Goal: Task Accomplishment & Management: Use online tool/utility

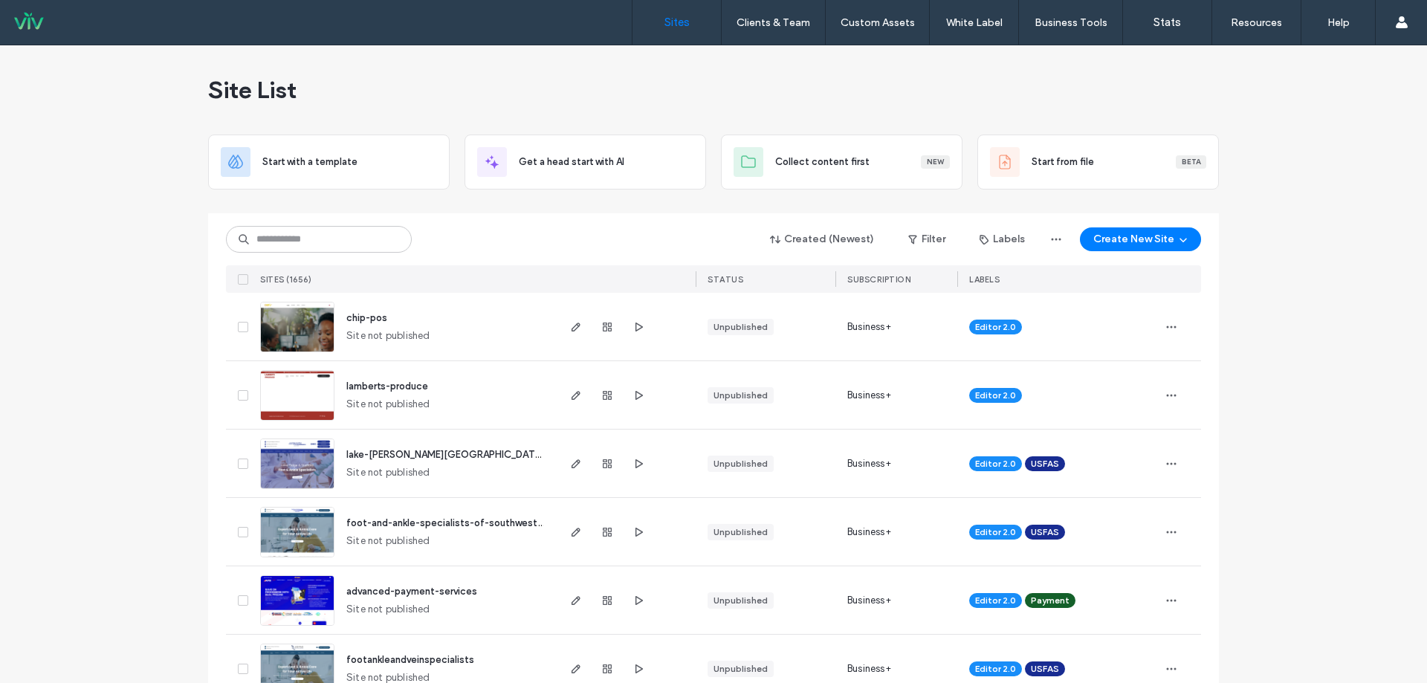
click at [270, 235] on input at bounding box center [319, 239] width 186 height 27
type input "********"
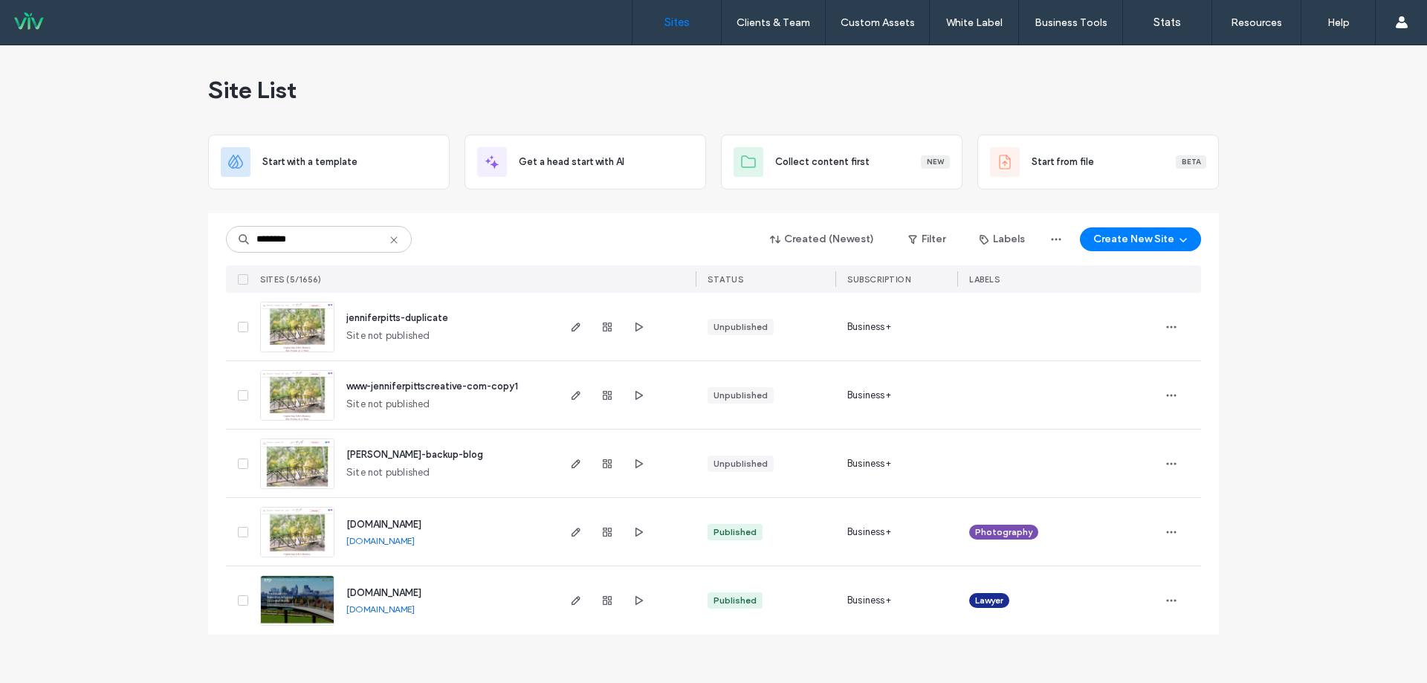
click at [421, 523] on span "www.jenniferpittscreative.com" at bounding box center [383, 524] width 75 height 11
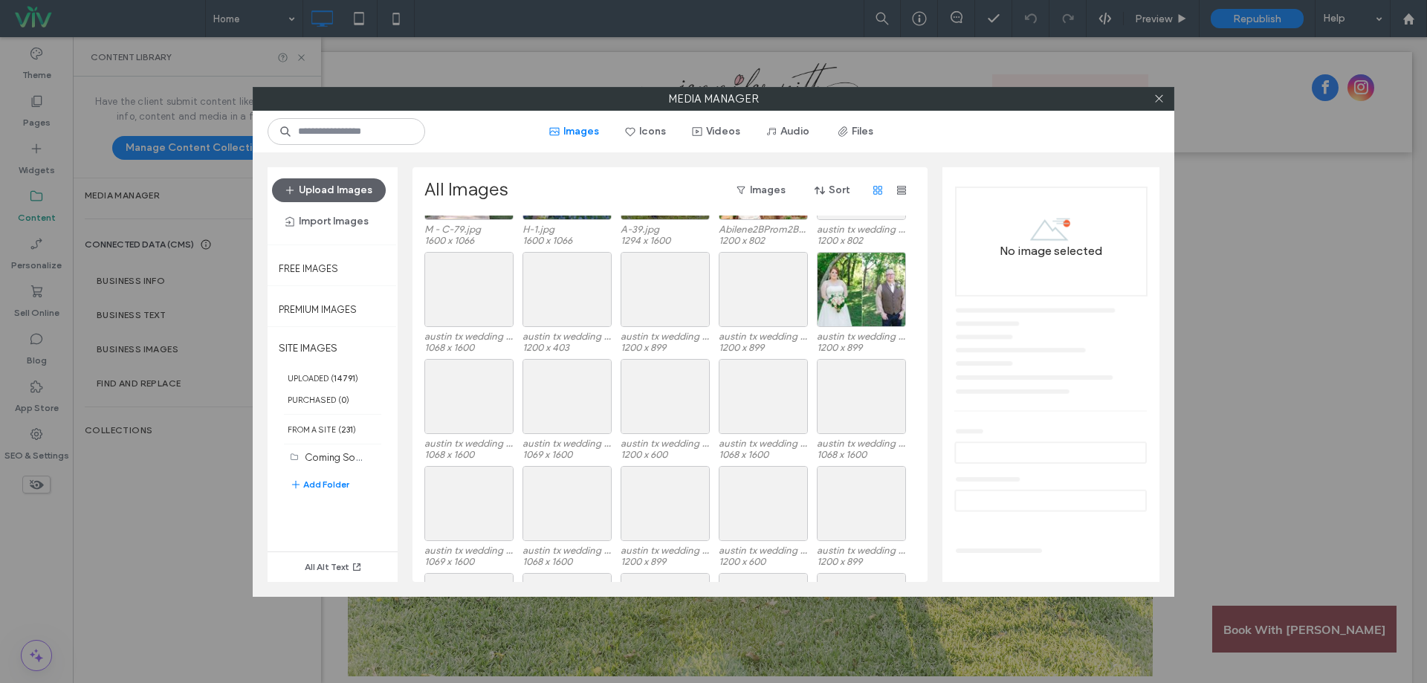
scroll to position [4026, 0]
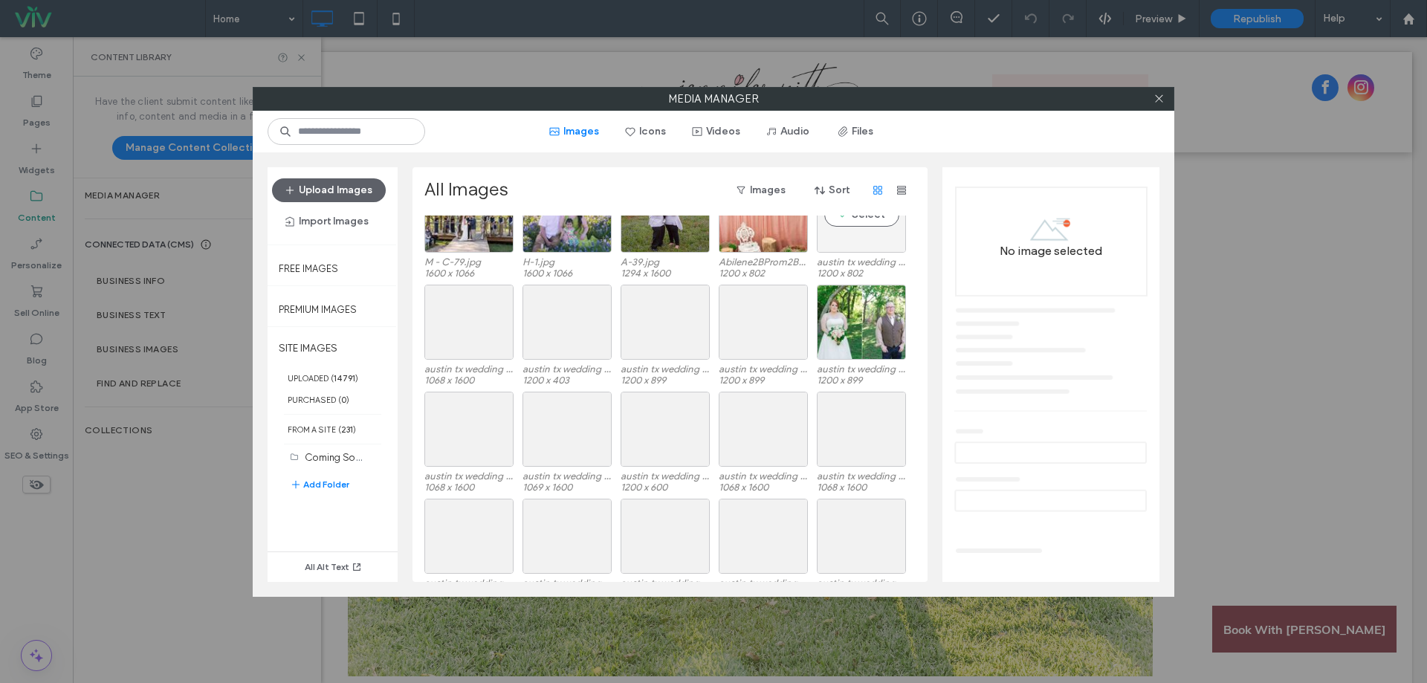
click at [849, 234] on div "Select" at bounding box center [861, 215] width 89 height 75
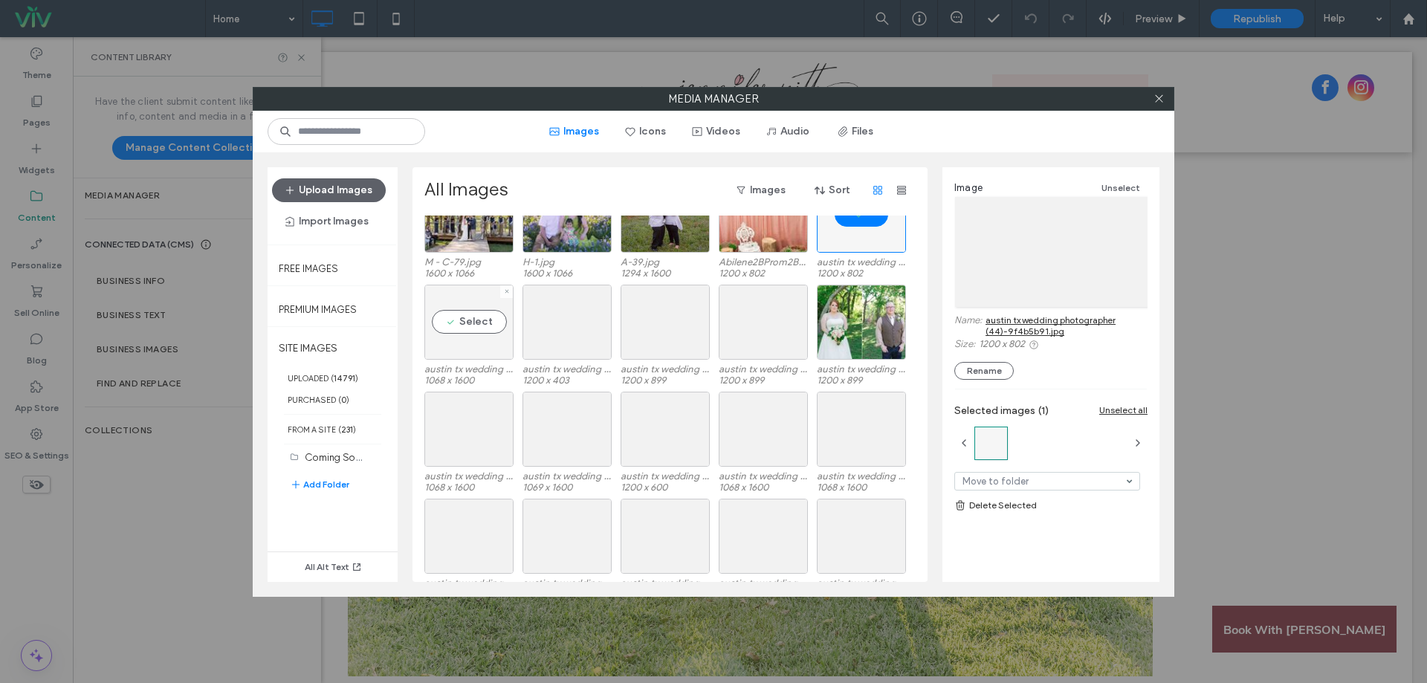
click at [485, 320] on div "Select" at bounding box center [468, 322] width 89 height 75
click at [578, 323] on div "Select" at bounding box center [566, 322] width 89 height 75
click at [647, 331] on div "Select" at bounding box center [664, 322] width 89 height 75
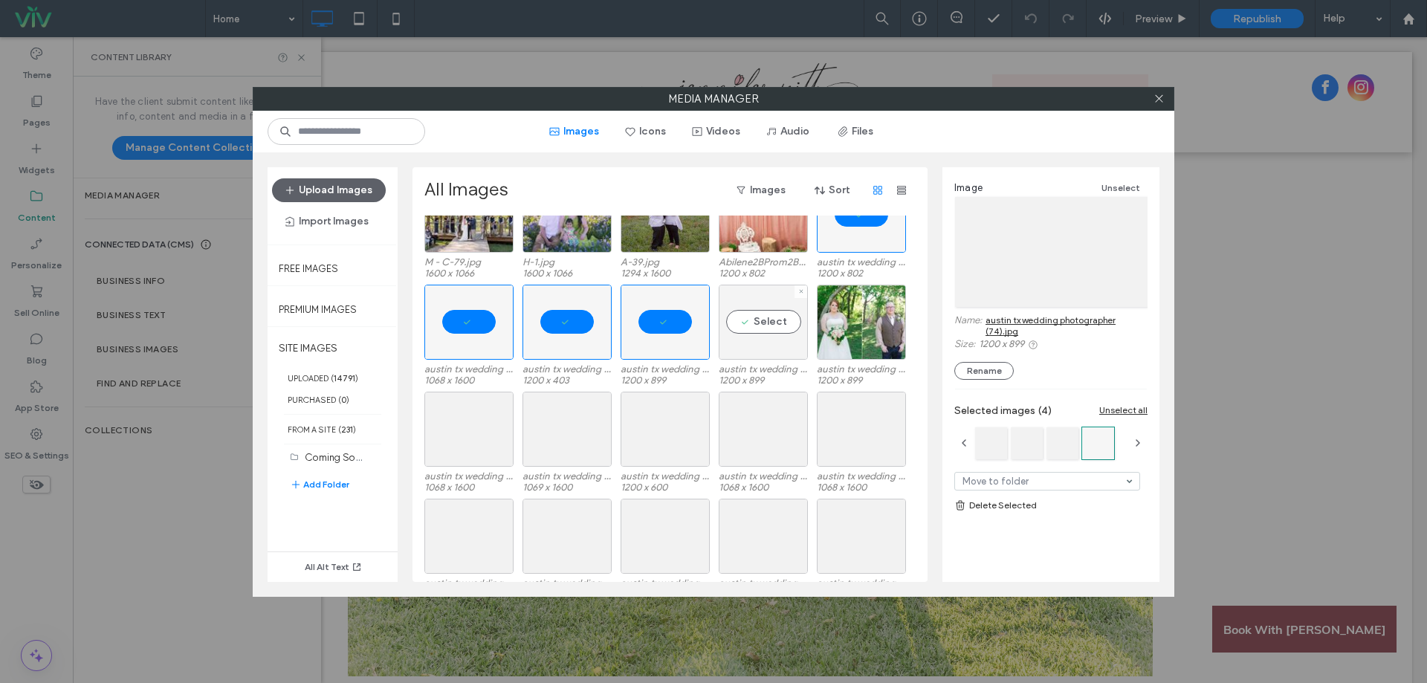
click at [729, 331] on div "Select" at bounding box center [762, 322] width 89 height 75
click at [840, 330] on div at bounding box center [861, 322] width 89 height 75
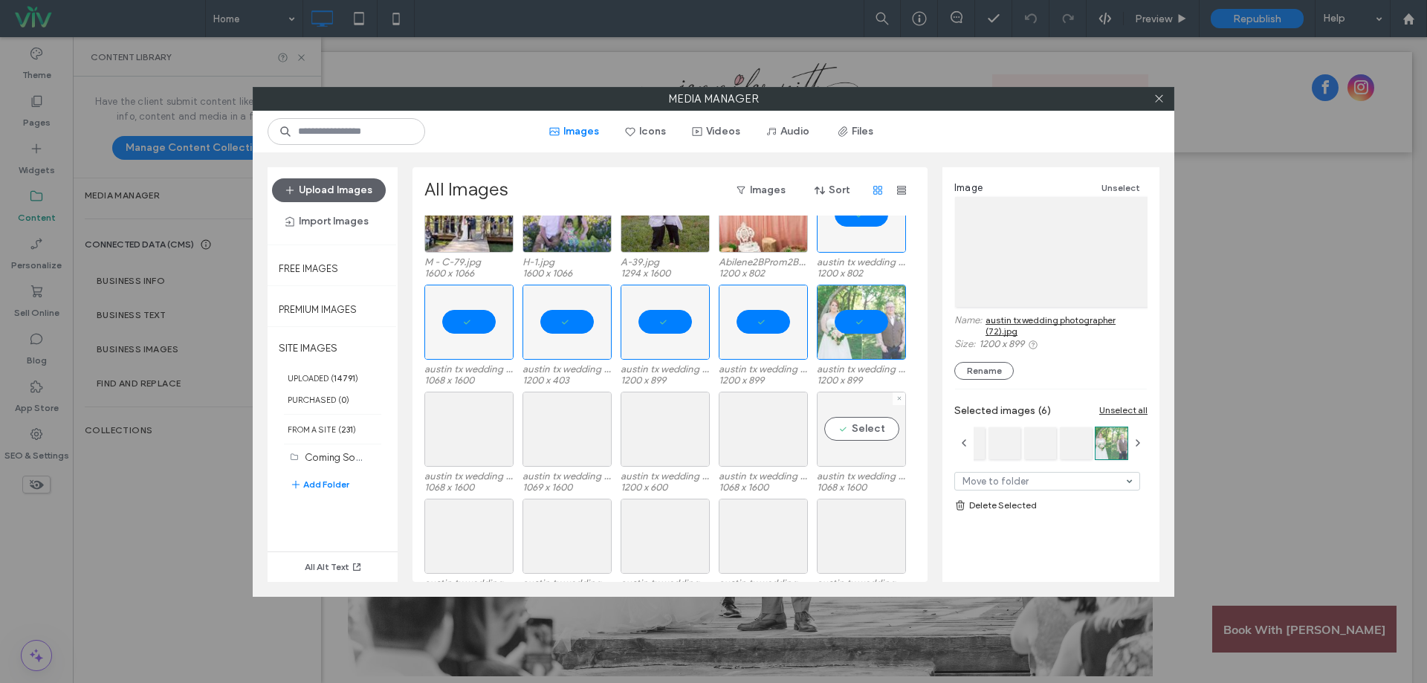
click at [817, 432] on div "Select" at bounding box center [861, 429] width 89 height 75
click at [756, 430] on div "Select" at bounding box center [762, 429] width 89 height 75
drag, startPoint x: 655, startPoint y: 434, endPoint x: 606, endPoint y: 436, distance: 49.8
click at [655, 434] on div "Select" at bounding box center [664, 429] width 89 height 75
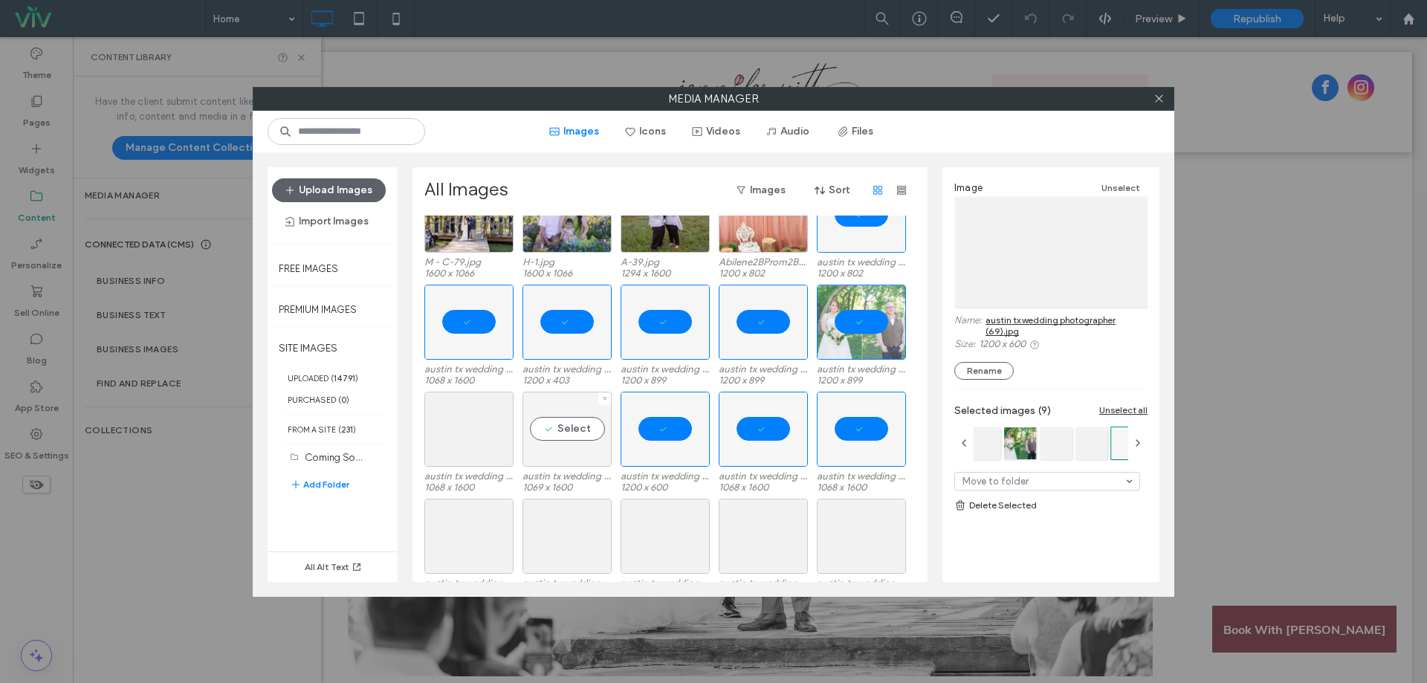
click at [562, 437] on div "Select" at bounding box center [566, 429] width 89 height 75
click at [480, 439] on div "Select" at bounding box center [468, 429] width 89 height 75
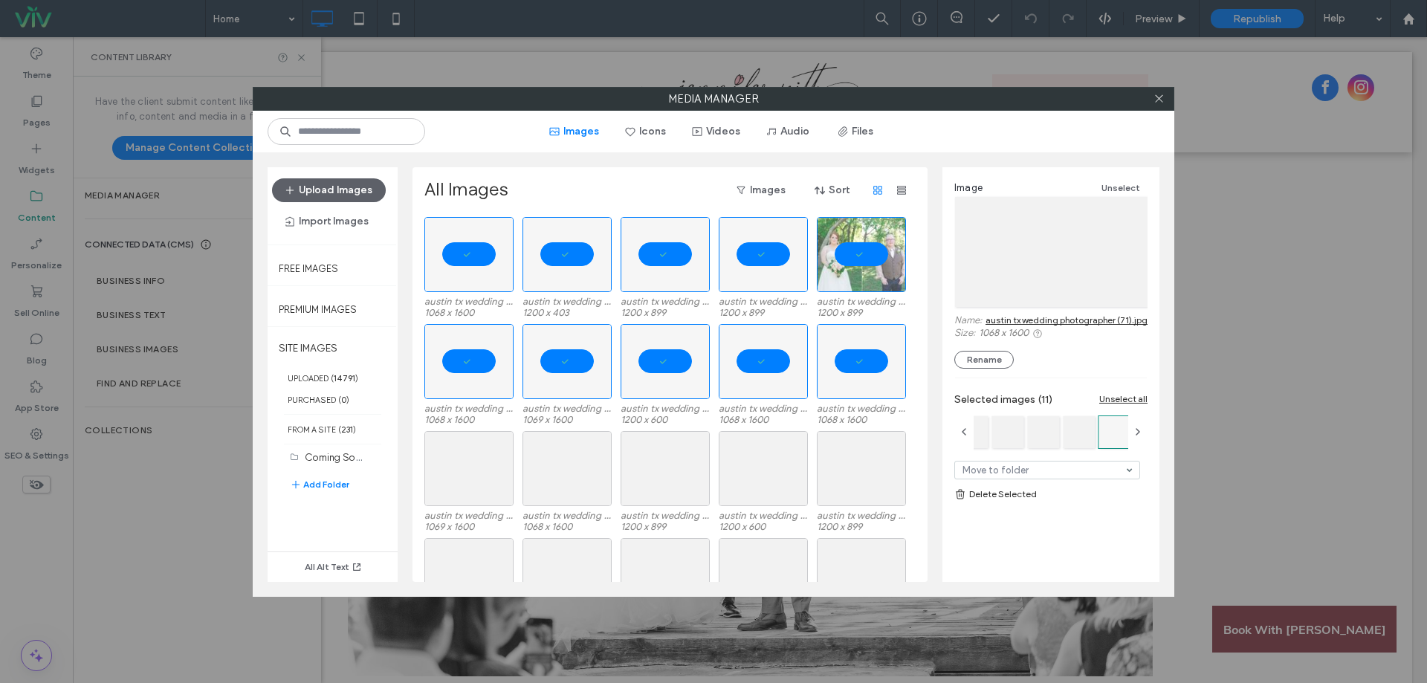
scroll to position [4125, 0]
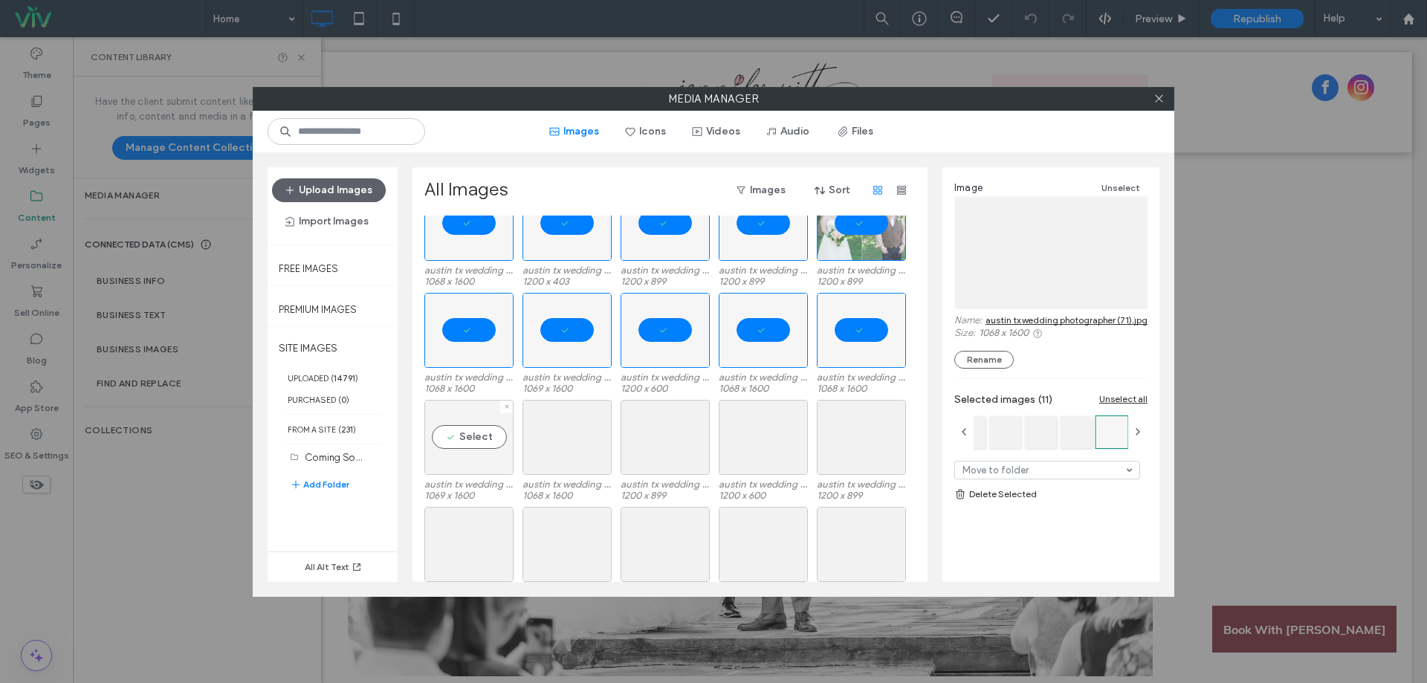
click at [460, 455] on div "Select" at bounding box center [468, 437] width 89 height 75
click at [583, 436] on div at bounding box center [566, 437] width 89 height 75
click at [681, 438] on div at bounding box center [664, 437] width 89 height 75
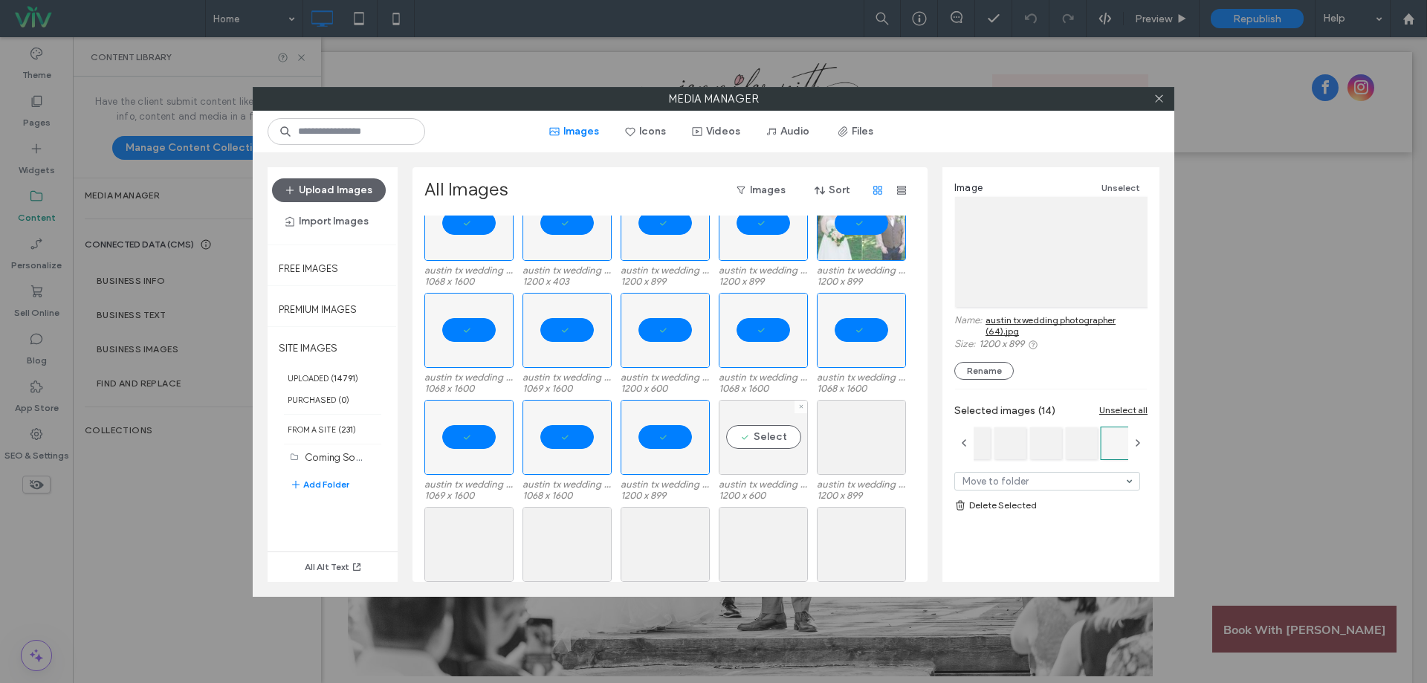
click at [799, 435] on div "Select" at bounding box center [762, 437] width 89 height 75
click at [879, 439] on div "Select" at bounding box center [861, 437] width 89 height 75
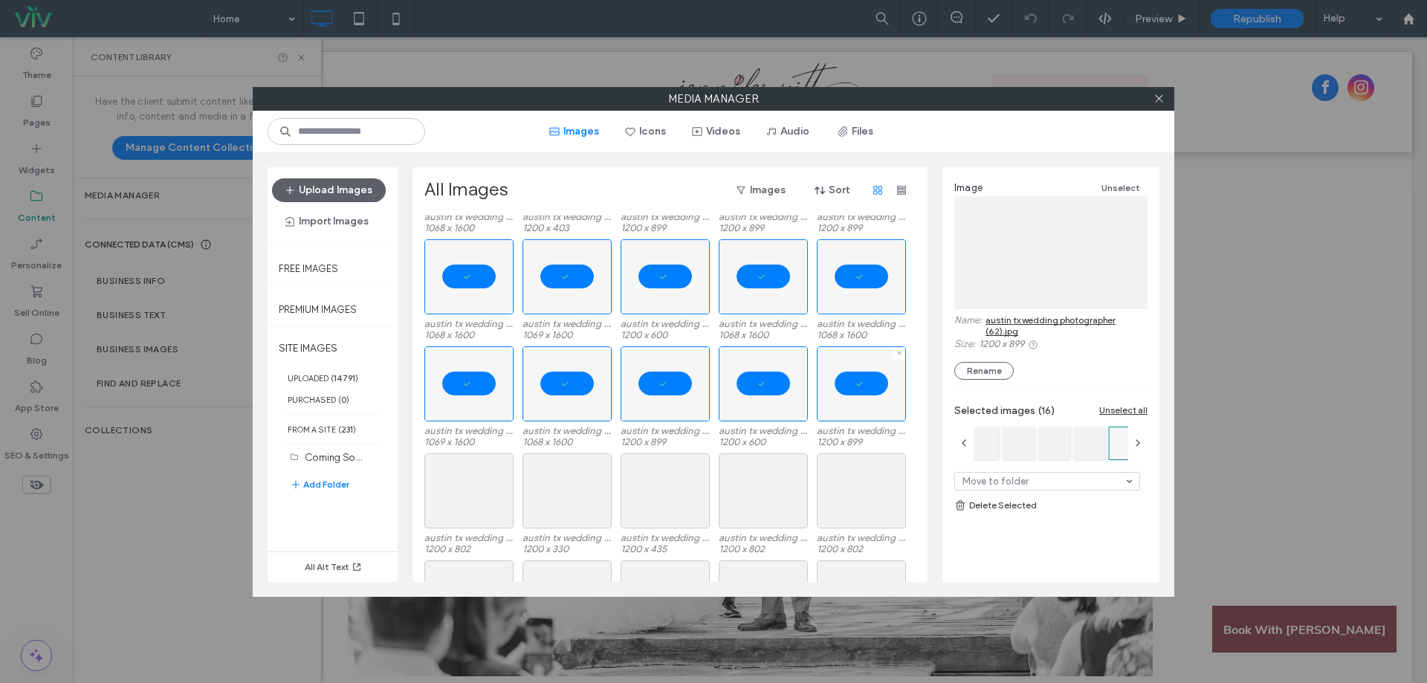
scroll to position [4264, 0]
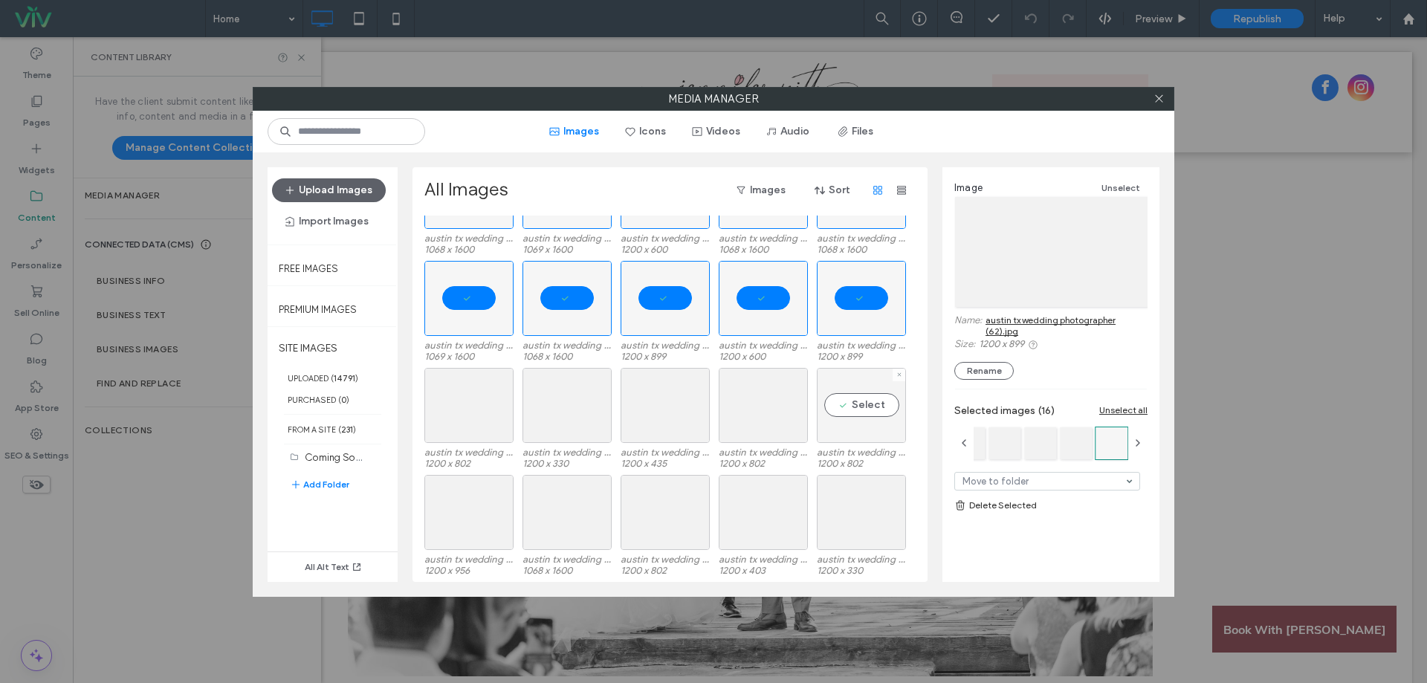
click at [875, 429] on div "Select" at bounding box center [861, 405] width 89 height 75
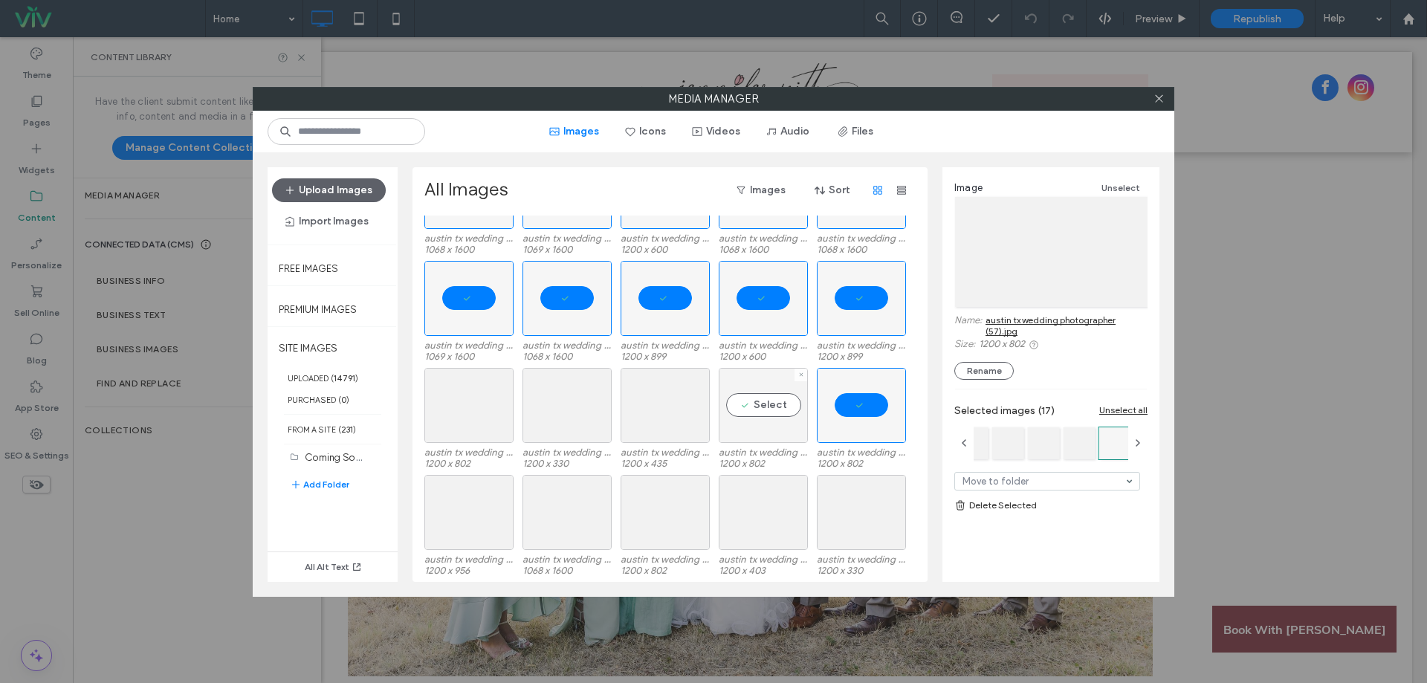
click at [748, 416] on div "Select" at bounding box center [762, 405] width 89 height 75
click at [699, 417] on div "Select" at bounding box center [664, 405] width 89 height 75
click at [558, 418] on div at bounding box center [566, 405] width 89 height 75
click at [463, 428] on div at bounding box center [468, 405] width 89 height 75
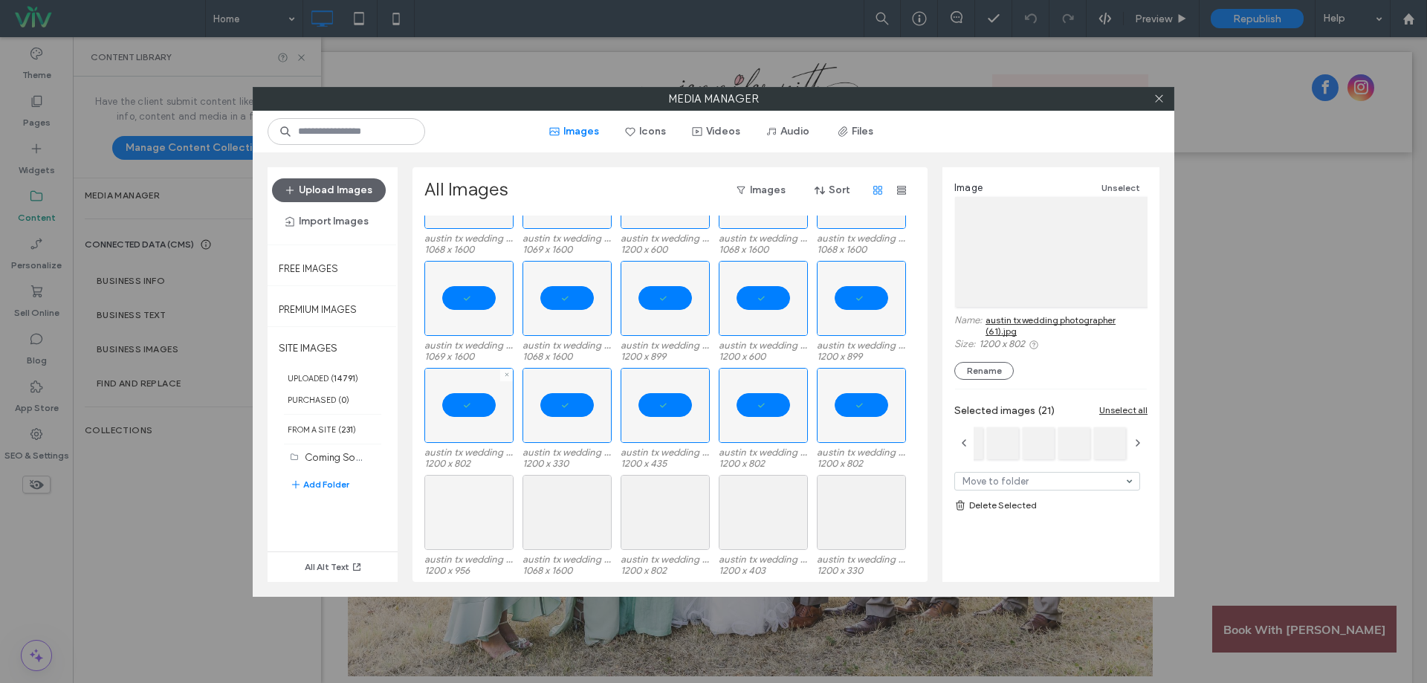
click at [505, 510] on div at bounding box center [468, 512] width 89 height 75
click at [568, 515] on div "Select" at bounding box center [566, 512] width 89 height 75
click at [657, 522] on div "Select" at bounding box center [664, 512] width 89 height 75
click at [742, 521] on div at bounding box center [762, 512] width 89 height 75
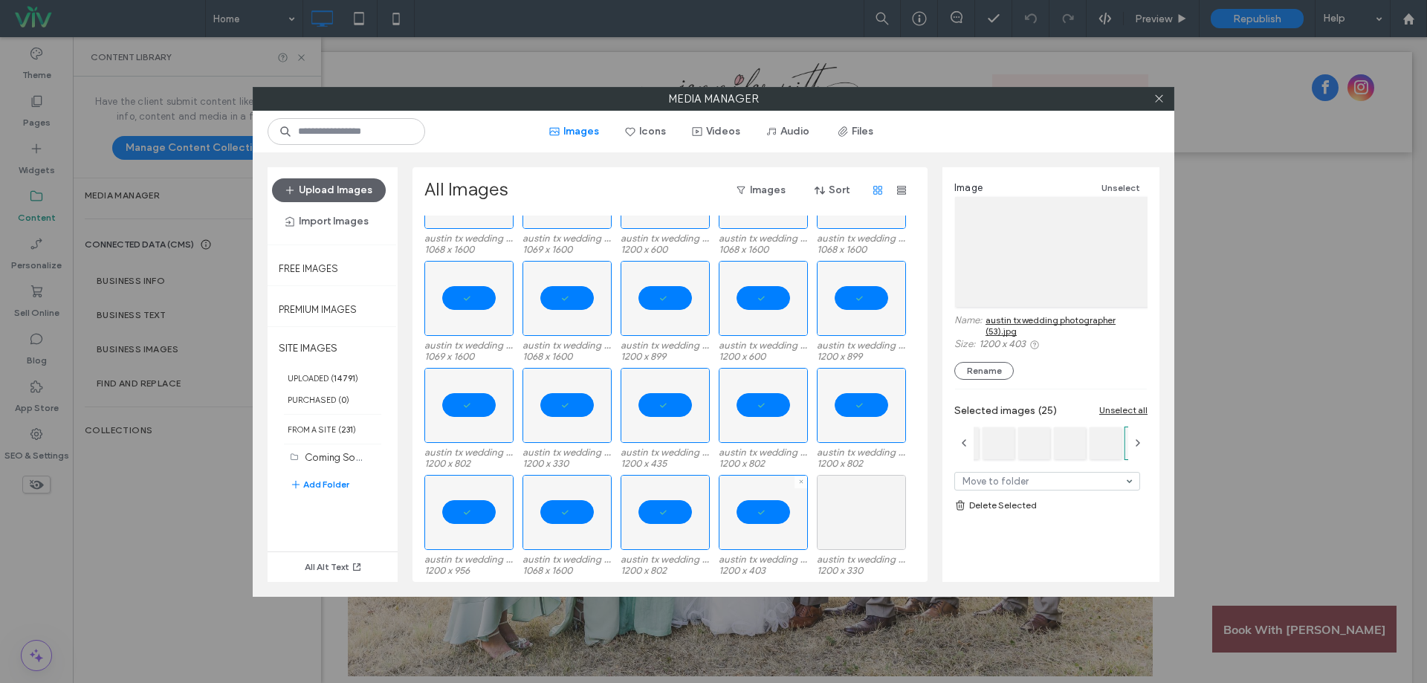
click at [843, 520] on div at bounding box center [861, 512] width 89 height 75
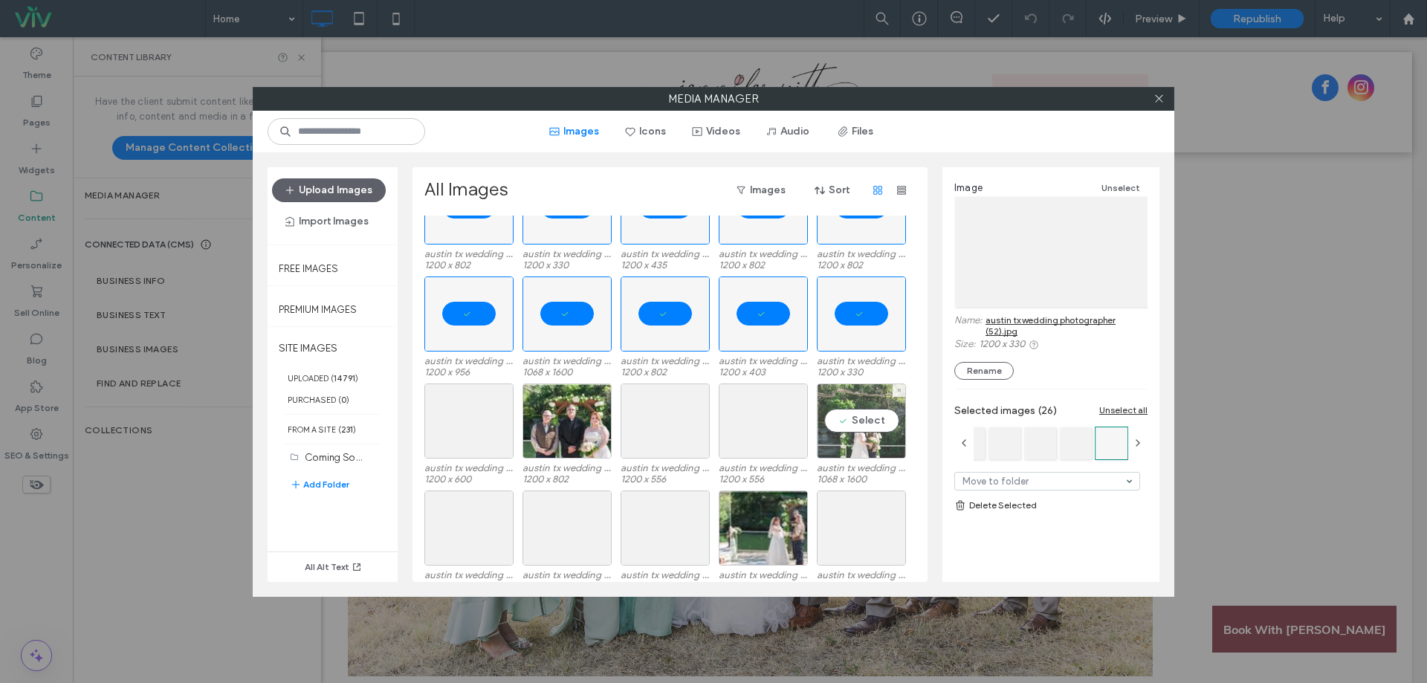
click at [860, 429] on div "Select" at bounding box center [861, 420] width 89 height 75
click at [757, 444] on div at bounding box center [762, 420] width 89 height 75
click at [649, 429] on div "Select" at bounding box center [664, 420] width 89 height 75
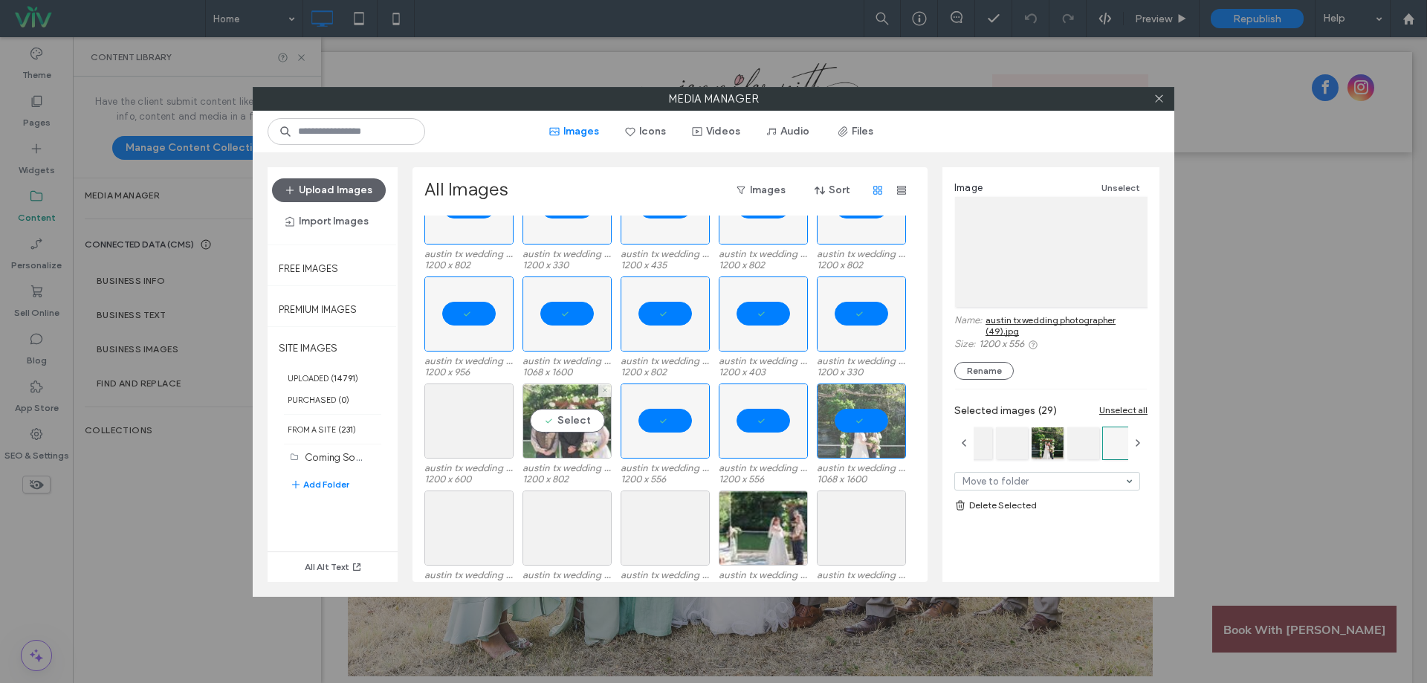
click at [561, 432] on div "Select" at bounding box center [566, 420] width 89 height 75
click at [489, 437] on div at bounding box center [468, 420] width 89 height 75
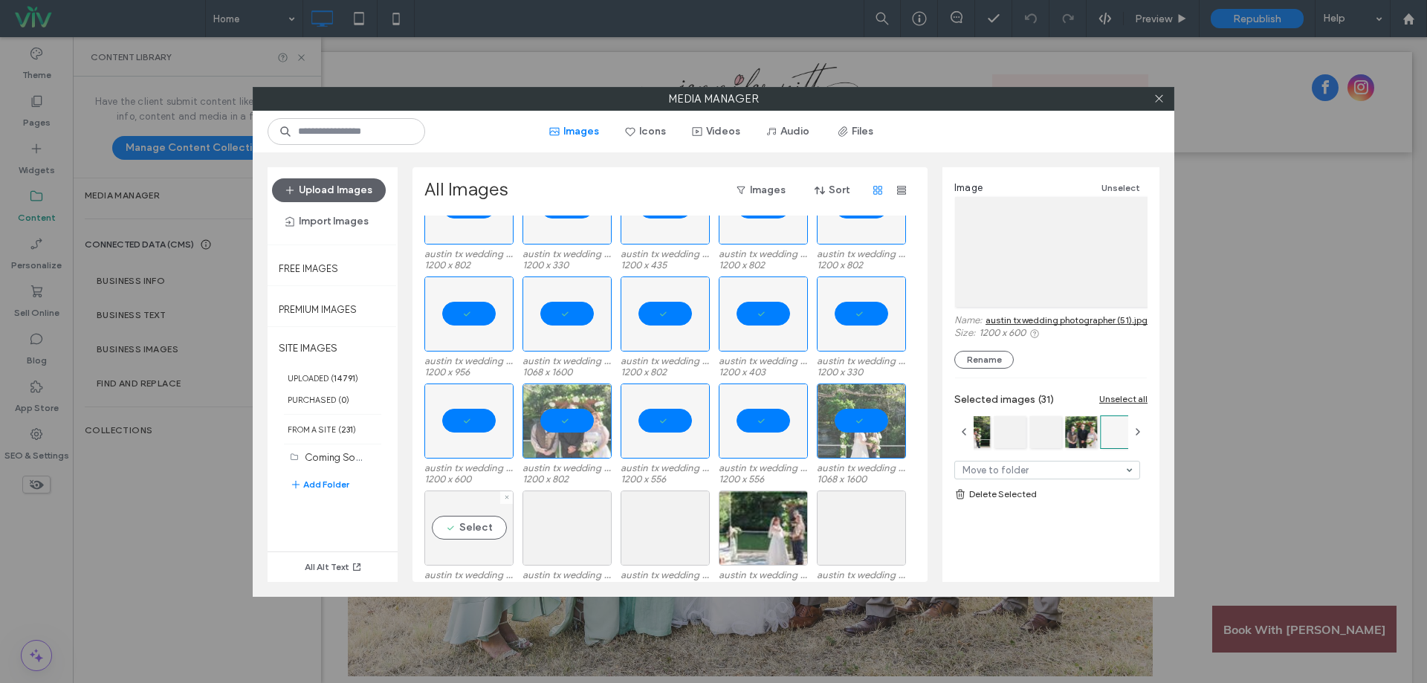
click at [467, 536] on div "Select" at bounding box center [468, 527] width 89 height 75
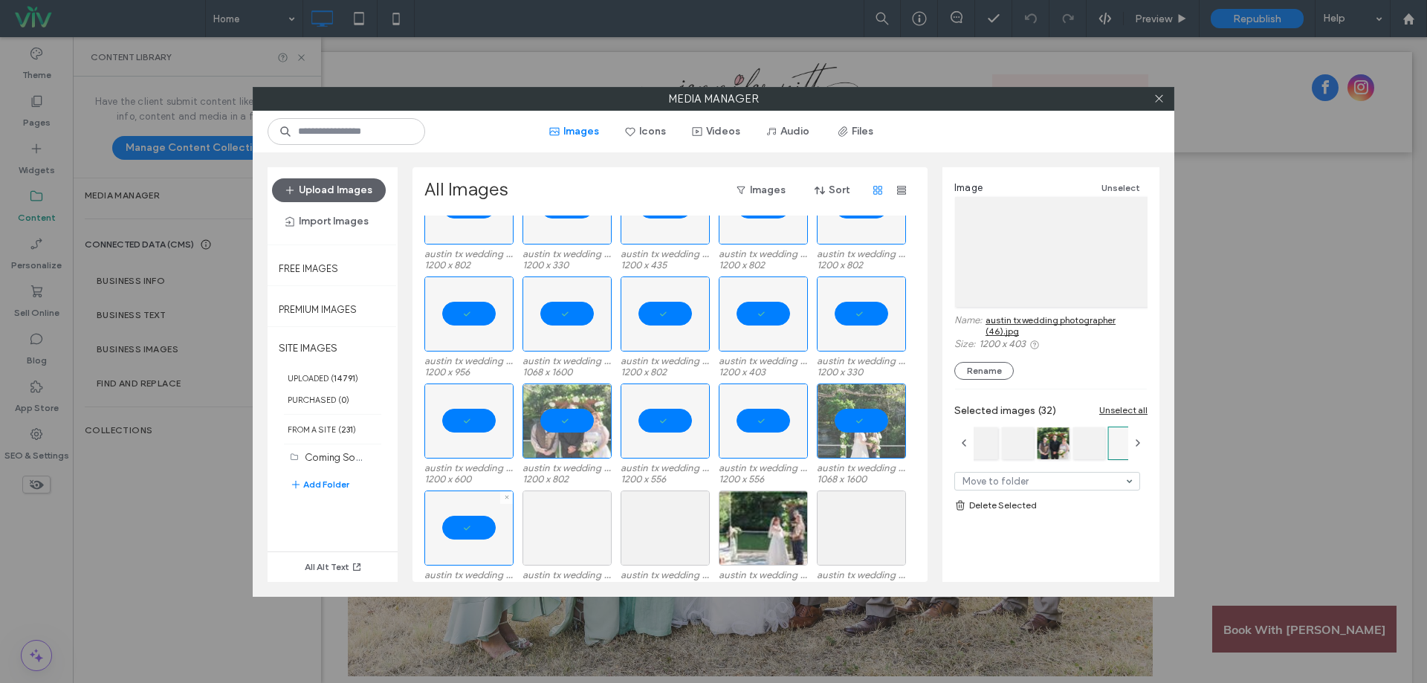
click at [533, 538] on div at bounding box center [566, 527] width 89 height 75
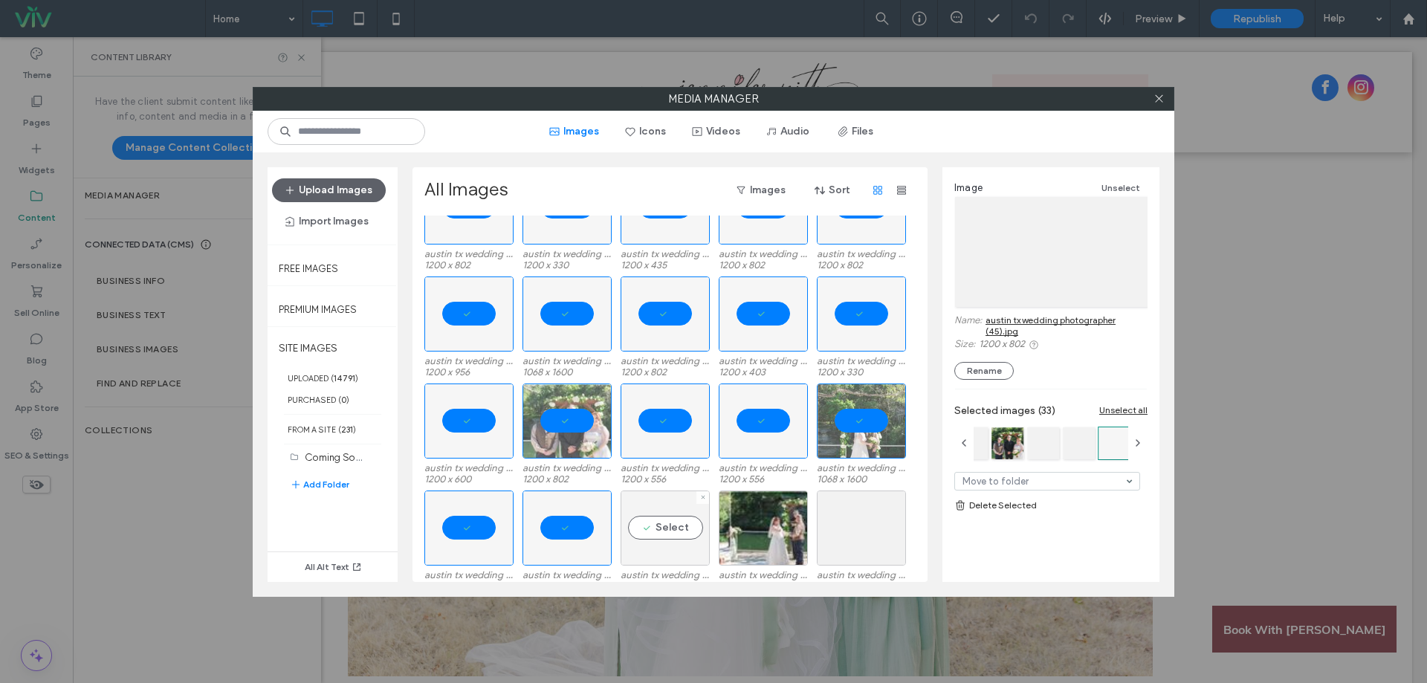
click at [683, 531] on div "Select" at bounding box center [664, 527] width 89 height 75
click at [748, 535] on div at bounding box center [762, 527] width 89 height 75
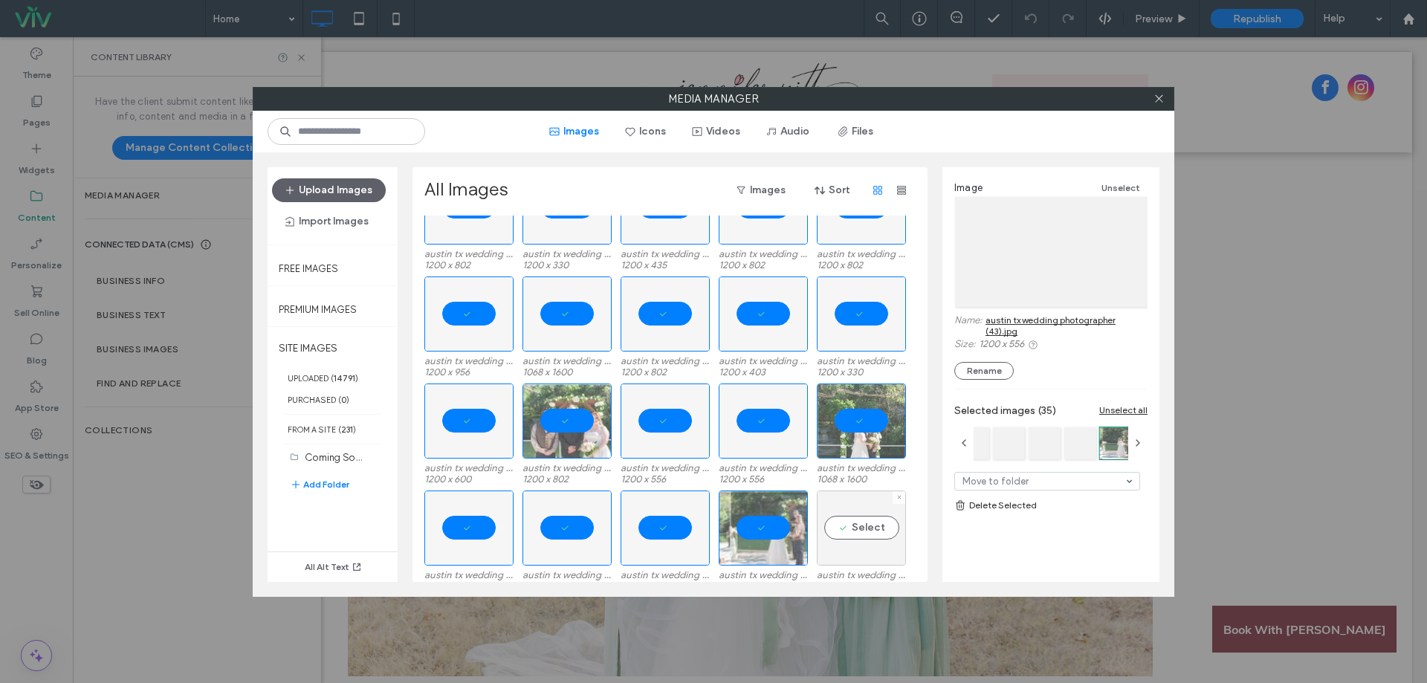
click at [867, 535] on div "Select" at bounding box center [861, 527] width 89 height 75
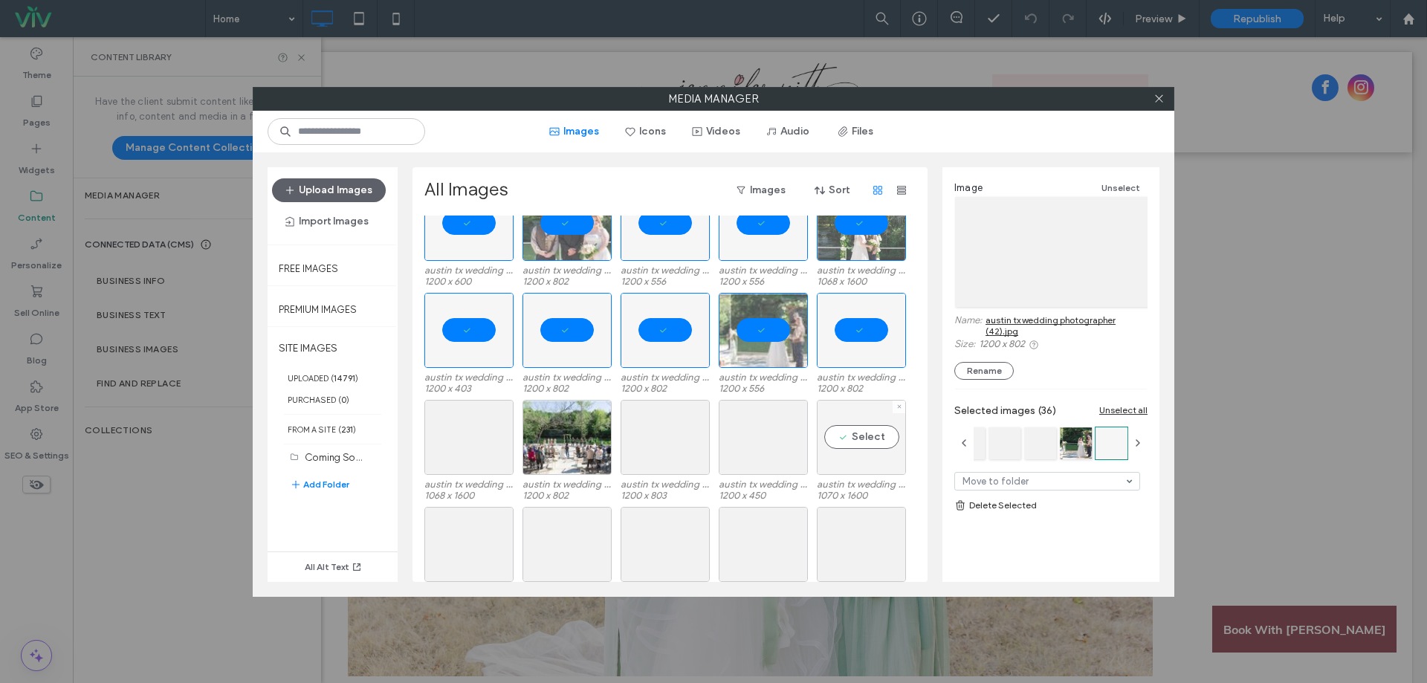
click at [850, 450] on div "Select" at bounding box center [861, 437] width 89 height 75
click at [753, 444] on div at bounding box center [762, 437] width 89 height 75
click at [635, 444] on div "Select" at bounding box center [664, 437] width 89 height 75
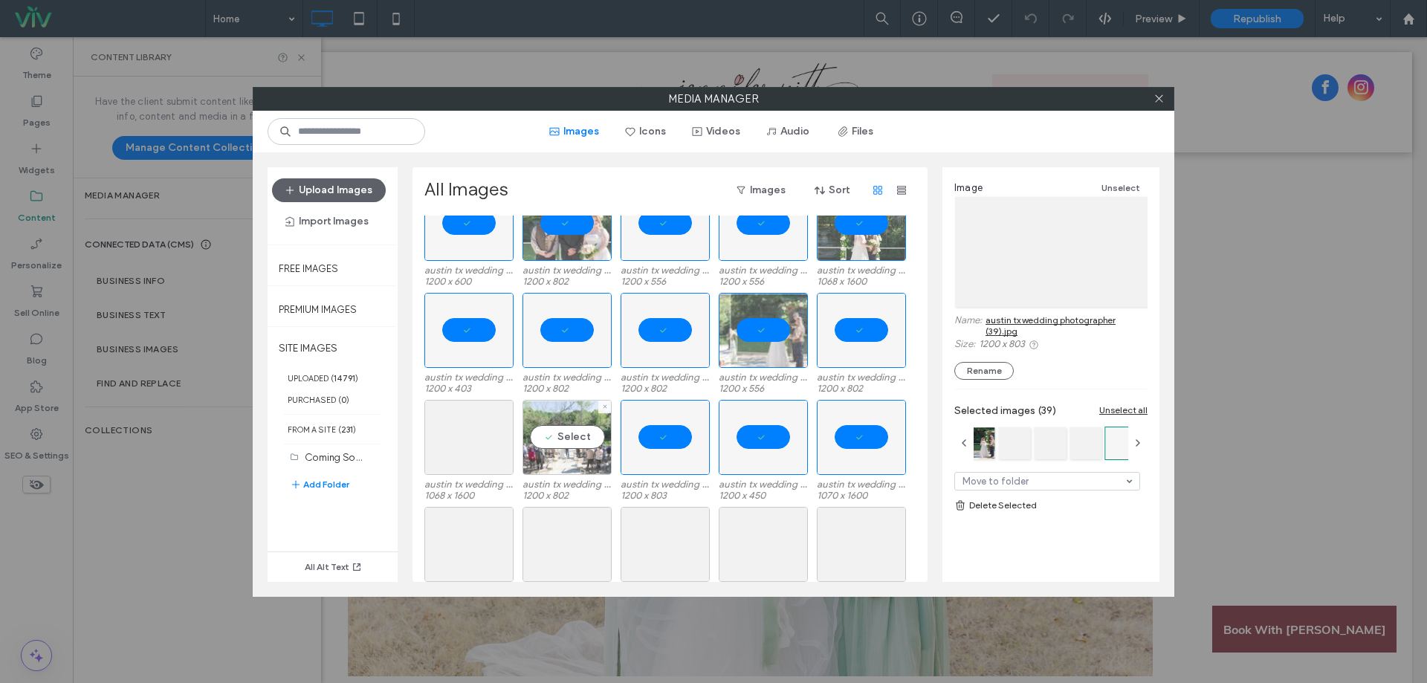
click at [551, 448] on div "Select" at bounding box center [566, 437] width 89 height 75
click at [478, 459] on div at bounding box center [468, 437] width 89 height 75
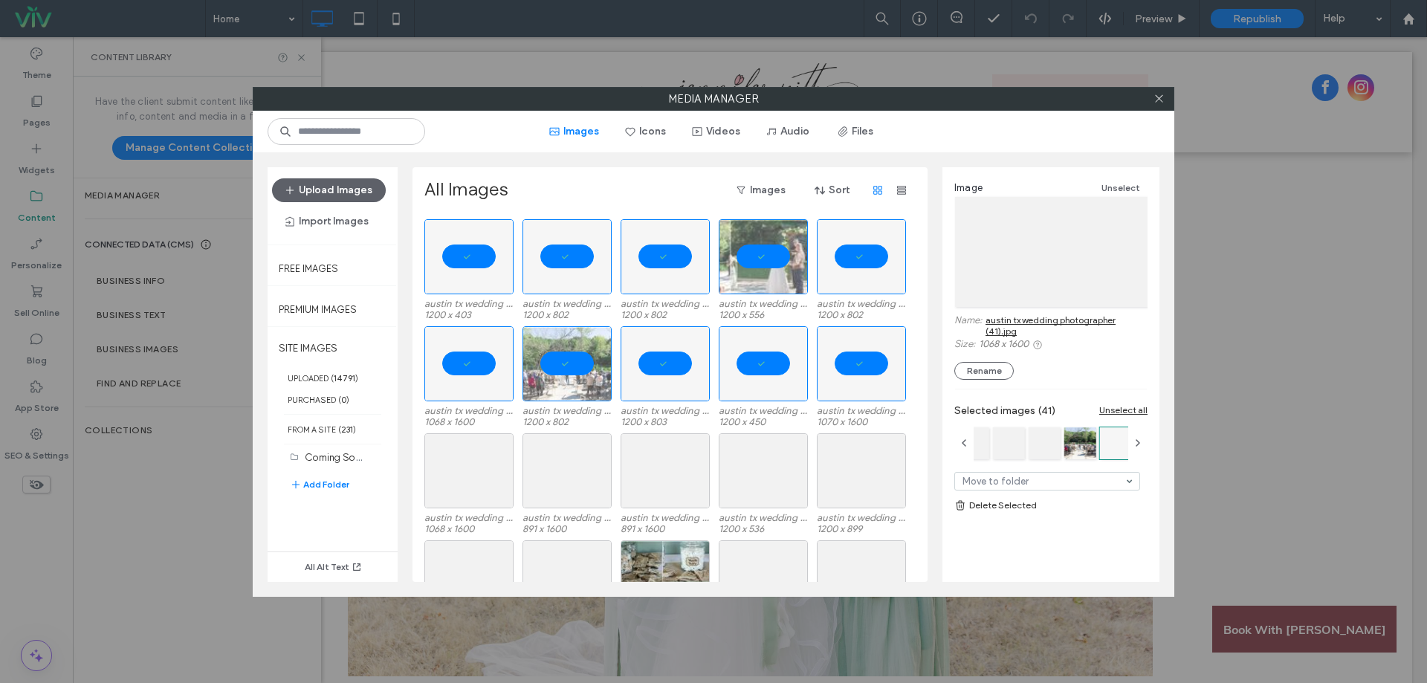
scroll to position [4799, 0]
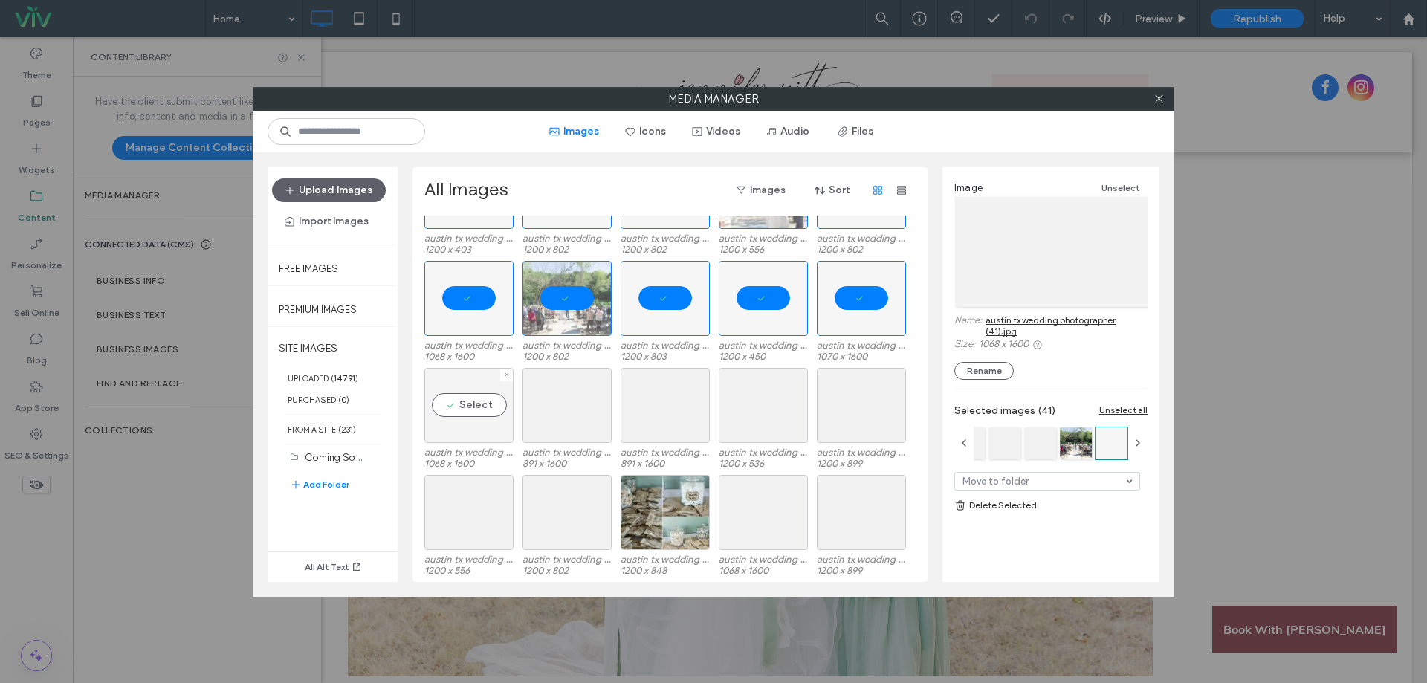
click at [459, 439] on div "Select" at bounding box center [468, 405] width 89 height 75
click at [556, 430] on div "Select" at bounding box center [566, 405] width 89 height 75
click at [680, 416] on div "Select" at bounding box center [664, 405] width 89 height 75
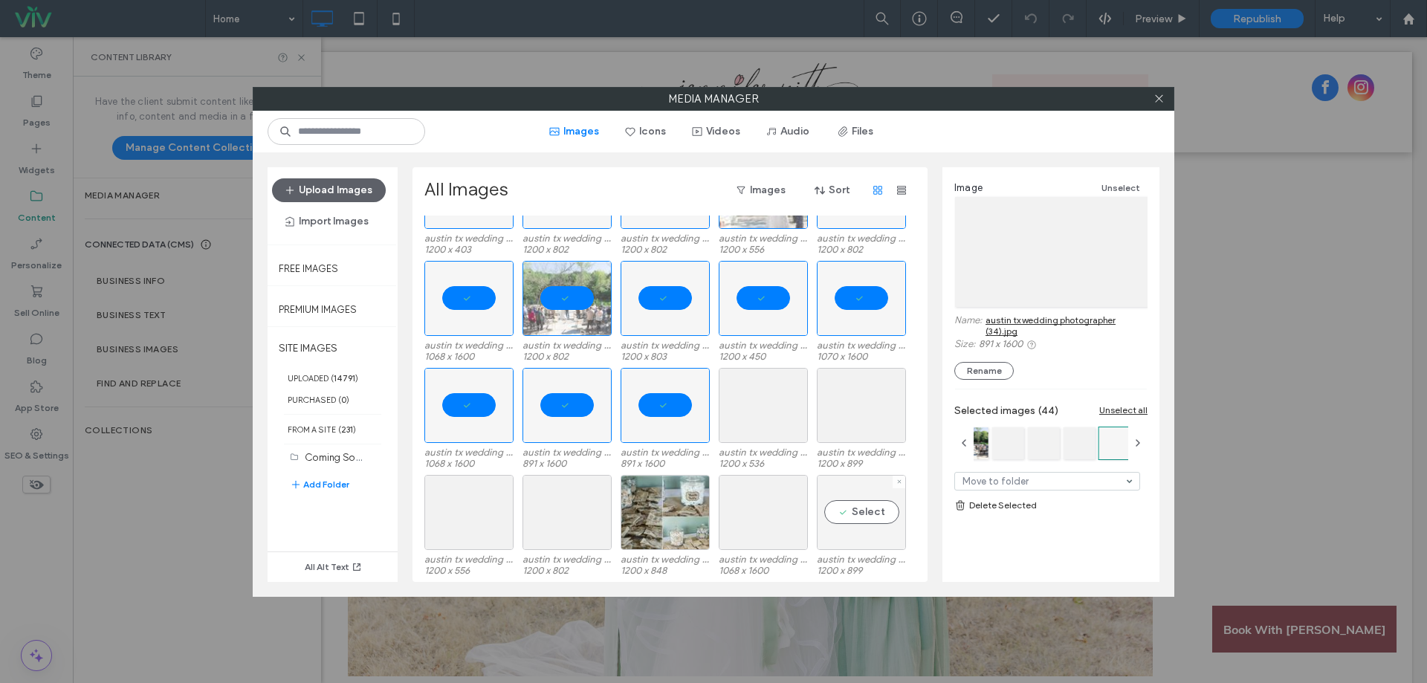
click at [857, 525] on div "Select" at bounding box center [861, 512] width 89 height 75
click at [788, 529] on div at bounding box center [762, 512] width 89 height 75
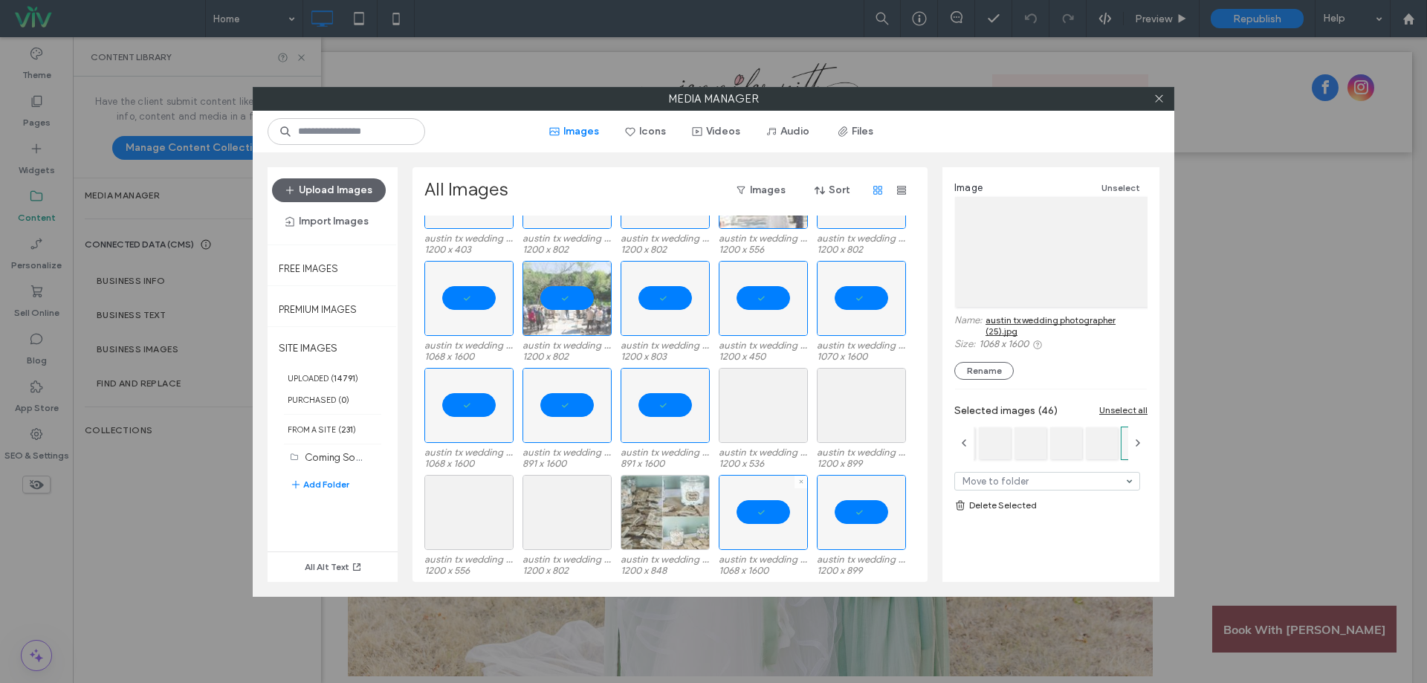
click at [641, 515] on div at bounding box center [664, 512] width 89 height 75
click at [568, 515] on div "Select" at bounding box center [566, 512] width 89 height 75
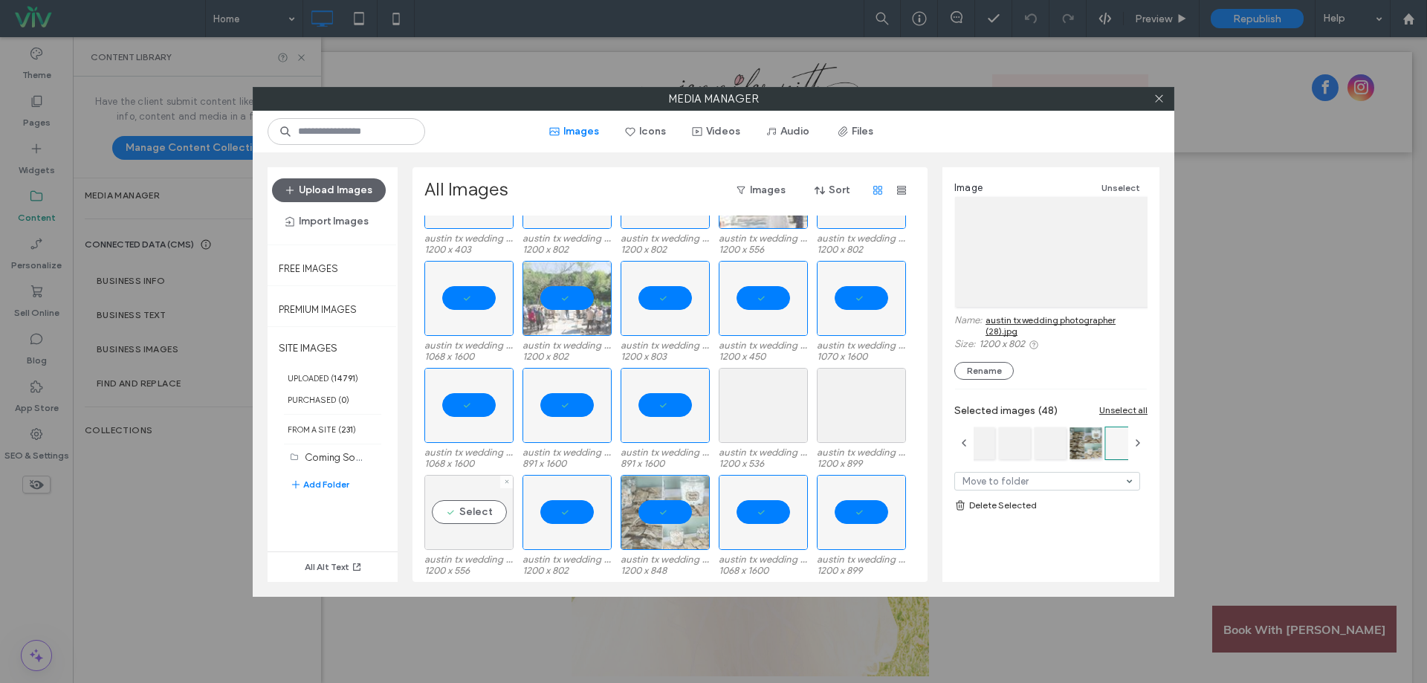
click at [477, 513] on div "Select" at bounding box center [468, 512] width 89 height 75
click at [758, 405] on div at bounding box center [762, 405] width 89 height 75
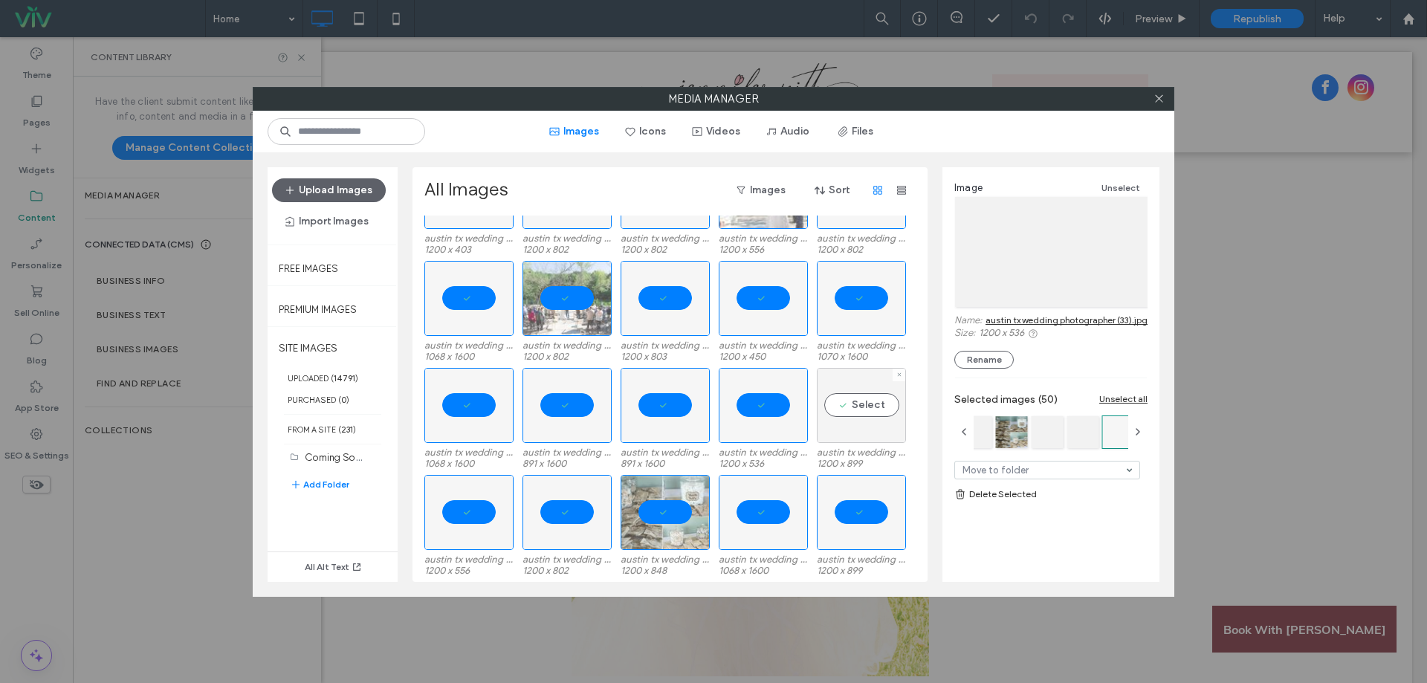
click at [877, 405] on div "Select" at bounding box center [861, 405] width 89 height 75
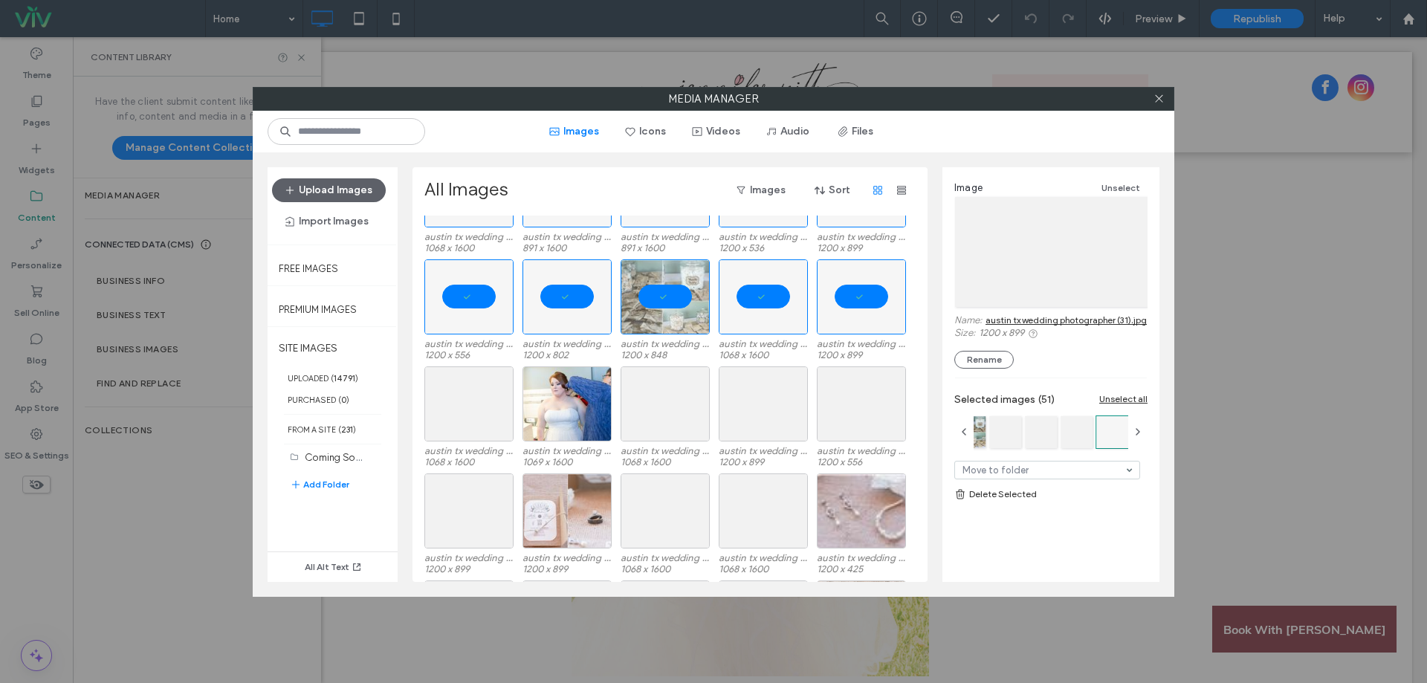
scroll to position [5096, 0]
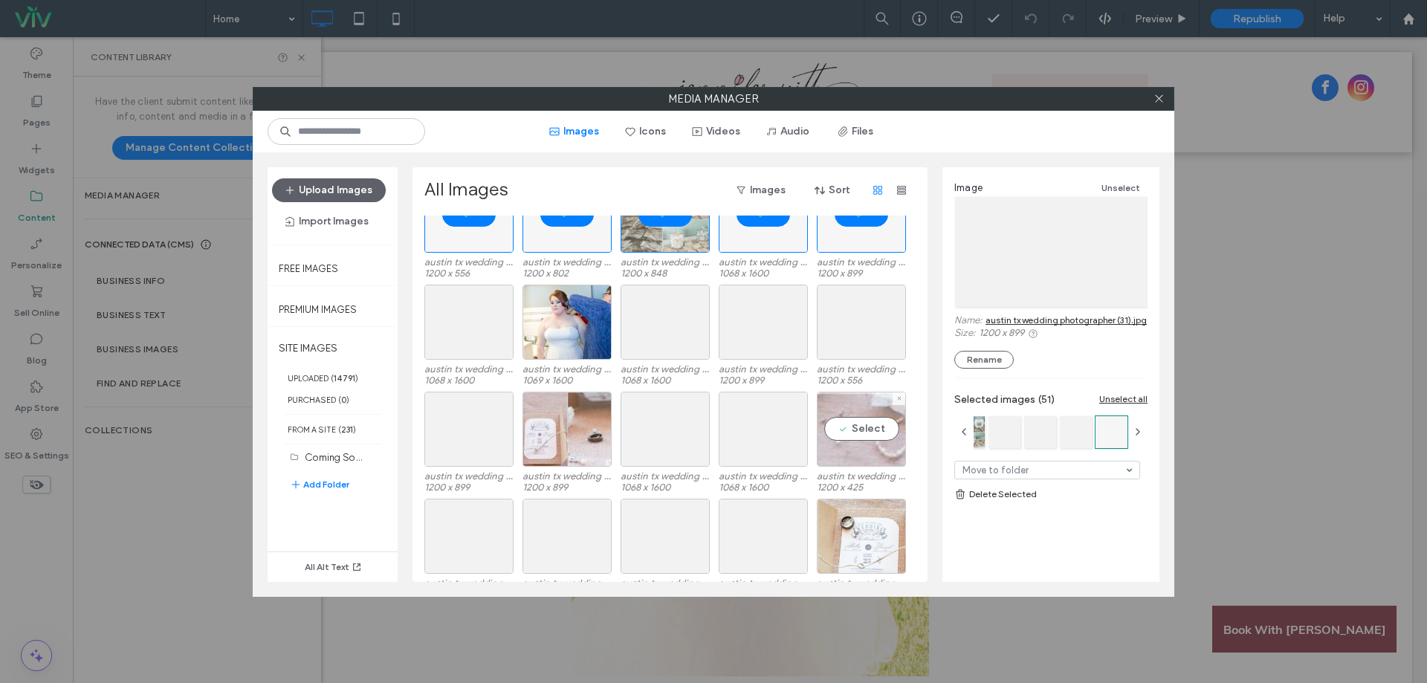
click at [869, 439] on div "Select" at bounding box center [861, 429] width 89 height 75
click at [761, 435] on div at bounding box center [762, 429] width 89 height 75
click at [641, 426] on div "Select" at bounding box center [664, 429] width 89 height 75
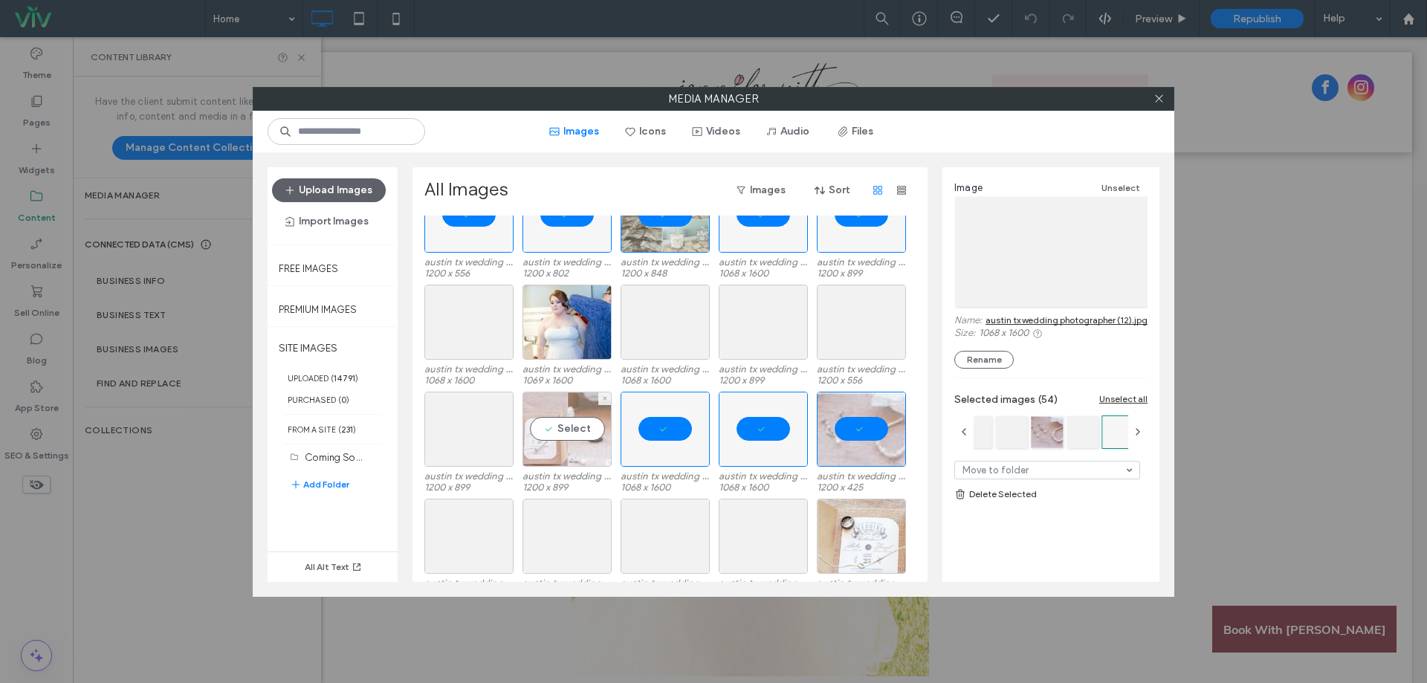
click at [553, 435] on div "Select" at bounding box center [566, 429] width 89 height 75
click at [464, 400] on div "Select" at bounding box center [468, 429] width 89 height 75
click at [457, 366] on label "austin tx wedding photographer (23).jpg" at bounding box center [468, 368] width 89 height 11
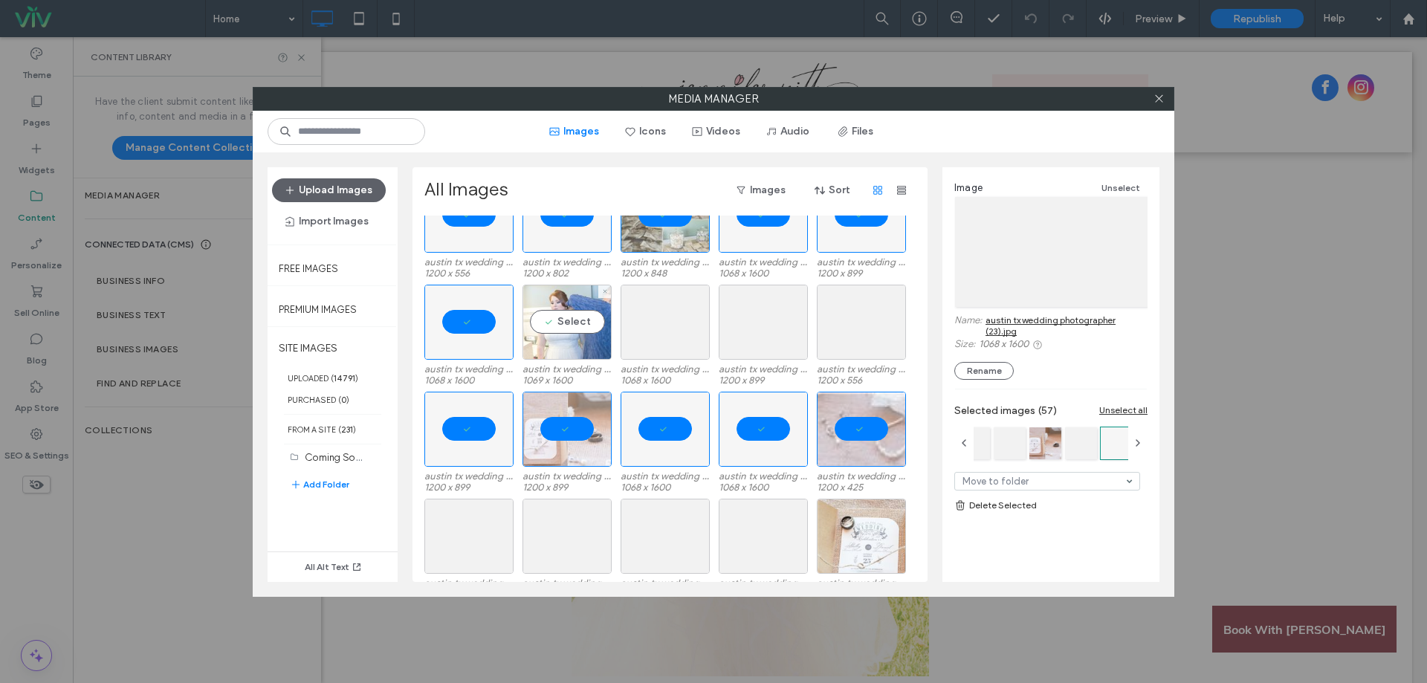
click at [587, 337] on div "Select" at bounding box center [566, 322] width 89 height 75
click at [665, 329] on div "Select" at bounding box center [664, 322] width 89 height 75
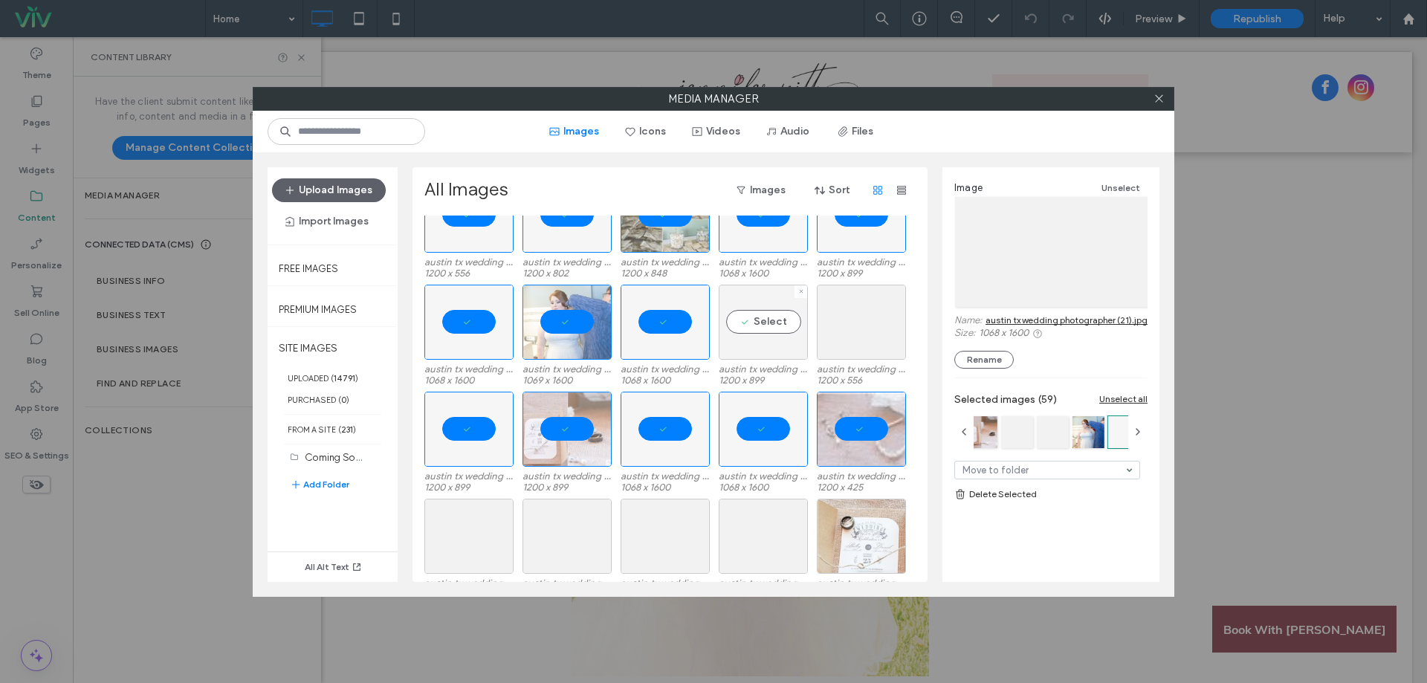
drag, startPoint x: 769, startPoint y: 328, endPoint x: 791, endPoint y: 333, distance: 22.2
click at [770, 327] on div "Select" at bounding box center [762, 322] width 89 height 75
click at [859, 336] on div at bounding box center [861, 322] width 89 height 75
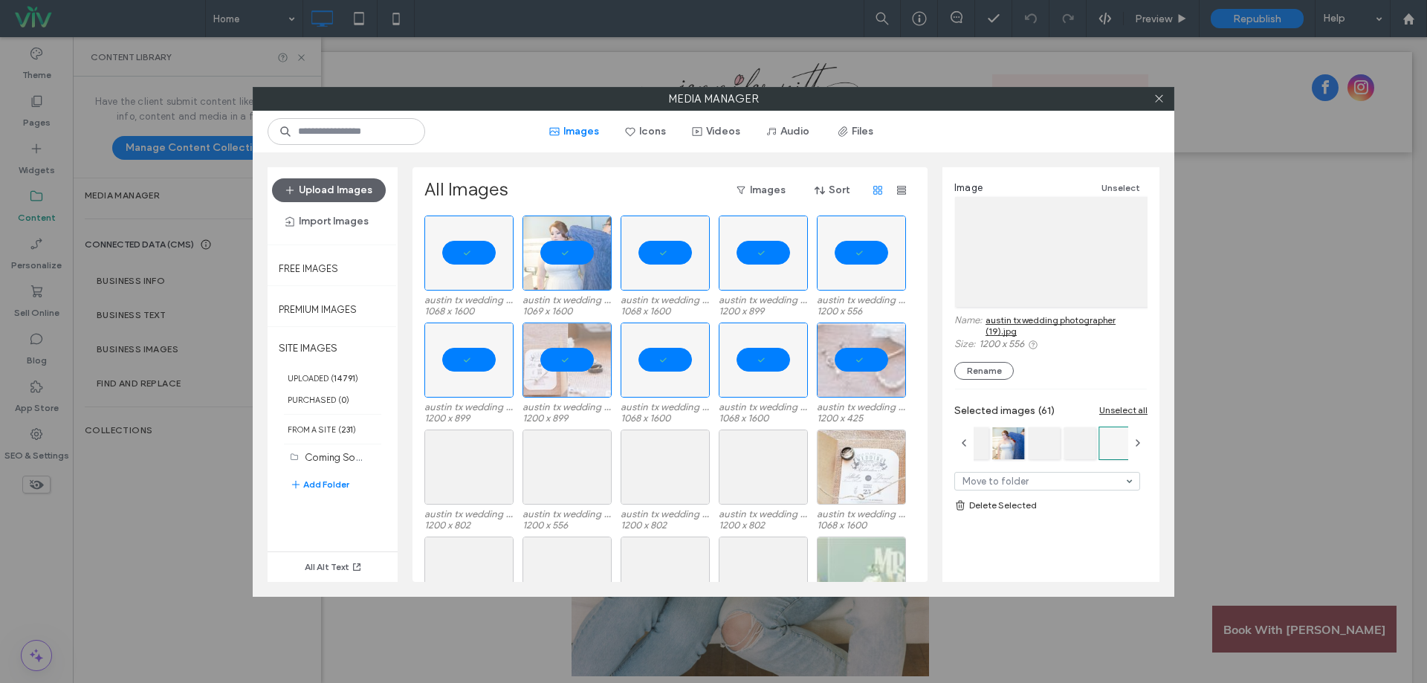
scroll to position [5227, 0]
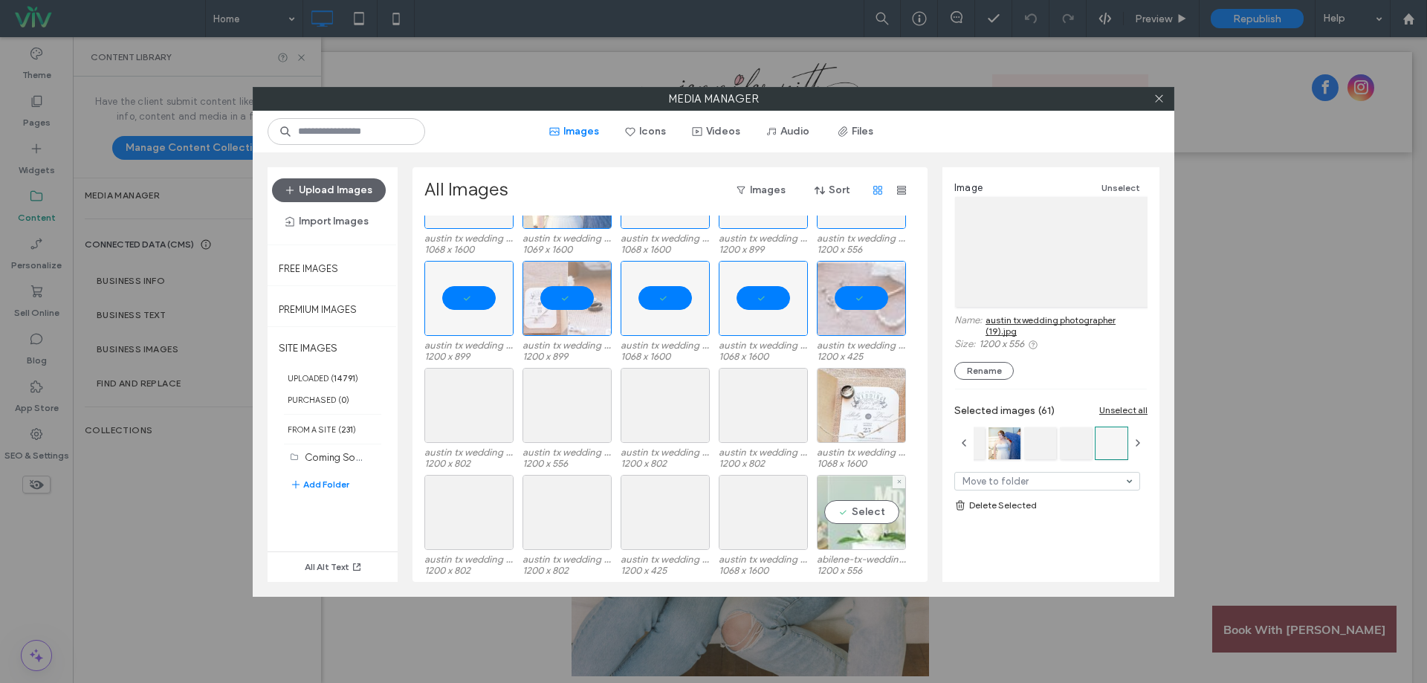
click at [867, 505] on div "Select" at bounding box center [861, 512] width 89 height 75
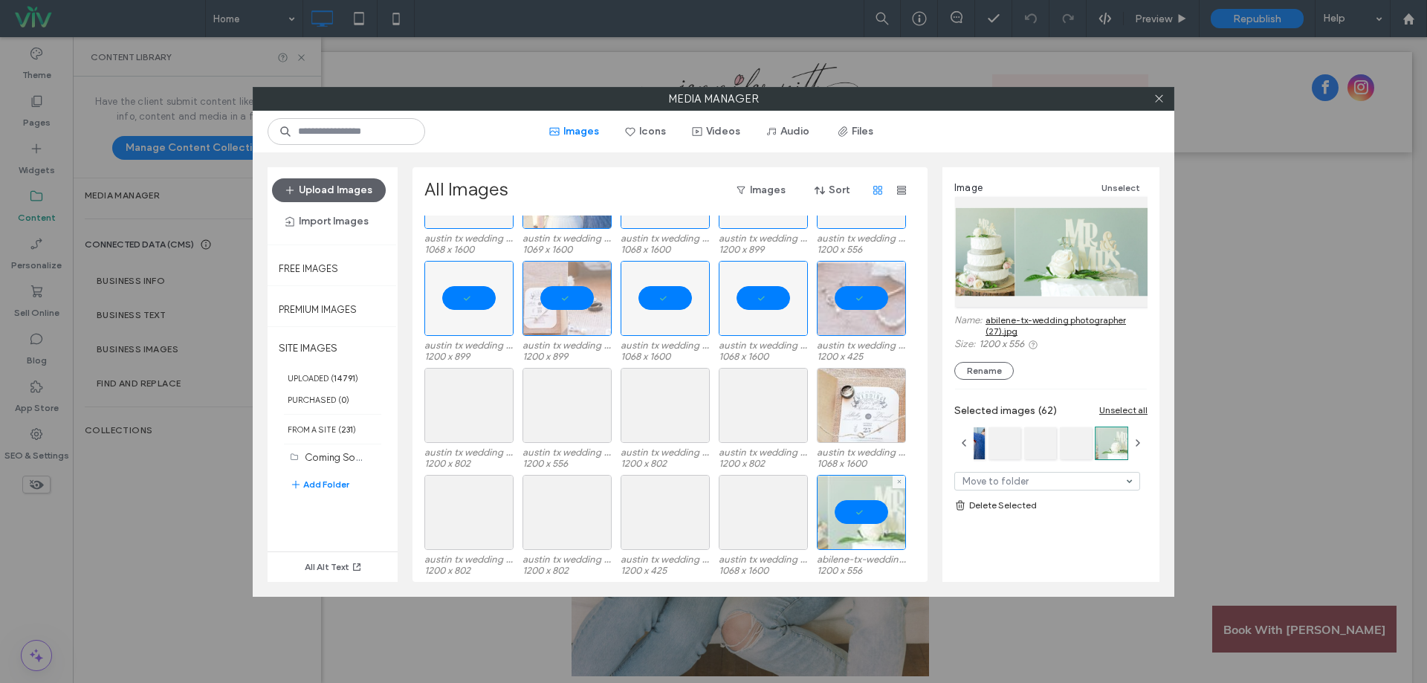
click at [850, 518] on div at bounding box center [861, 512] width 89 height 75
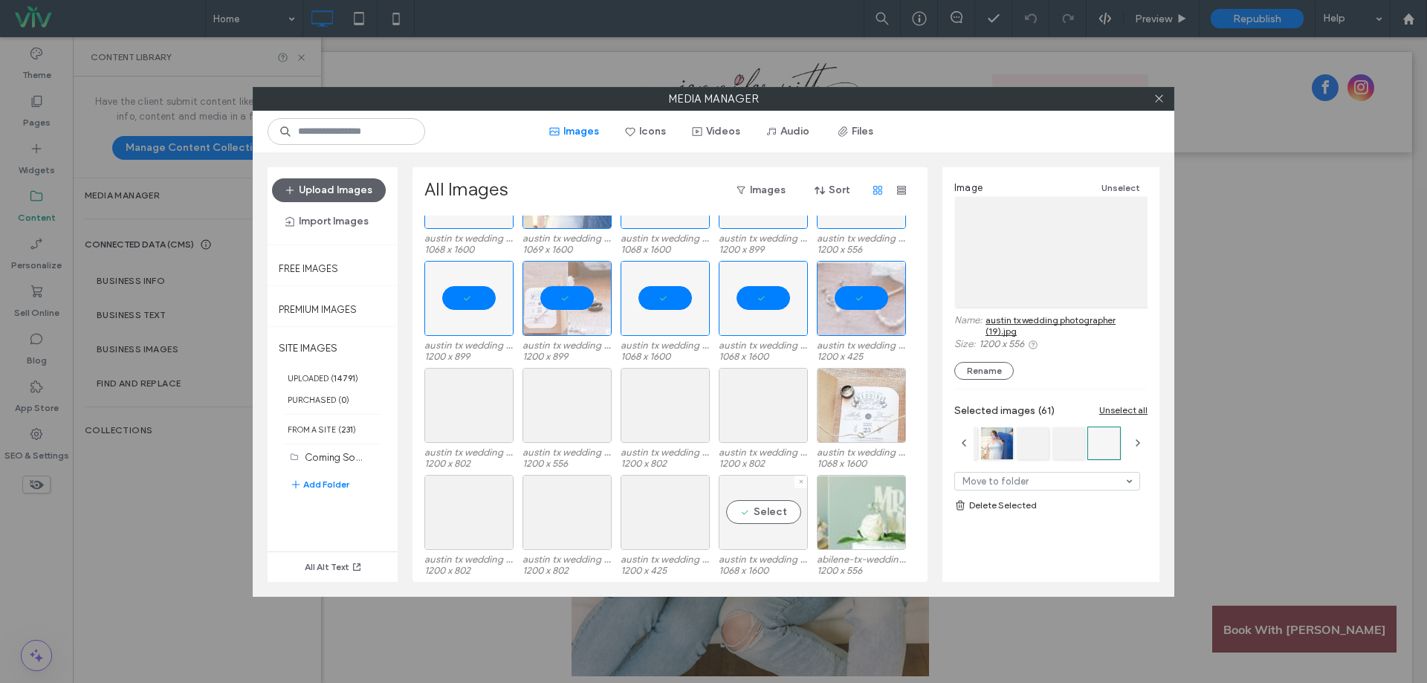
click at [756, 515] on div "Select" at bounding box center [762, 512] width 89 height 75
click at [662, 520] on div "Select" at bounding box center [664, 512] width 89 height 75
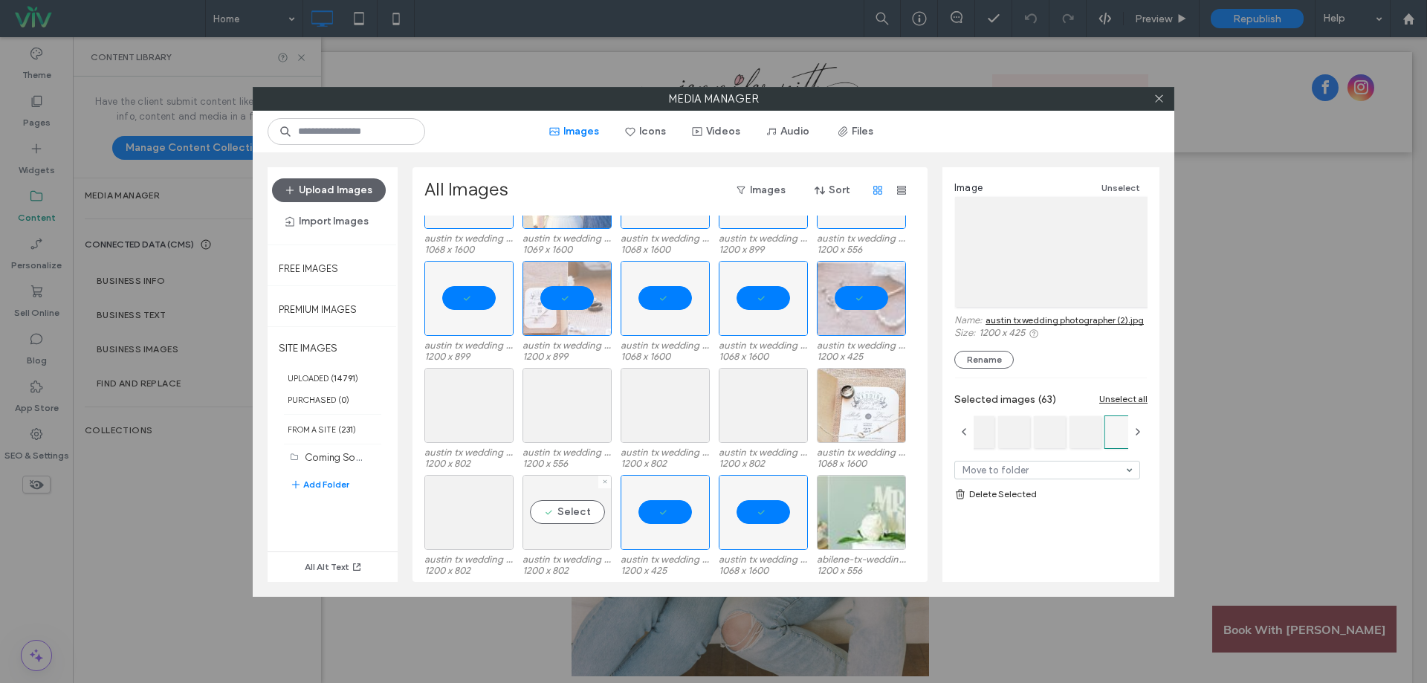
click at [565, 528] on div "Select" at bounding box center [566, 512] width 89 height 75
click at [464, 528] on div "Select" at bounding box center [468, 512] width 89 height 75
click at [441, 441] on div "Select" at bounding box center [468, 405] width 89 height 75
click at [548, 406] on div "Select" at bounding box center [566, 405] width 89 height 75
click at [687, 405] on div "Select" at bounding box center [664, 405] width 89 height 75
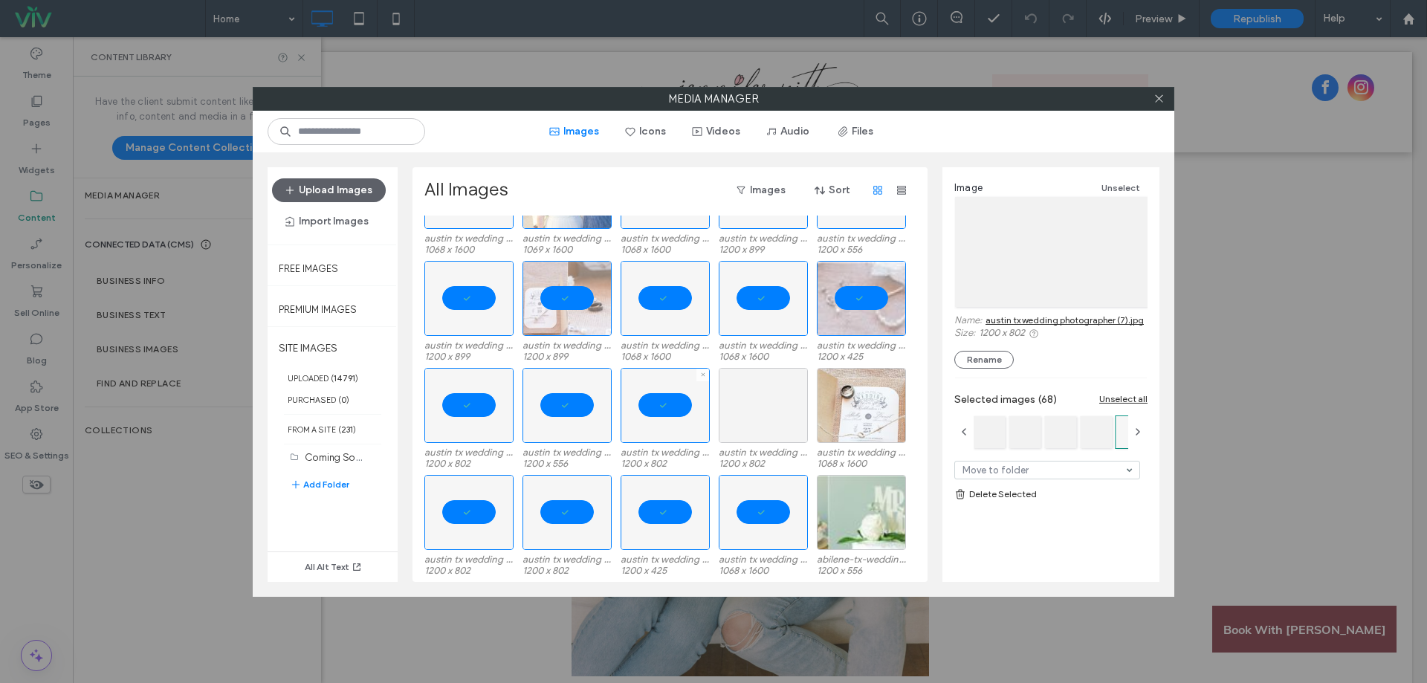
click at [774, 402] on div at bounding box center [762, 405] width 89 height 75
click at [860, 404] on div "Select" at bounding box center [861, 405] width 89 height 75
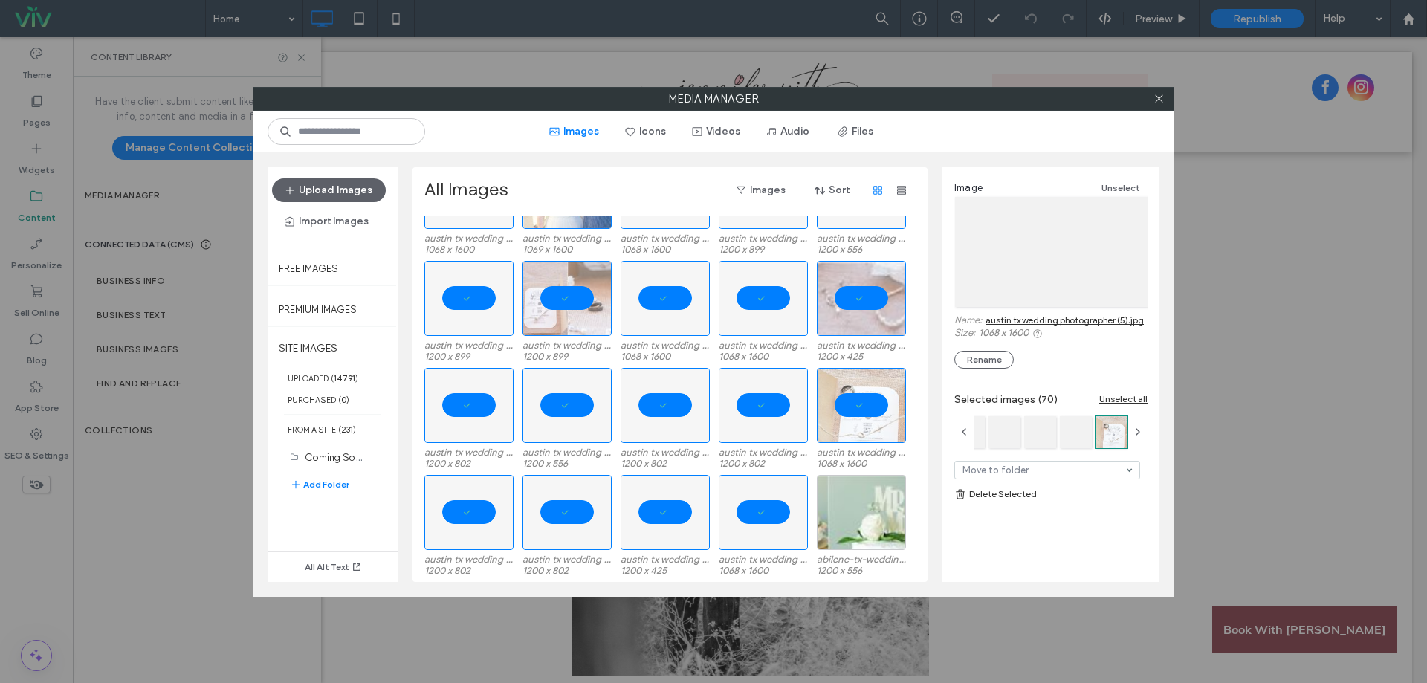
click at [981, 496] on link "Delete Selected" at bounding box center [1050, 494] width 193 height 15
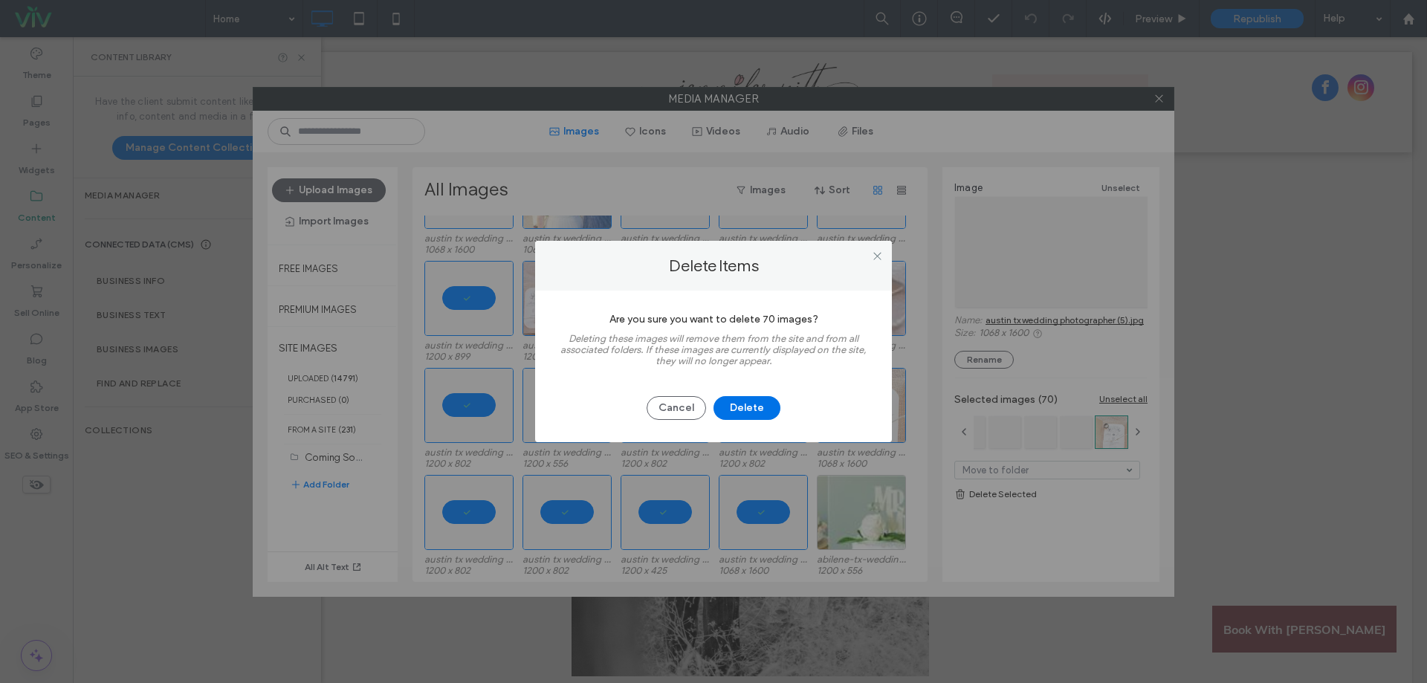
click at [762, 410] on button "Delete" at bounding box center [746, 408] width 67 height 24
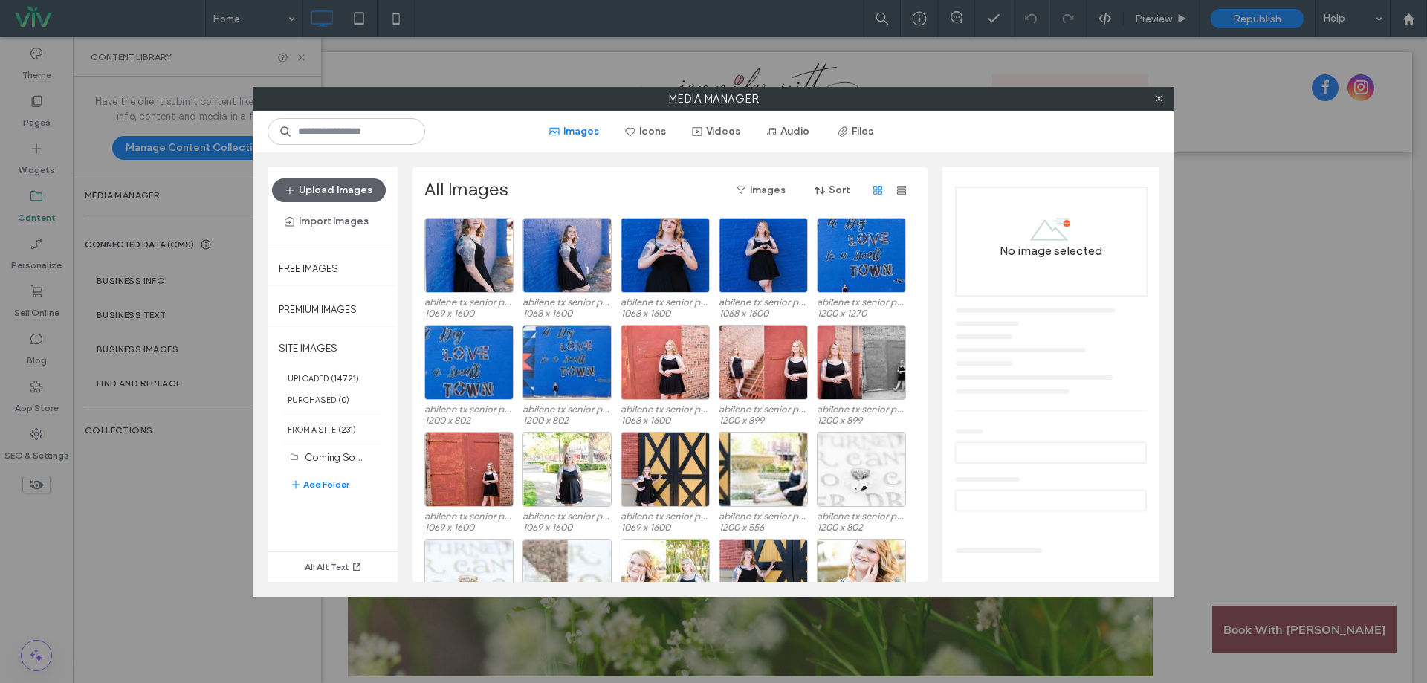
scroll to position [4660, 0]
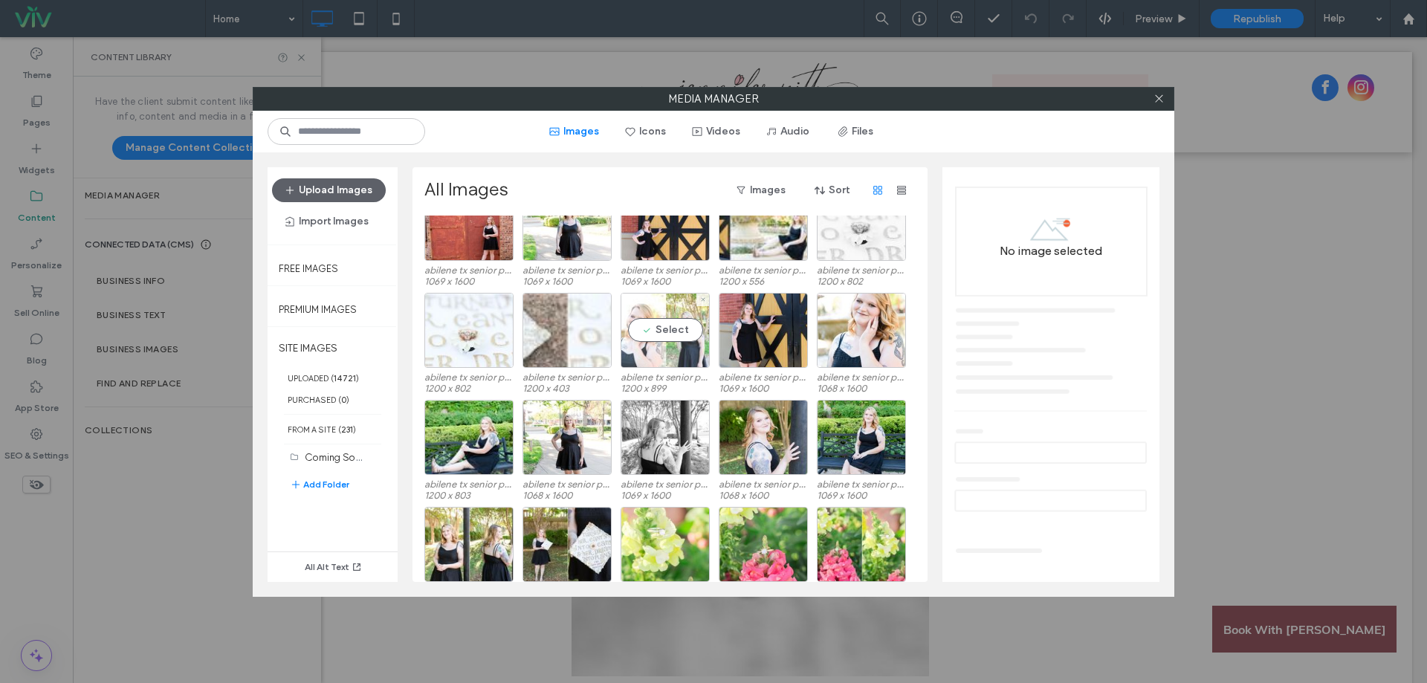
click at [640, 325] on div "Select" at bounding box center [664, 330] width 89 height 75
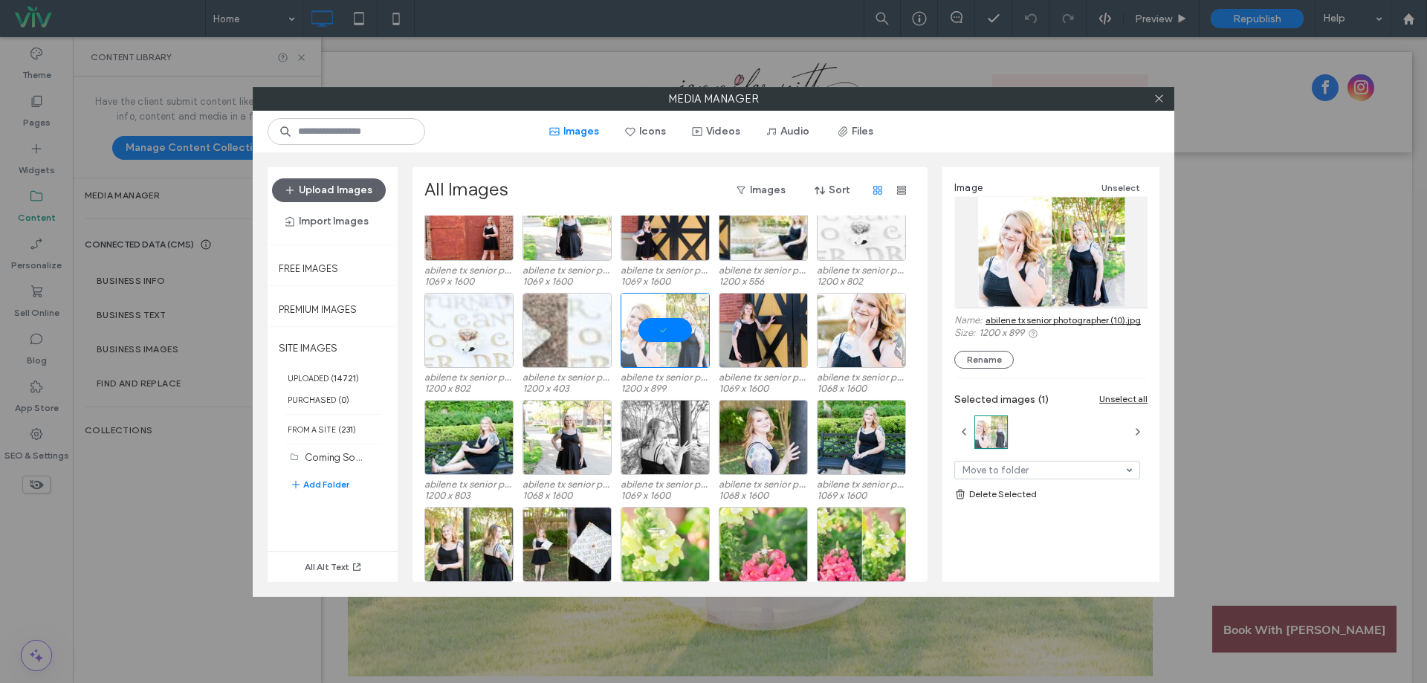
click at [640, 325] on div at bounding box center [664, 330] width 89 height 75
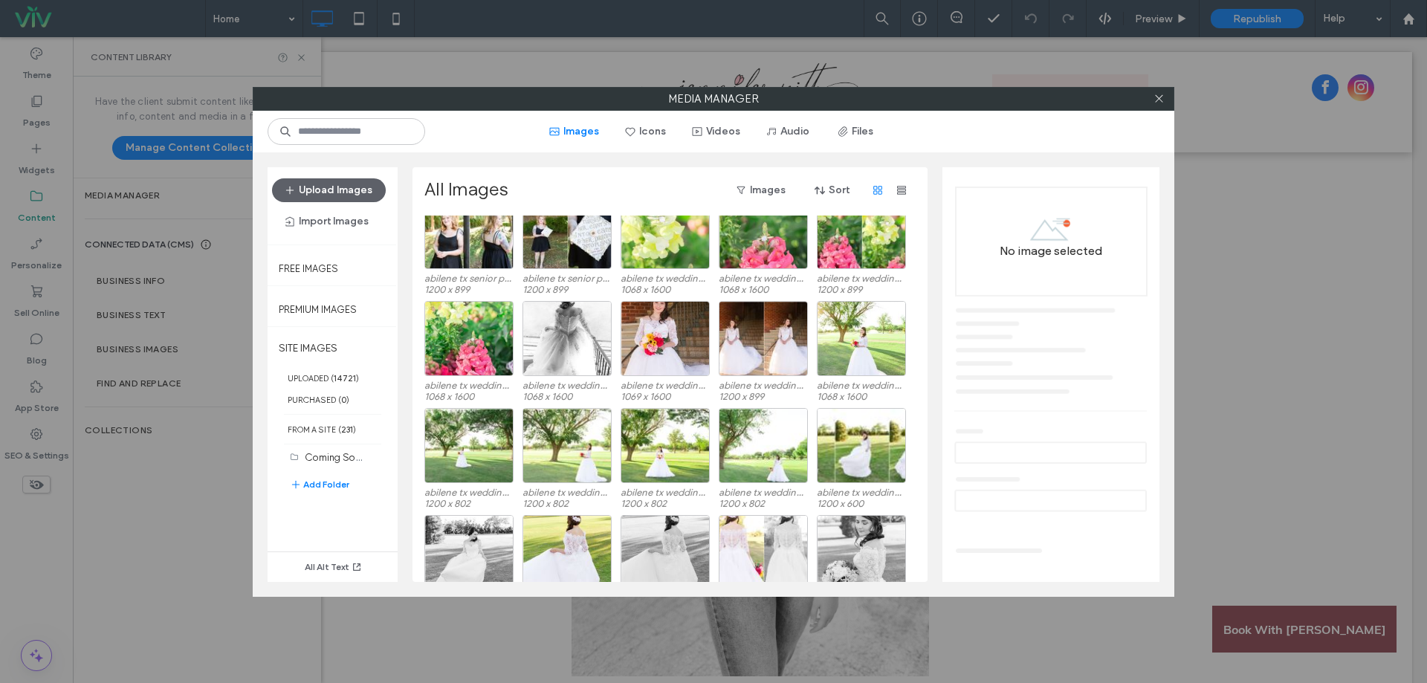
scroll to position [4997, 0]
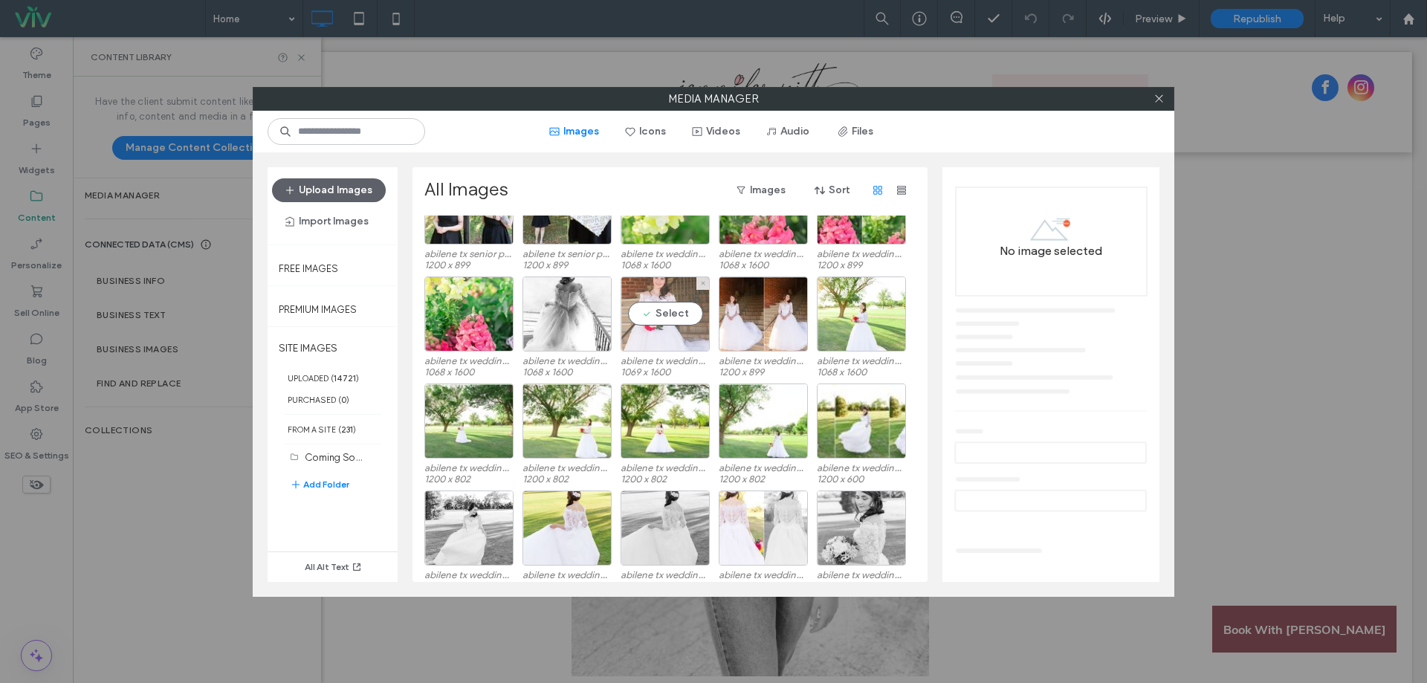
click at [646, 305] on div "Select" at bounding box center [664, 313] width 89 height 75
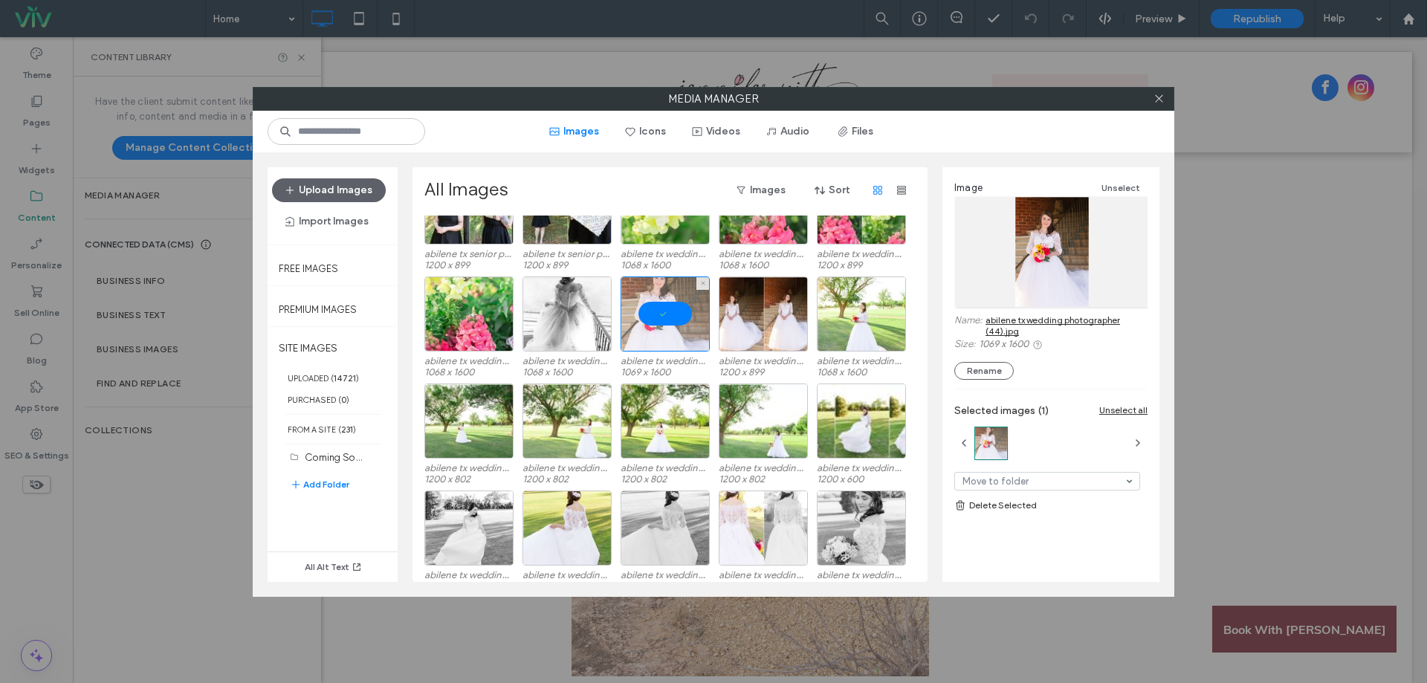
click at [646, 305] on div at bounding box center [664, 313] width 89 height 75
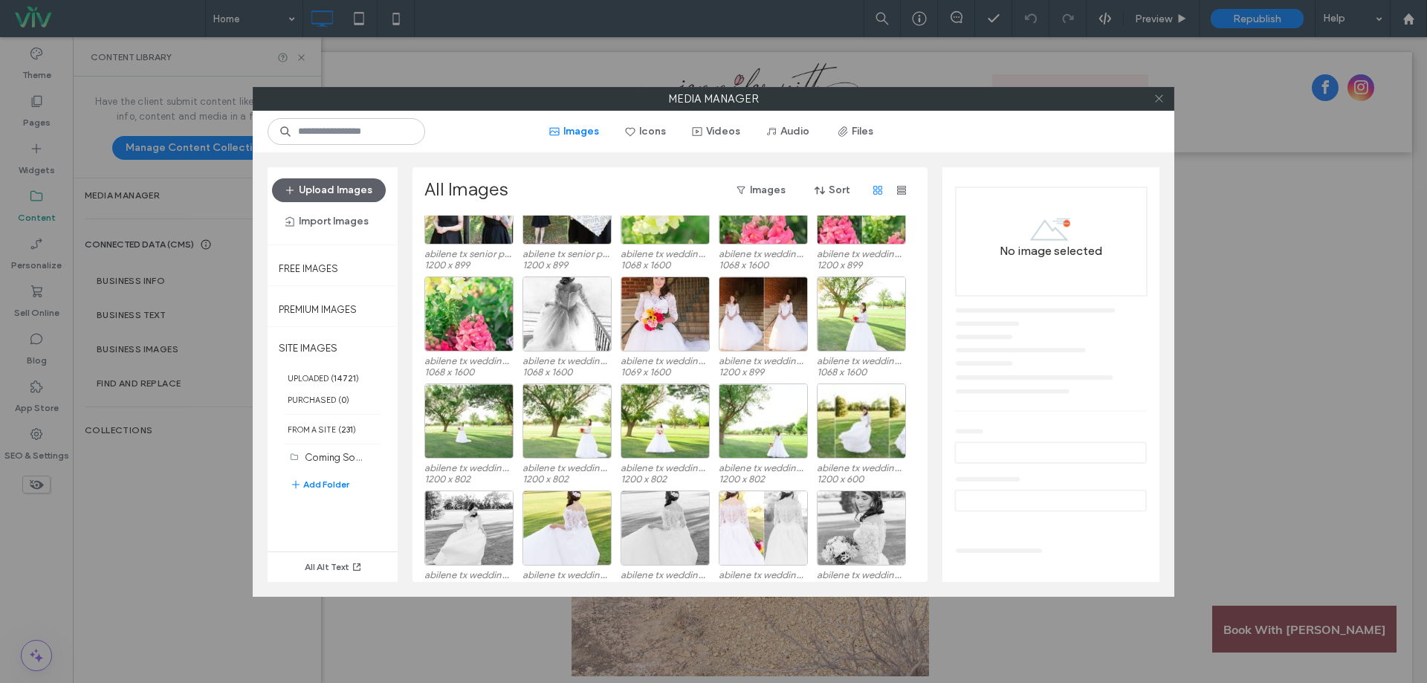
click at [1158, 97] on icon at bounding box center [1158, 98] width 11 height 11
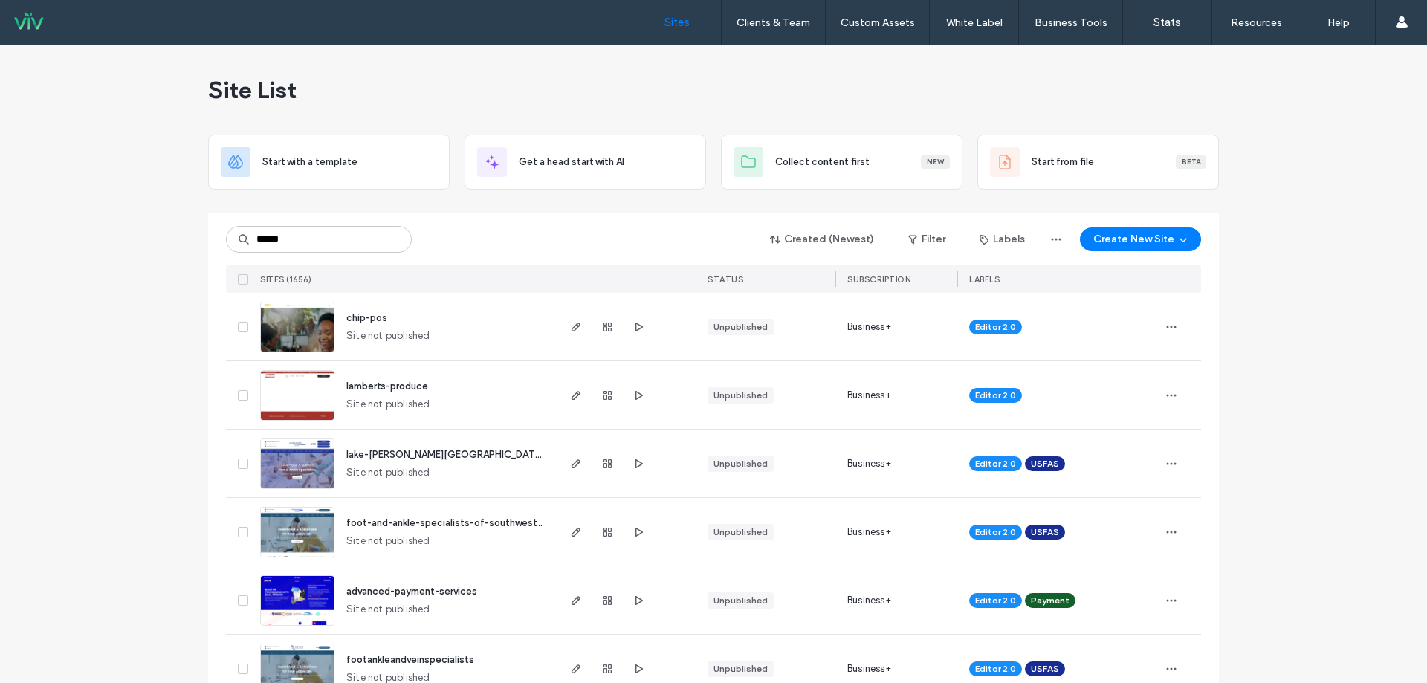
type input "******"
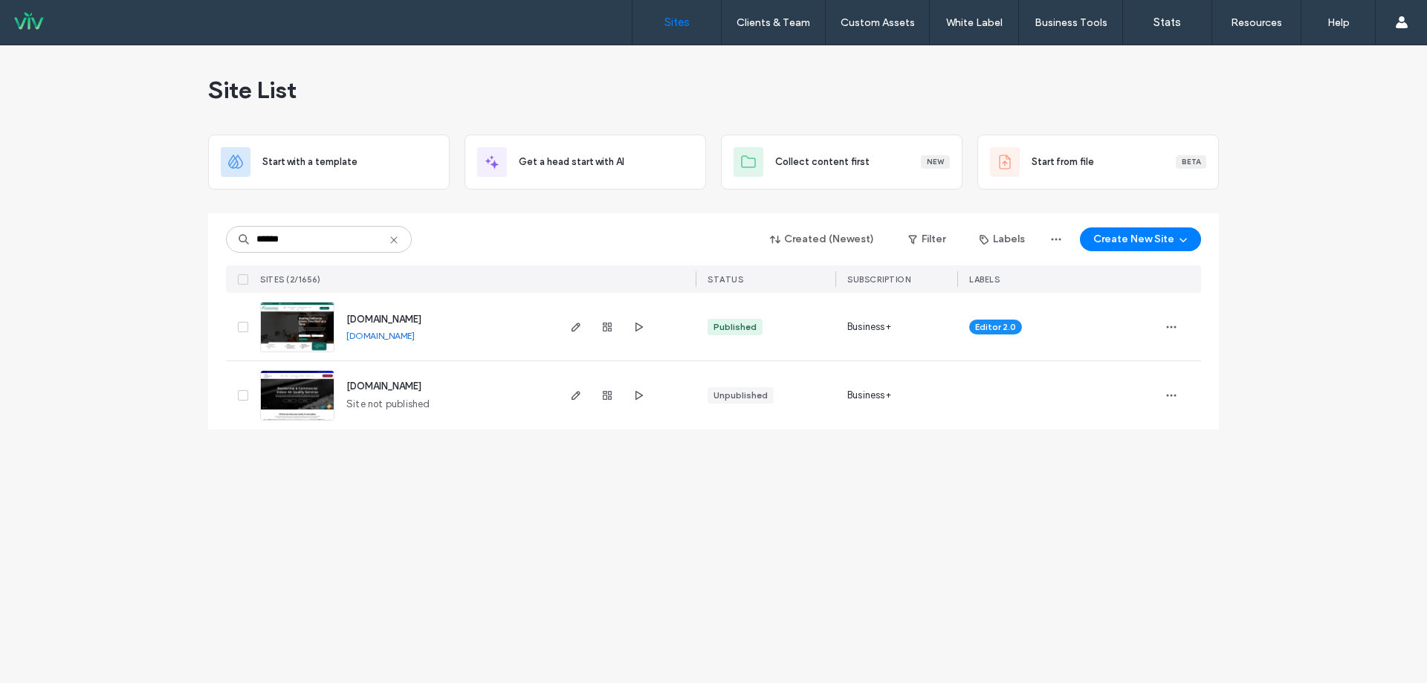
click at [392, 314] on span "www.enviroroof.com" at bounding box center [383, 319] width 75 height 11
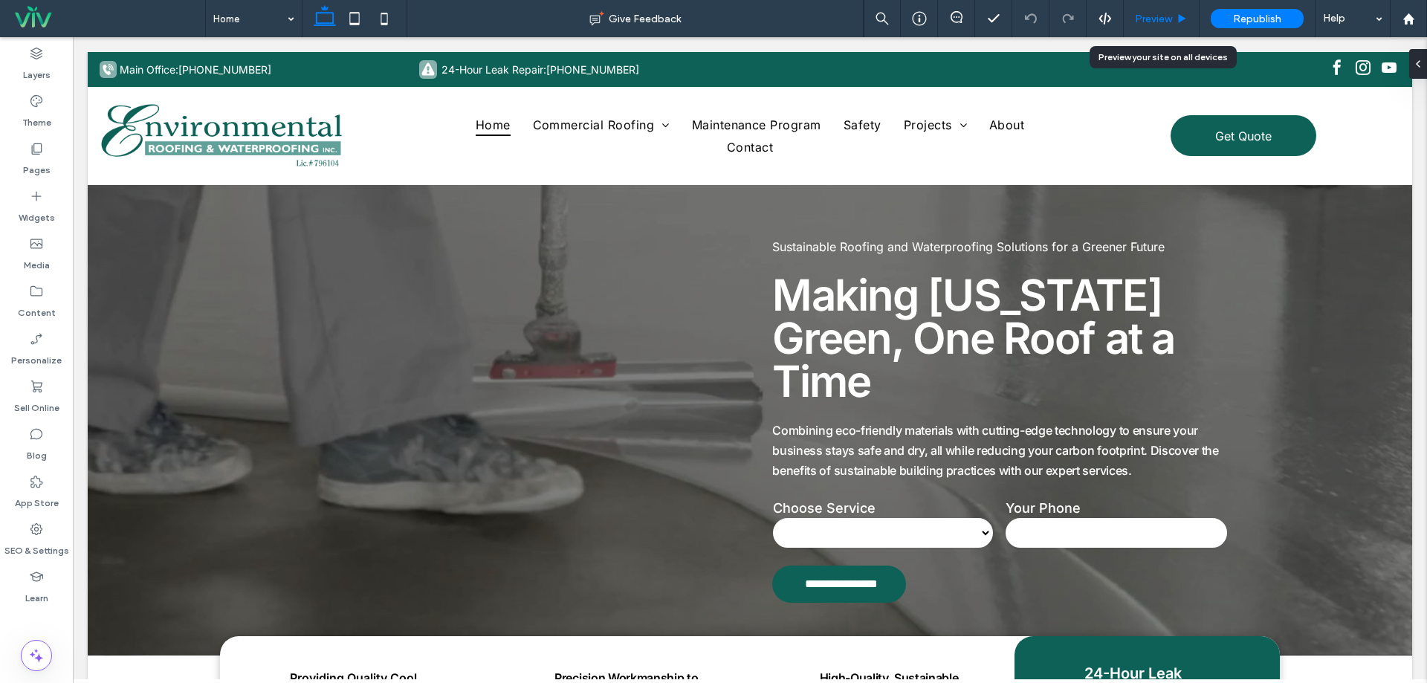
click at [1132, 26] on div "Preview" at bounding box center [1161, 18] width 76 height 37
click at [1177, 17] on icon at bounding box center [1181, 18] width 11 height 11
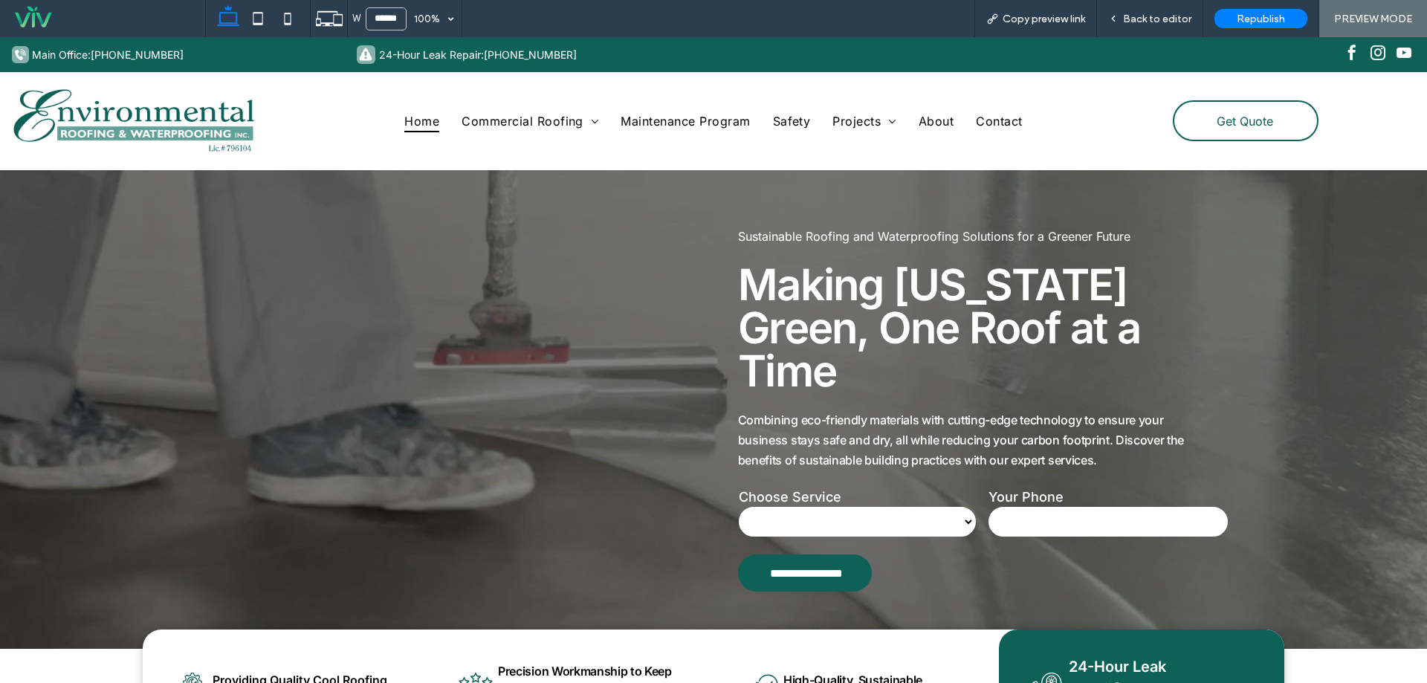
click at [1223, 112] on span "Get Quote" at bounding box center [1244, 121] width 56 height 30
click at [1178, 22] on span "Back to editor" at bounding box center [1157, 19] width 68 height 13
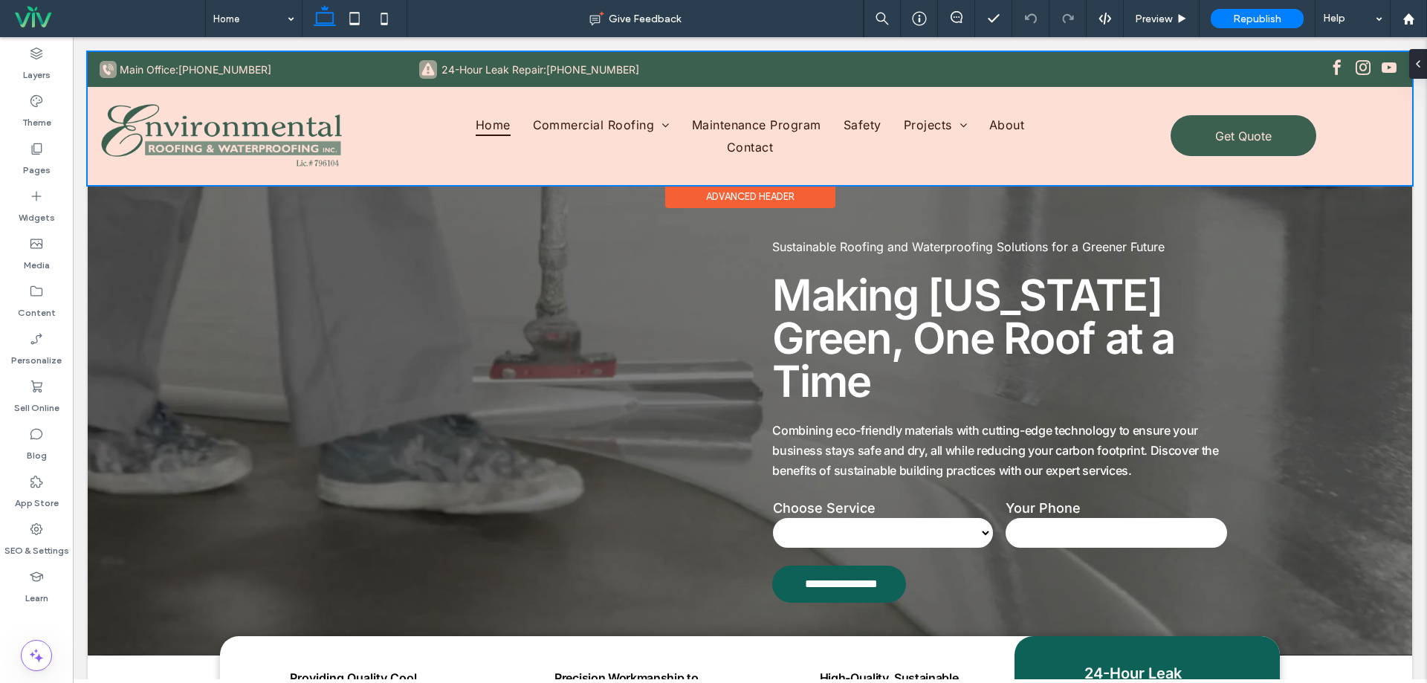
click at [1200, 115] on div at bounding box center [750, 118] width 1324 height 133
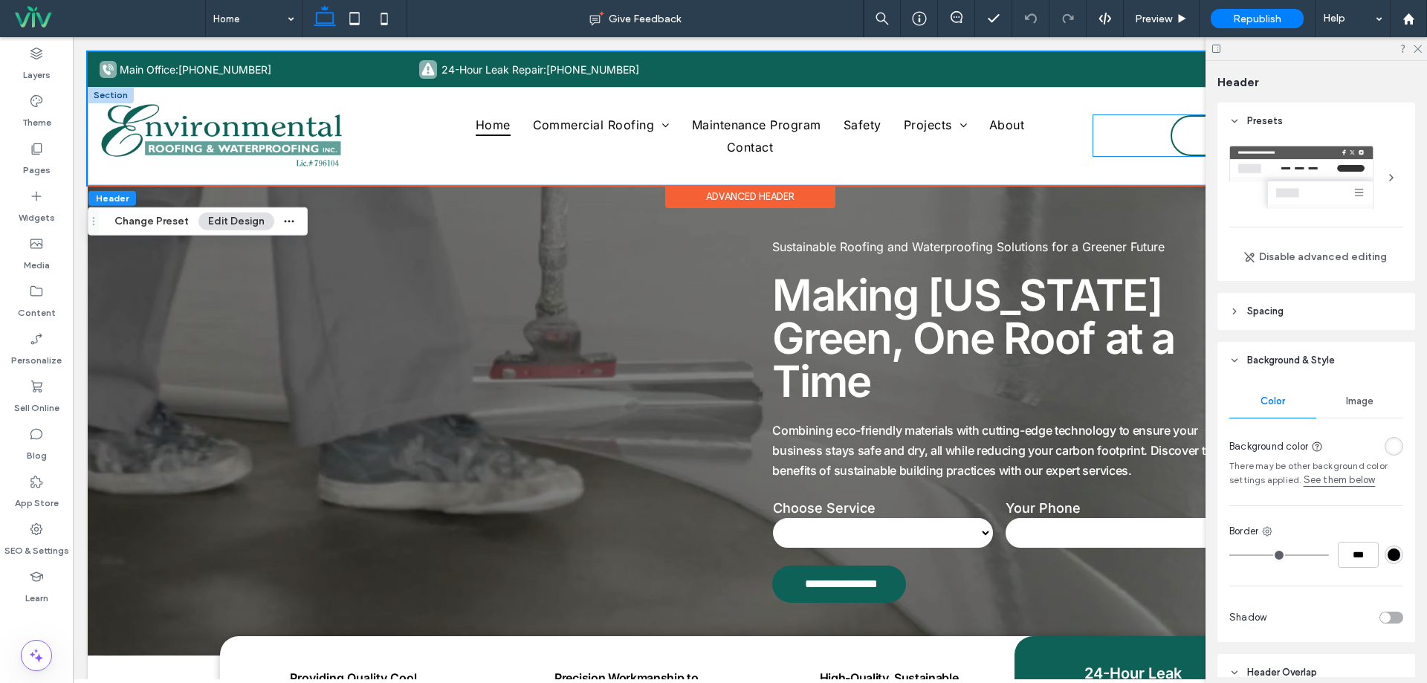
click at [1183, 129] on link "Get Quote" at bounding box center [1243, 135] width 146 height 41
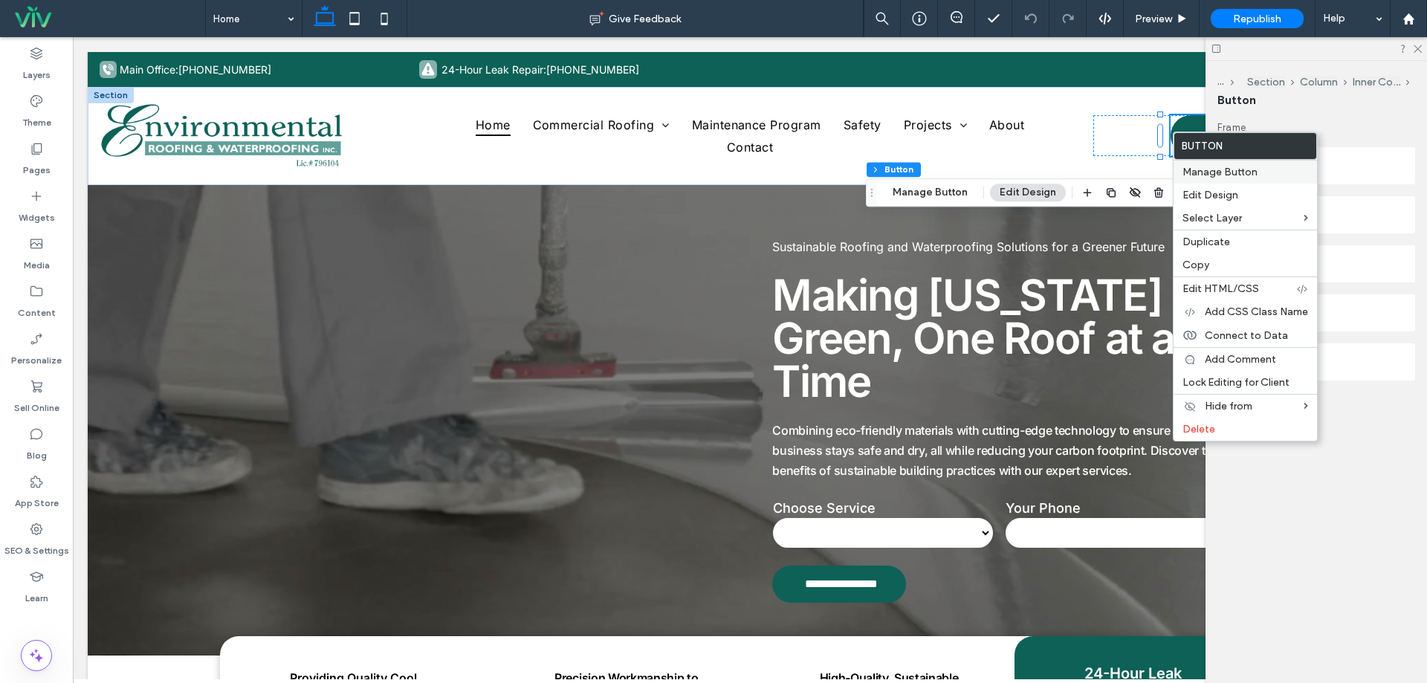
click at [1212, 180] on div "Manage Button" at bounding box center [1244, 172] width 143 height 24
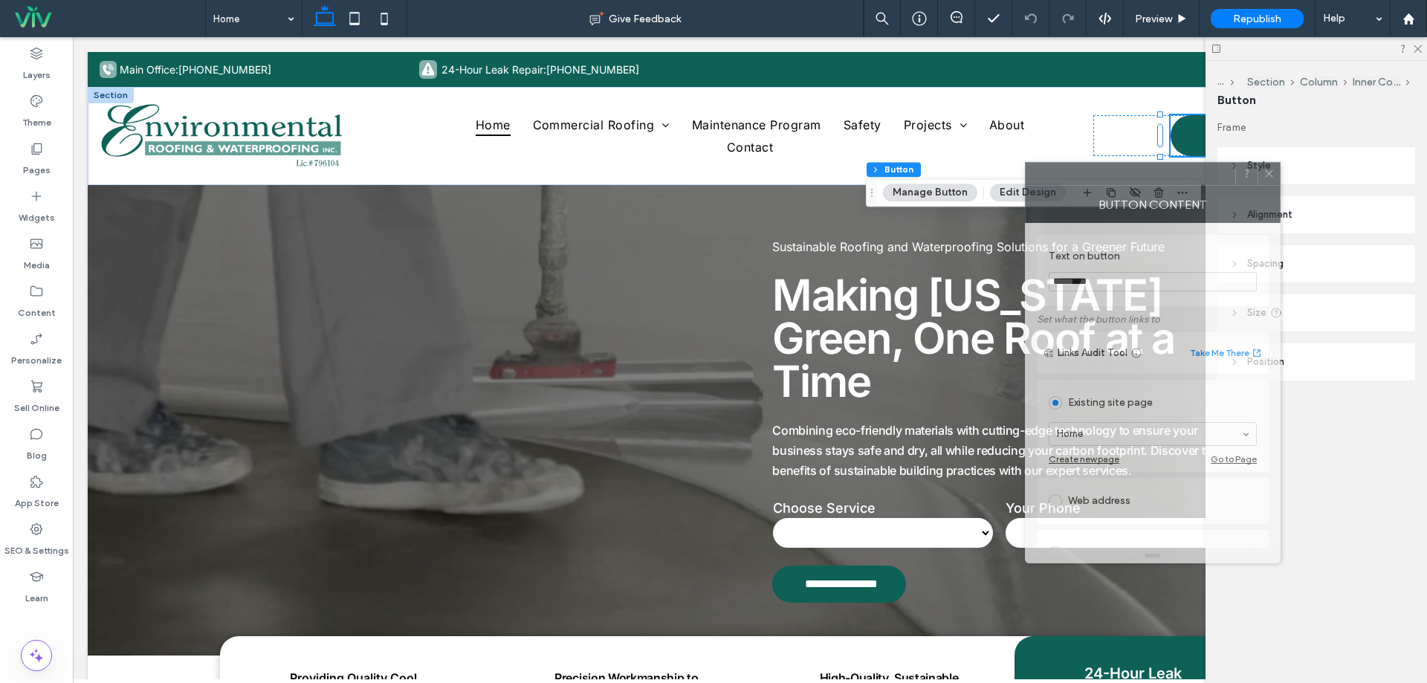
drag, startPoint x: 1288, startPoint y: 149, endPoint x: 666, endPoint y: 216, distance: 624.8
click at [1025, 185] on div at bounding box center [1130, 174] width 210 height 22
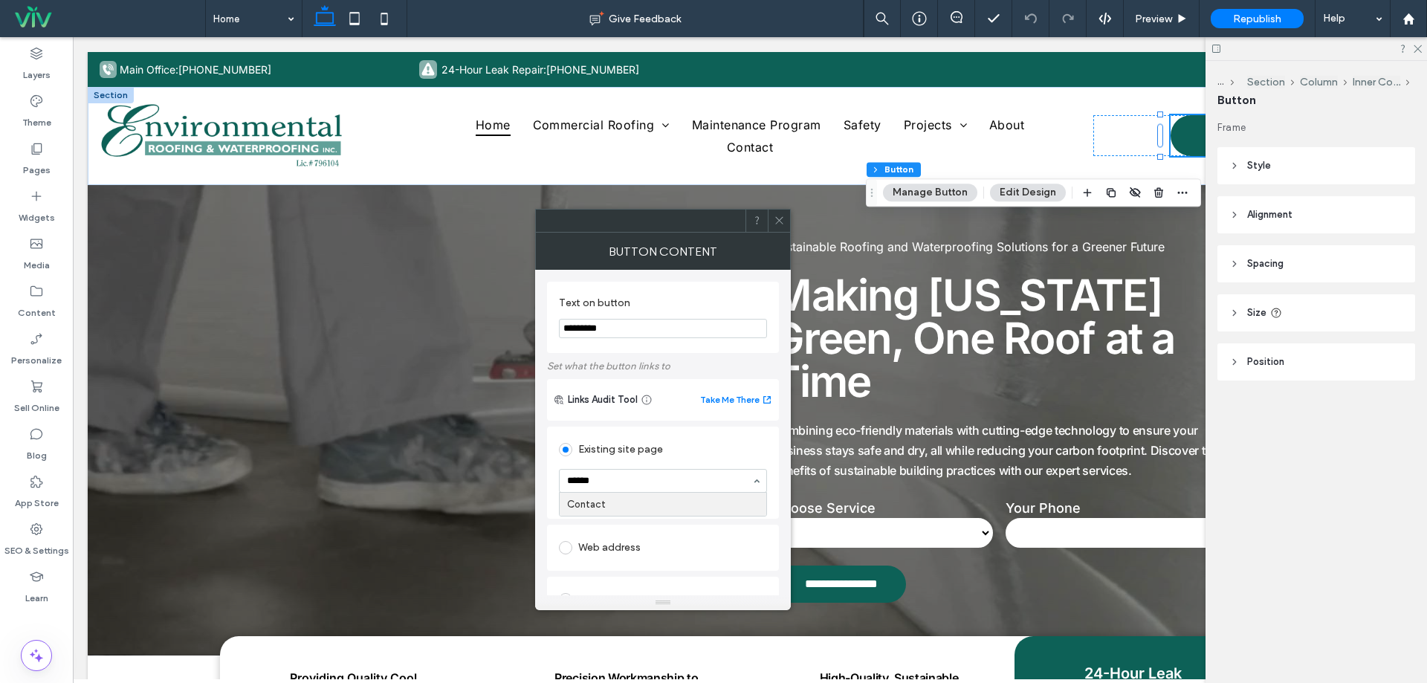
type input "*******"
click at [634, 487] on div at bounding box center [662, 481] width 207 height 22
click at [779, 226] on span at bounding box center [778, 221] width 11 height 22
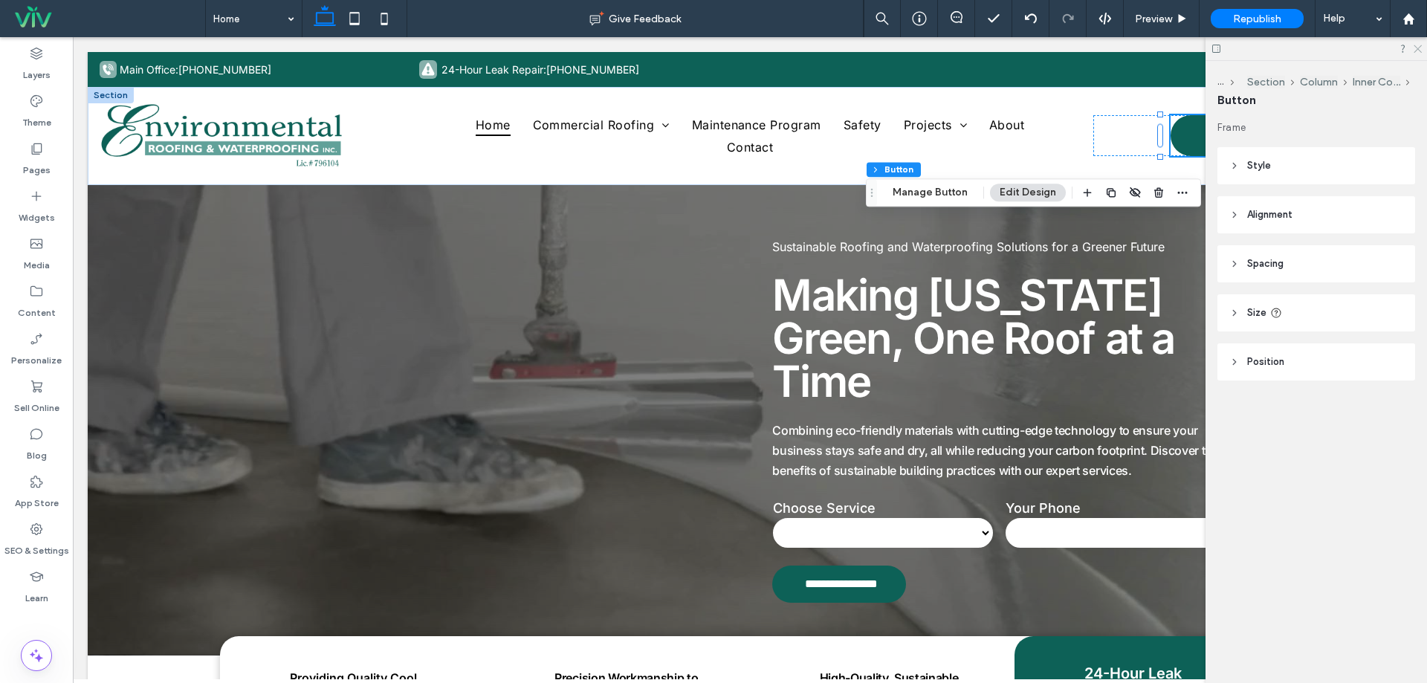
click at [1419, 46] on icon at bounding box center [1417, 48] width 10 height 10
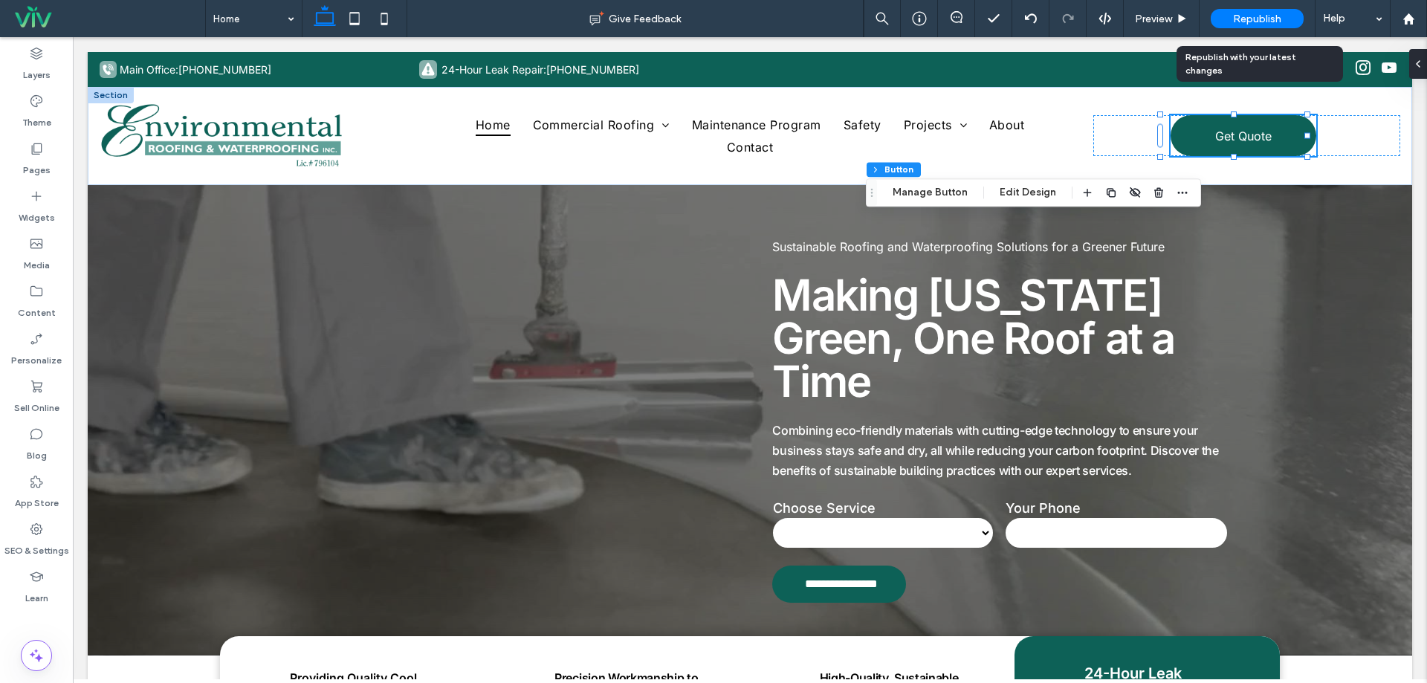
click at [1286, 18] on div "Republish" at bounding box center [1256, 18] width 93 height 19
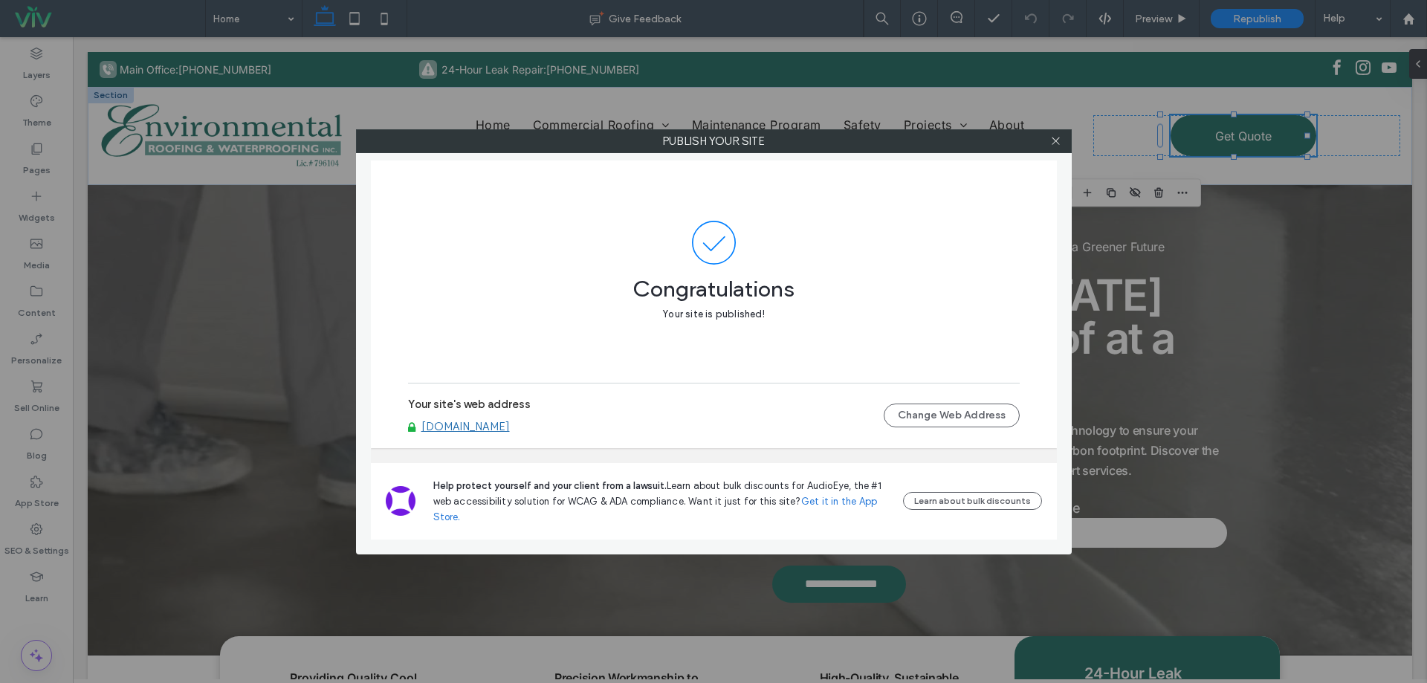
click at [1048, 141] on div at bounding box center [1056, 141] width 22 height 22
click at [1052, 142] on icon at bounding box center [1055, 140] width 11 height 11
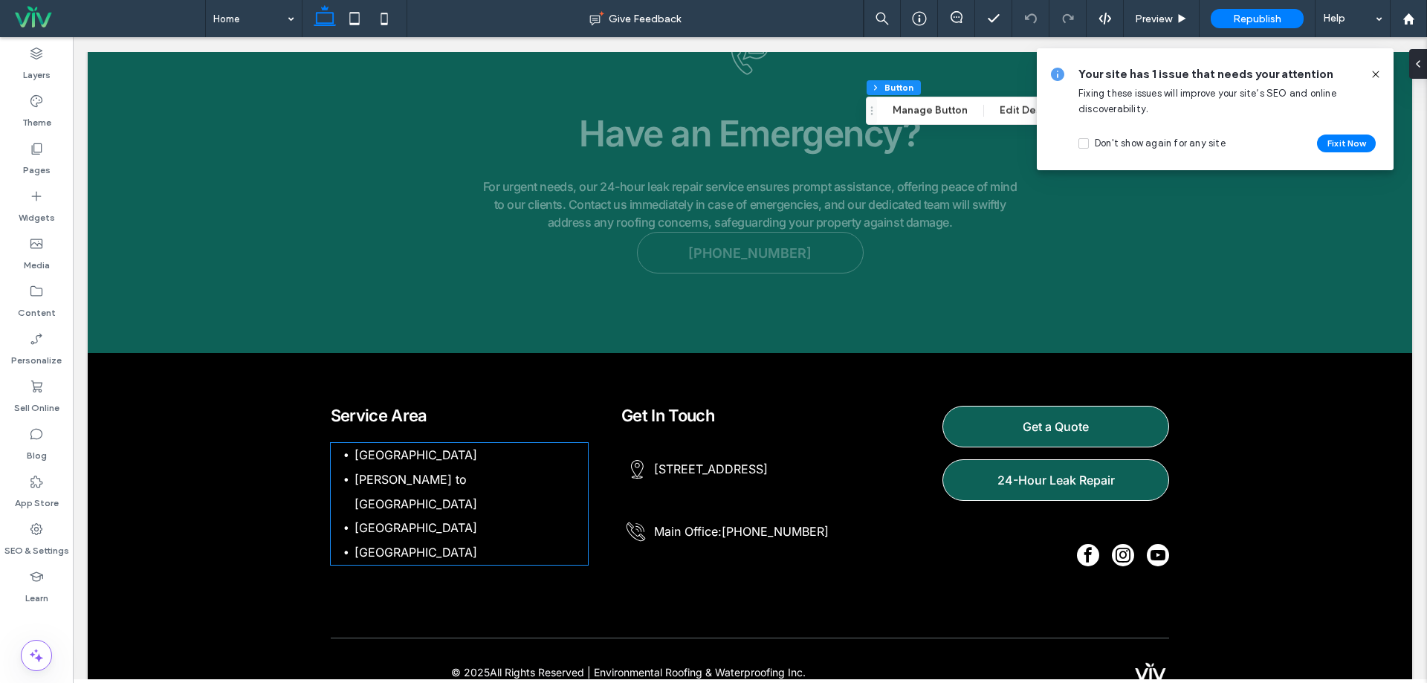
scroll to position [3803, 0]
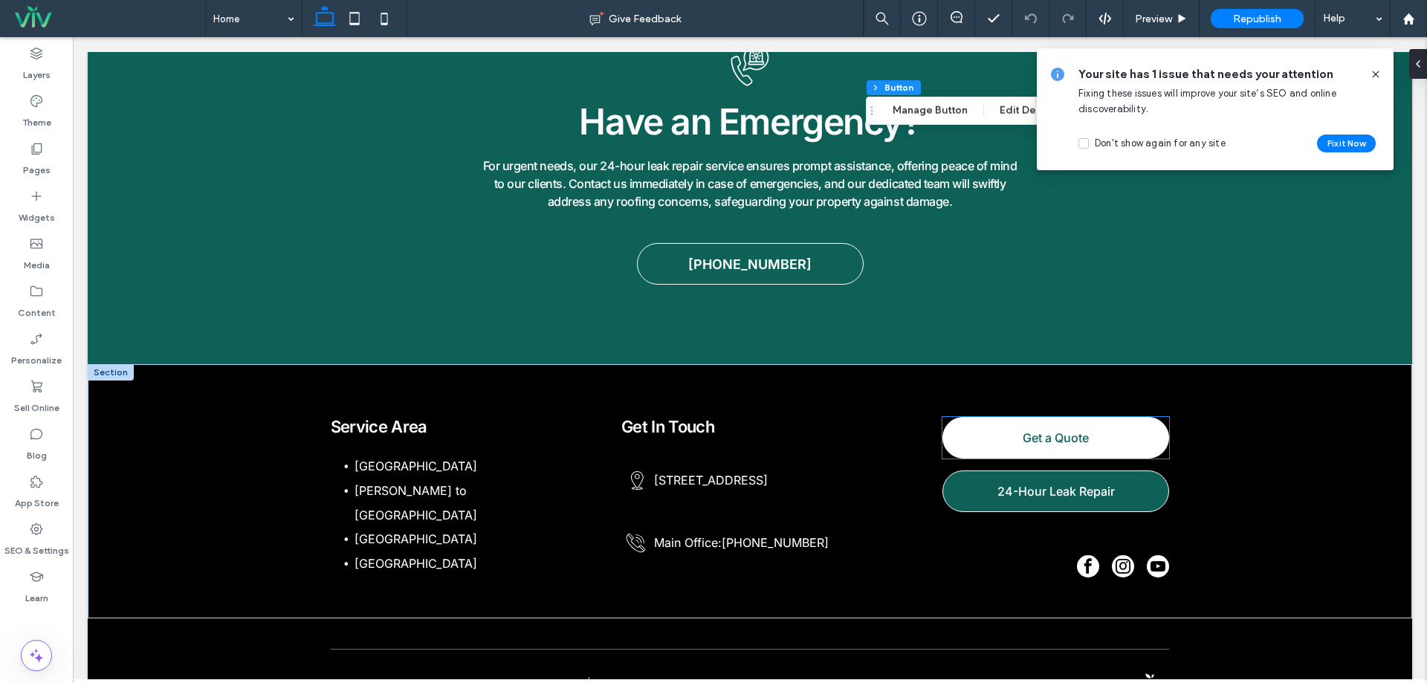
click at [1055, 423] on span "Get a Quote" at bounding box center [1055, 438] width 66 height 30
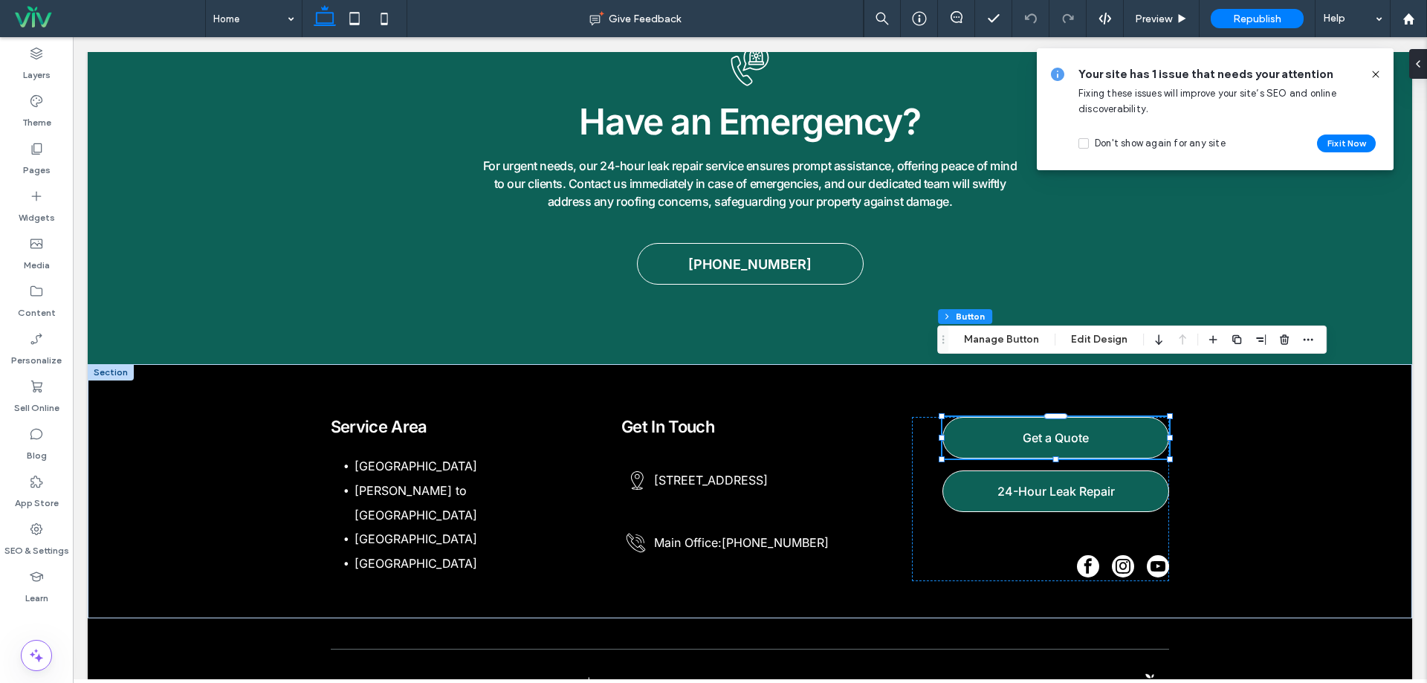
click at [1007, 328] on div "Footer Section Column Button Manage Button Edit Design" at bounding box center [1131, 339] width 389 height 28
click at [1005, 335] on button "Manage Button" at bounding box center [1001, 340] width 94 height 18
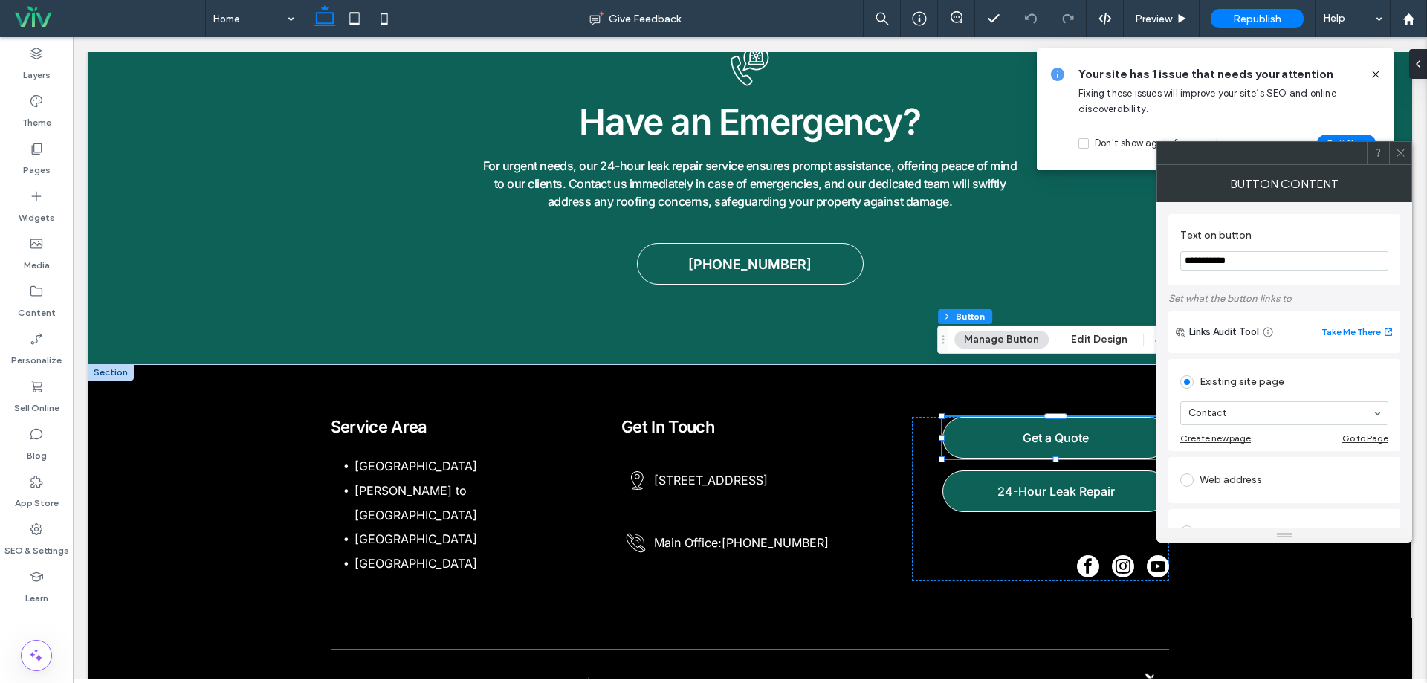
click at [1407, 158] on div at bounding box center [1400, 153] width 22 height 22
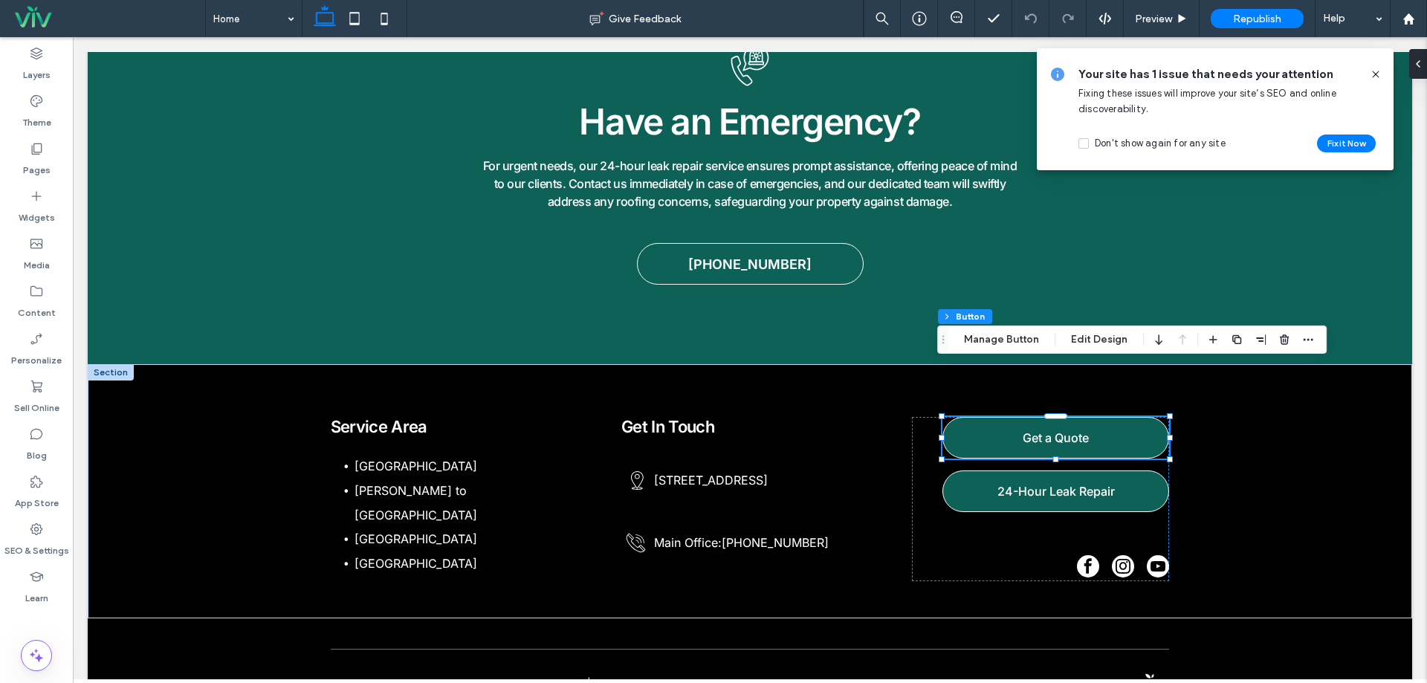
click at [1374, 65] on div "Your site has 1 issue that needs your attention Fixing these issues will improv…" at bounding box center [1214, 109] width 357 height 122
click at [1377, 77] on icon at bounding box center [1375, 74] width 12 height 12
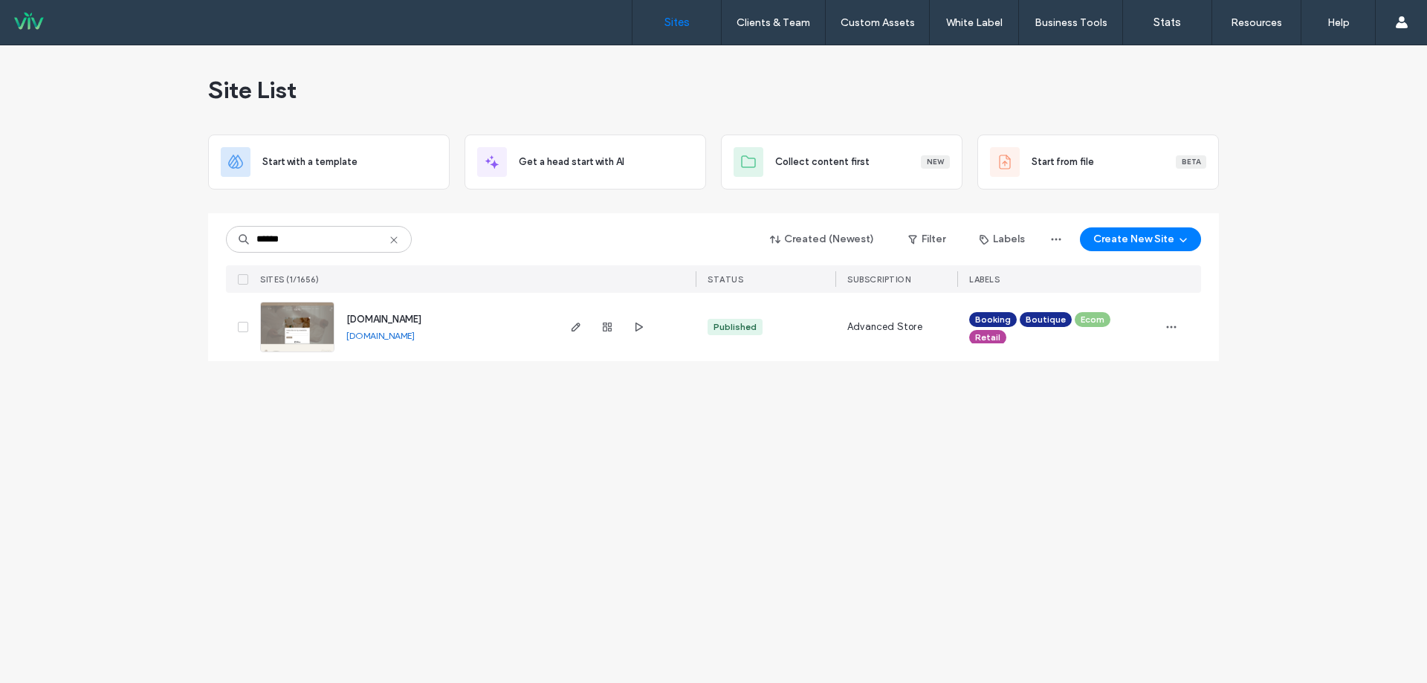
type input "******"
click at [415, 312] on div "[DOMAIN_NAME]" at bounding box center [383, 319] width 75 height 15
click at [421, 315] on span "[DOMAIN_NAME]" at bounding box center [383, 319] width 75 height 11
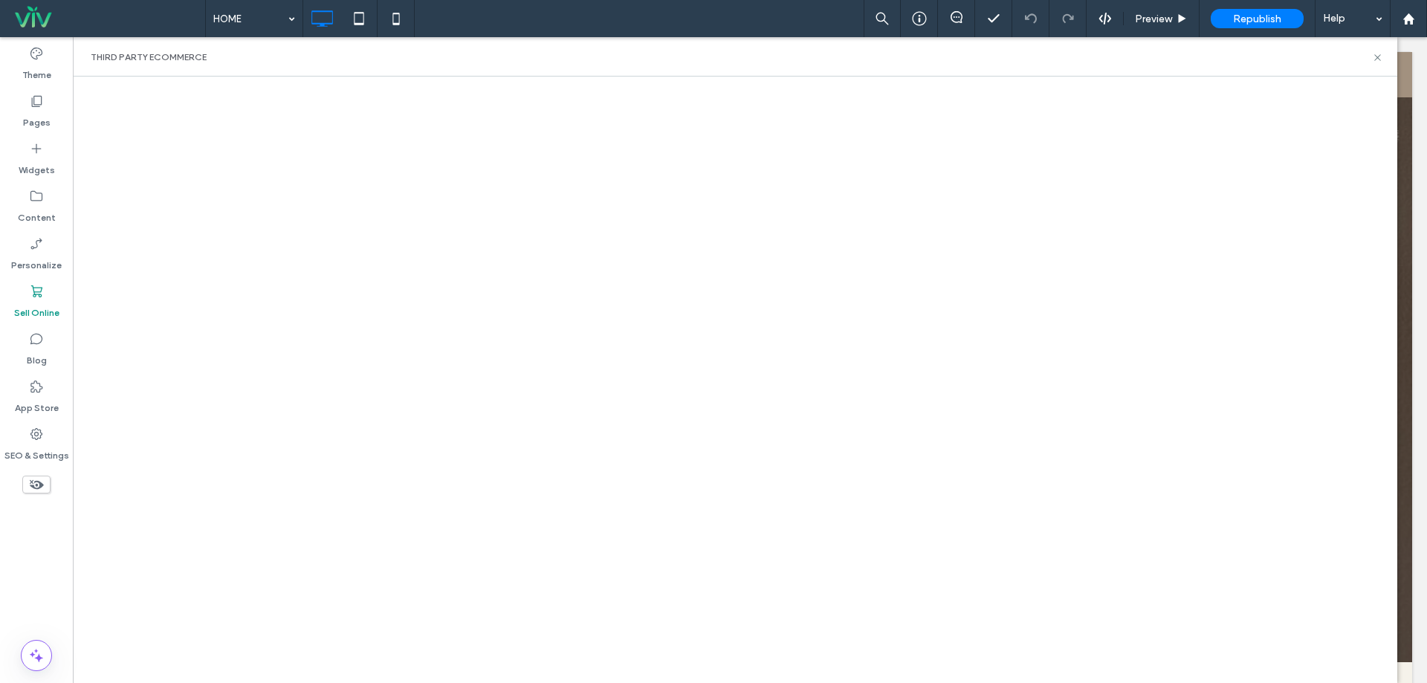
click at [1383, 57] on div "Third Party eCommerce" at bounding box center [735, 56] width 1324 height 39
click at [1382, 58] on icon at bounding box center [1377, 57] width 11 height 11
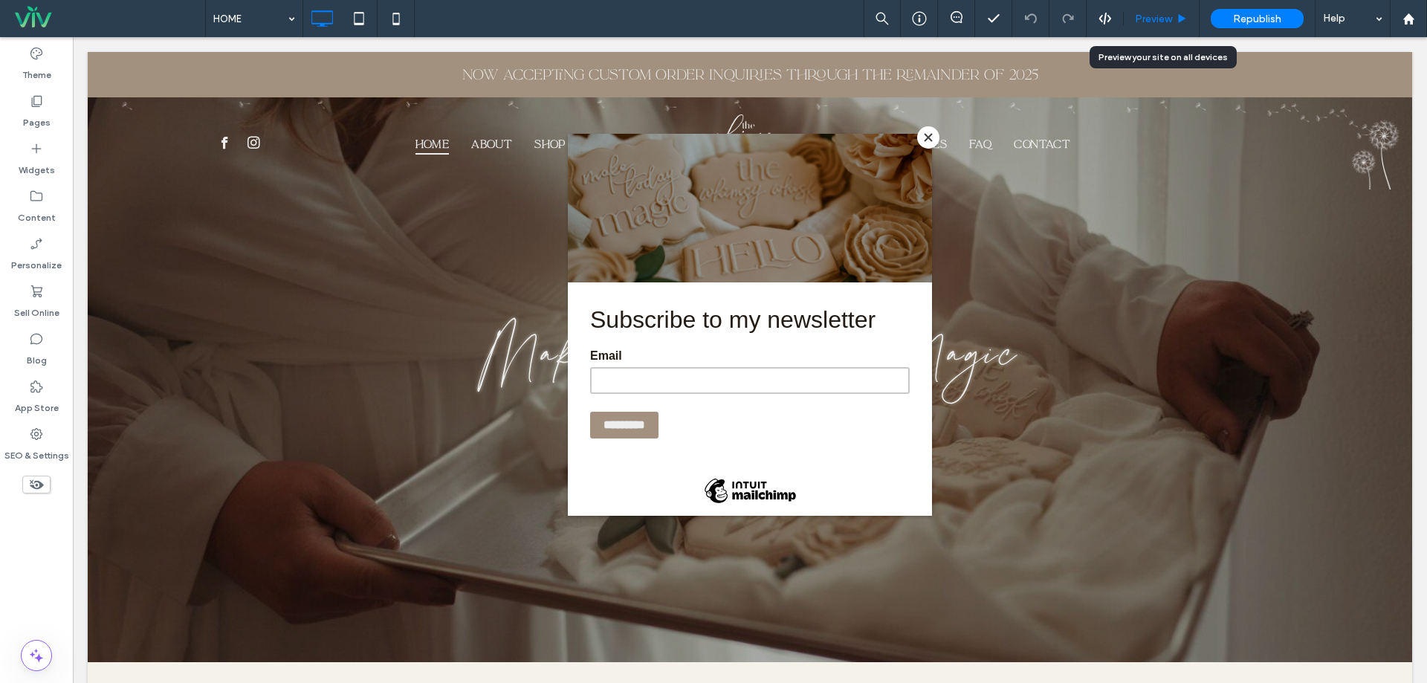
click at [1190, 22] on div "Preview" at bounding box center [1160, 19] width 75 height 13
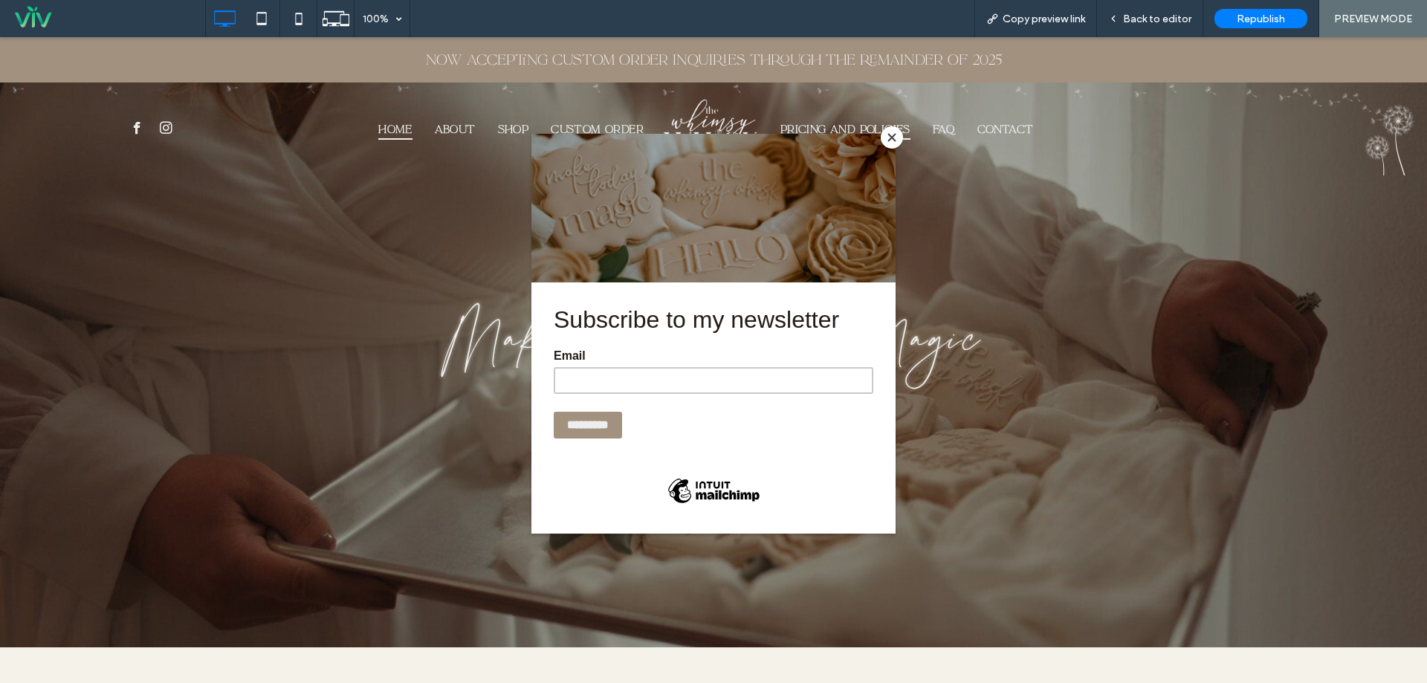
click at [889, 137] on button "Close" at bounding box center [891, 137] width 22 height 22
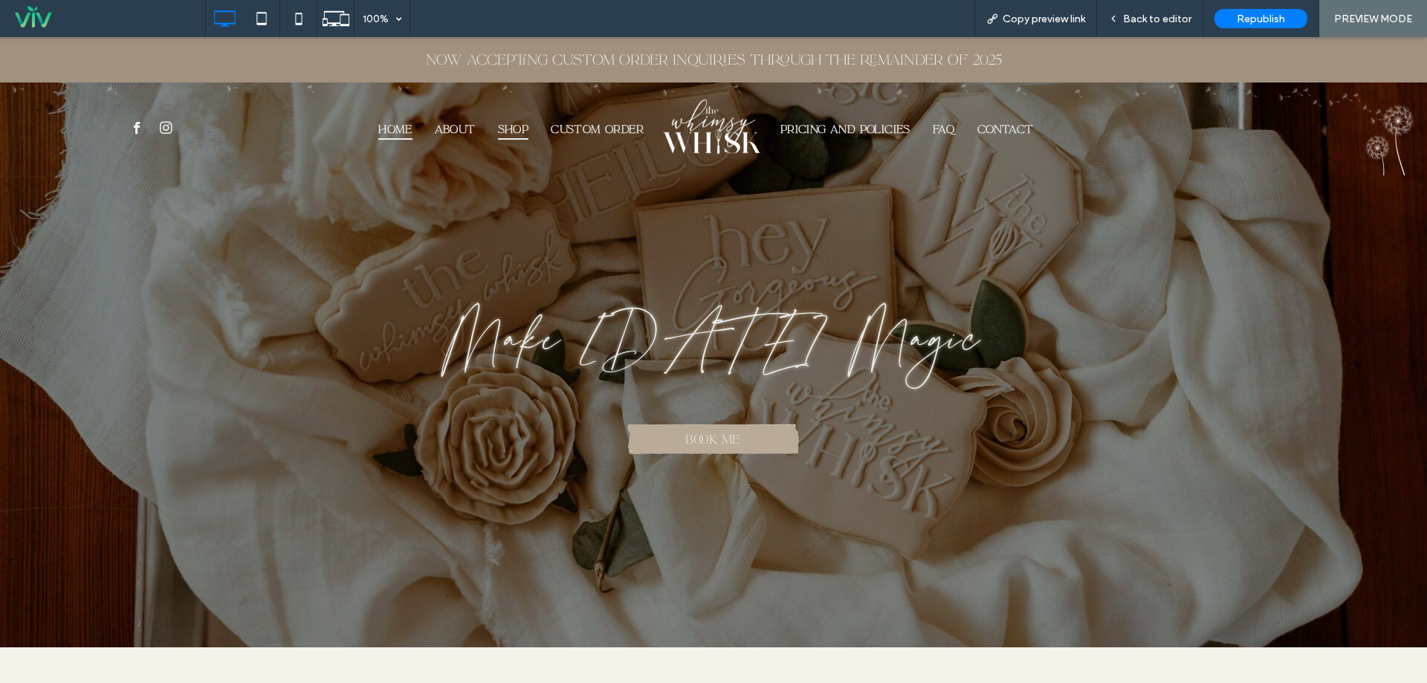
click at [498, 128] on span "SHOP" at bounding box center [513, 129] width 31 height 21
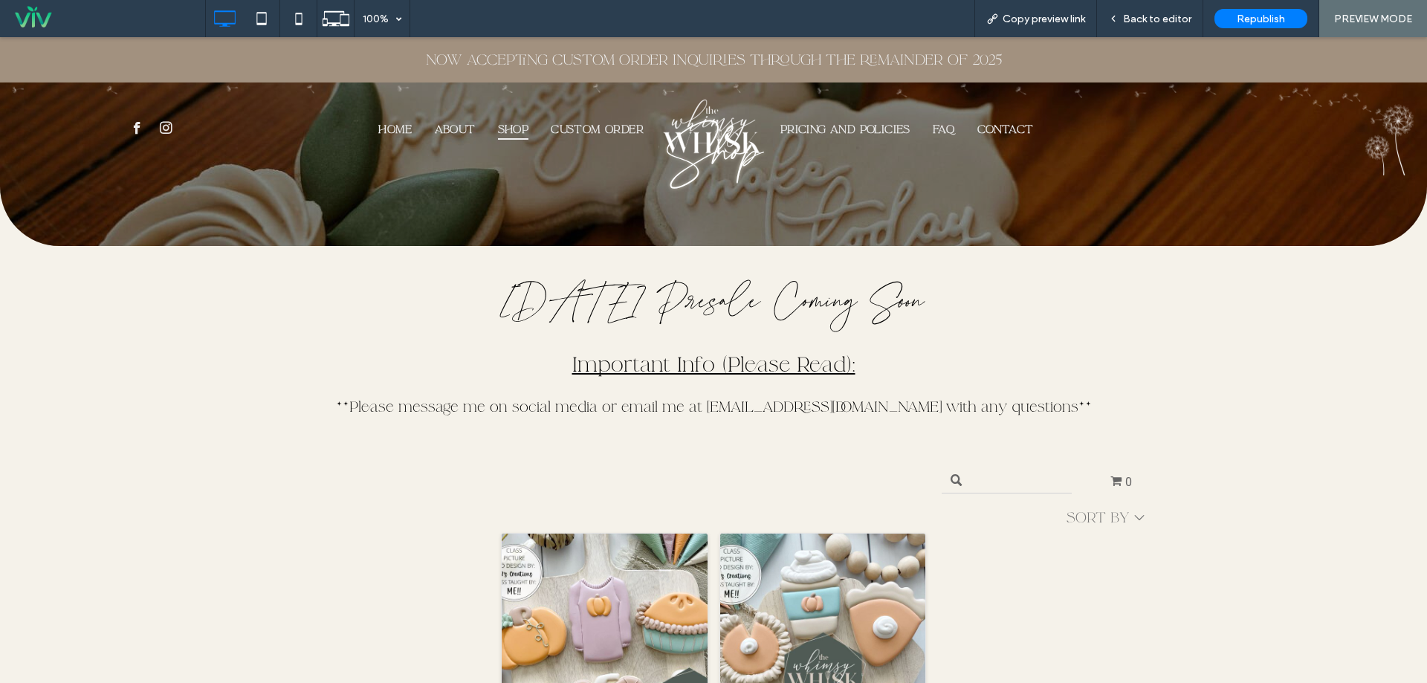
scroll to position [99, 0]
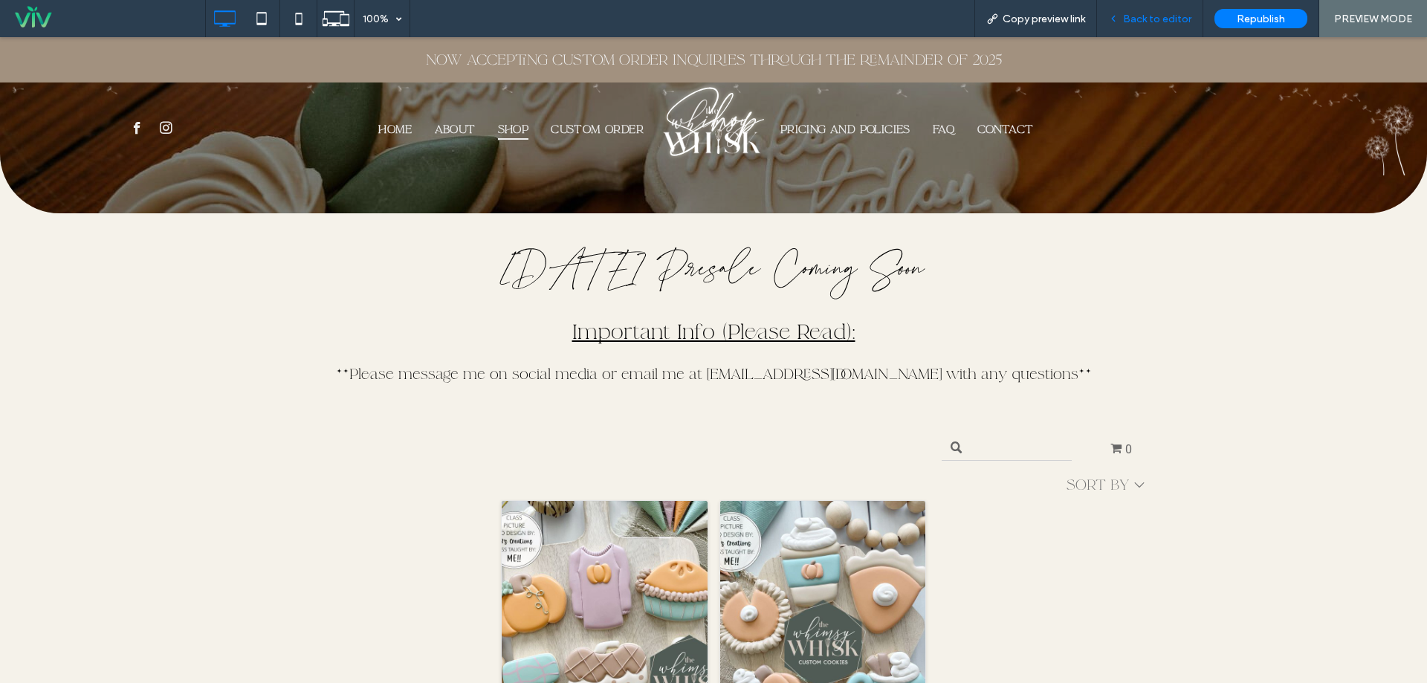
click at [1125, 23] on span "Back to editor" at bounding box center [1157, 19] width 68 height 13
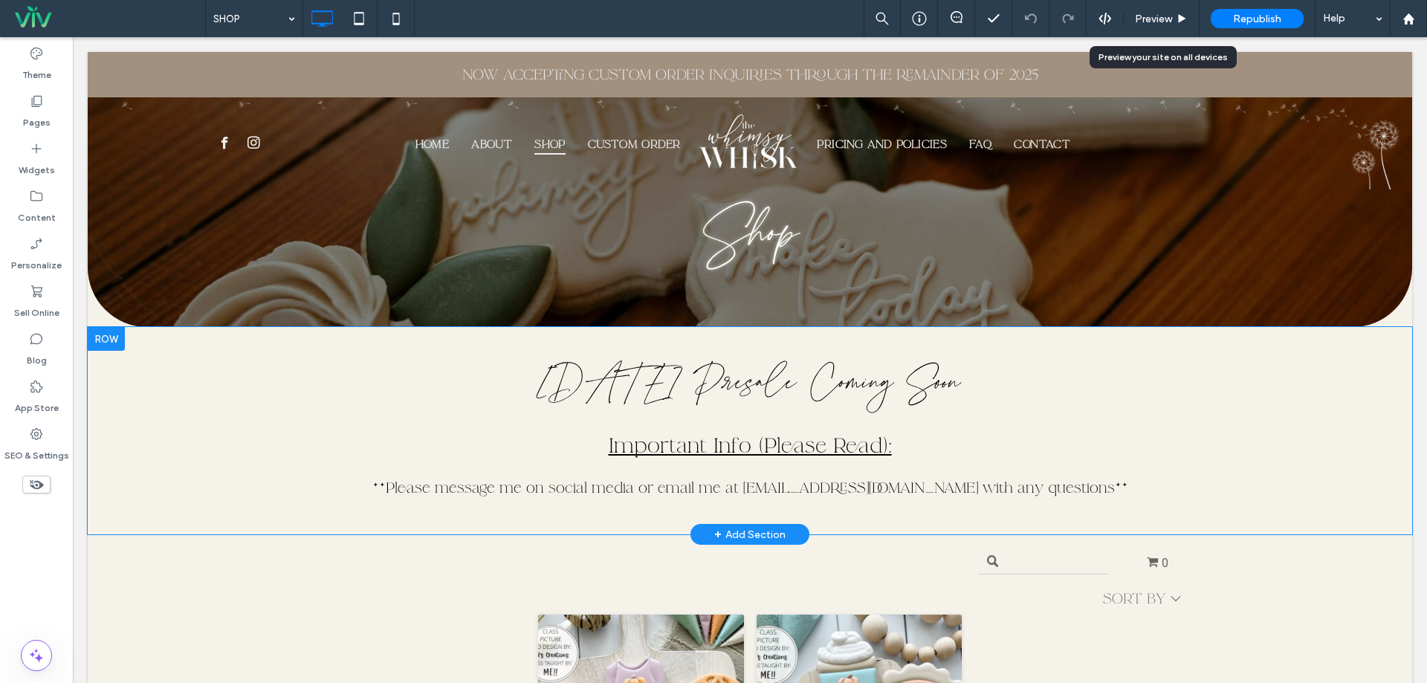
drag, startPoint x: 1407, startPoint y: 319, endPoint x: 425, endPoint y: 498, distance: 998.4
click at [426, 498] on p at bounding box center [750, 506] width 892 height 19
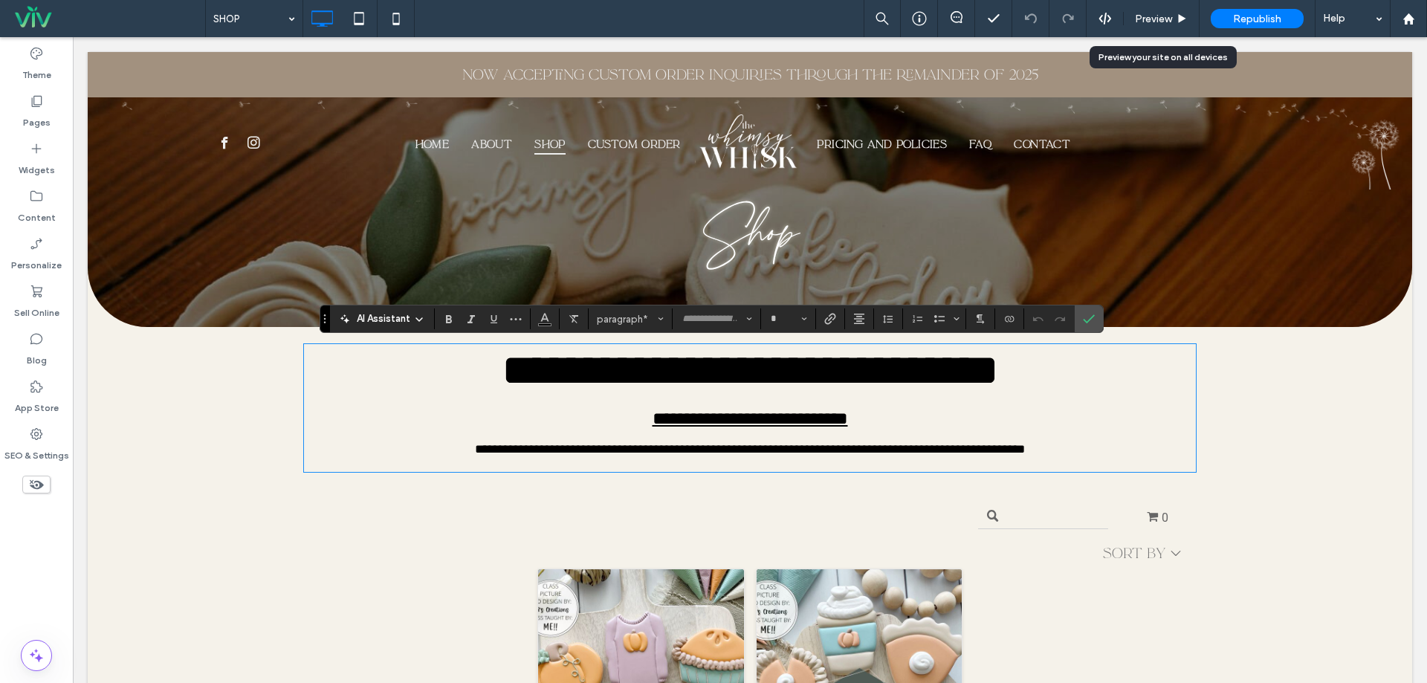
click at [172, 489] on div "**********" at bounding box center [750, 408] width 1324 height 162
click at [1086, 326] on span "Confirm" at bounding box center [1086, 318] width 7 height 27
